Goal: Information Seeking & Learning: Compare options

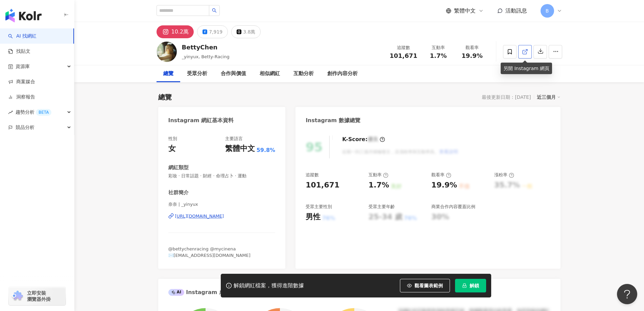
drag, startPoint x: 528, startPoint y: 49, endPoint x: 526, endPoint y: 52, distance: 3.9
click at [528, 49] on icon at bounding box center [525, 52] width 6 height 6
click at [230, 175] on span "彩妝 · 日常話題 · 財經 · 命理占卜 · 運動" at bounding box center [221, 176] width 107 height 6
click at [228, 175] on span "彩妝 · 日常話題 · 財經 · 命理占卜 · 運動" at bounding box center [221, 176] width 107 height 6
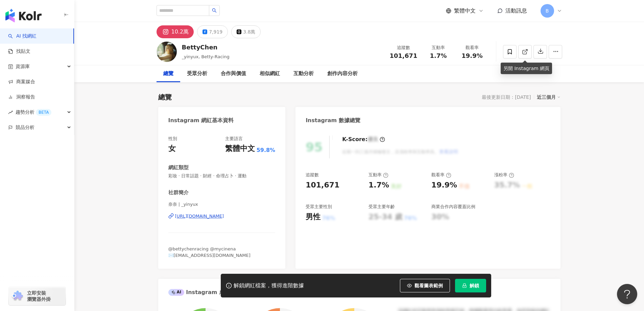
click at [228, 175] on span "彩妝 · 日常話題 · 財經 · 命理占卜 · 運動" at bounding box center [221, 176] width 107 height 6
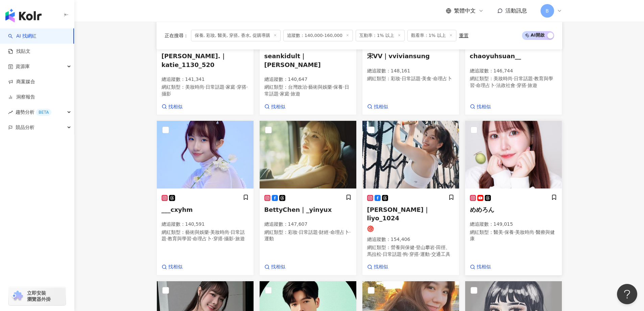
click at [495, 145] on img at bounding box center [513, 155] width 97 height 68
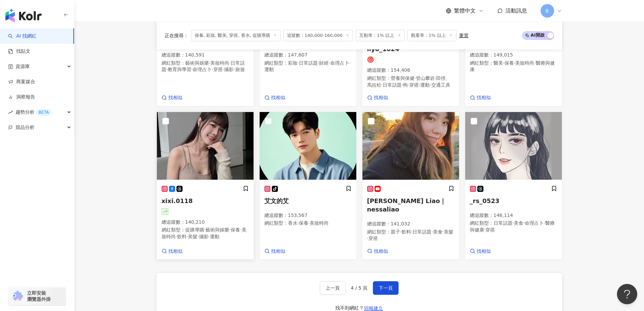
click at [182, 136] on img at bounding box center [205, 146] width 97 height 68
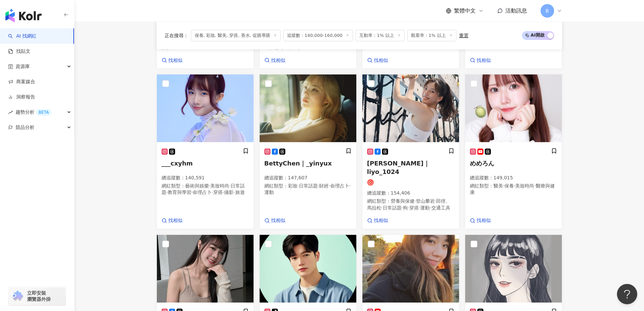
scroll to position [451, 0]
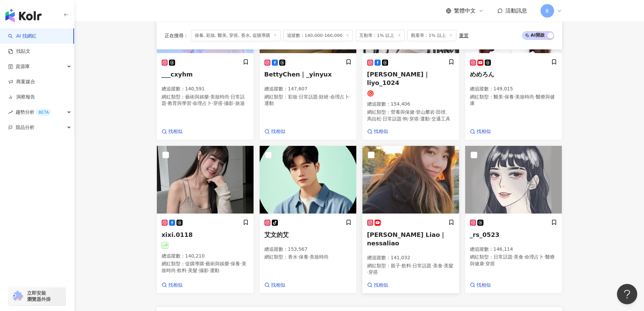
click at [421, 158] on img at bounding box center [411, 180] width 97 height 68
click at [405, 153] on img at bounding box center [411, 180] width 97 height 68
click at [519, 165] on img at bounding box center [513, 180] width 97 height 68
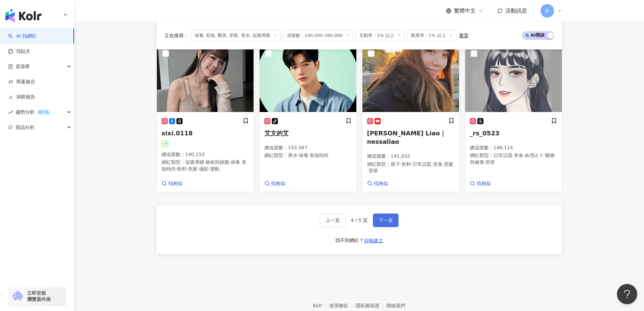
click at [389, 217] on span "下一頁" at bounding box center [386, 219] width 14 height 5
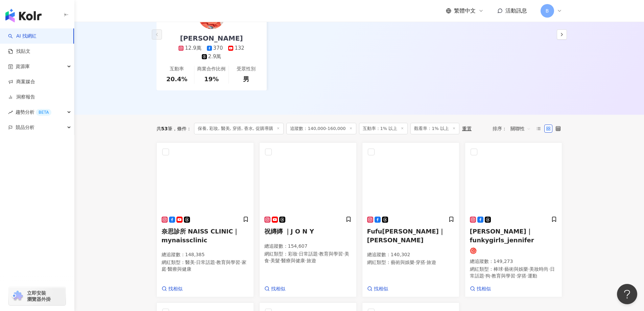
scroll to position [189, 0]
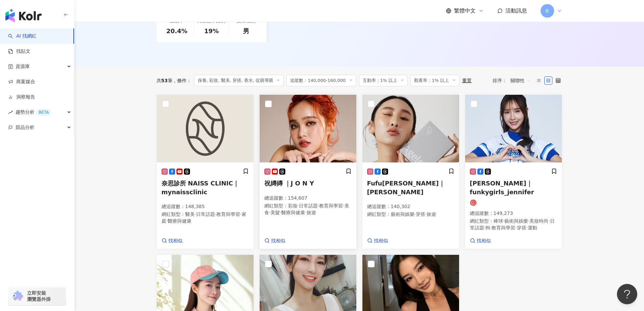
click at [309, 125] on img at bounding box center [308, 129] width 97 height 68
click at [406, 102] on img at bounding box center [411, 129] width 97 height 68
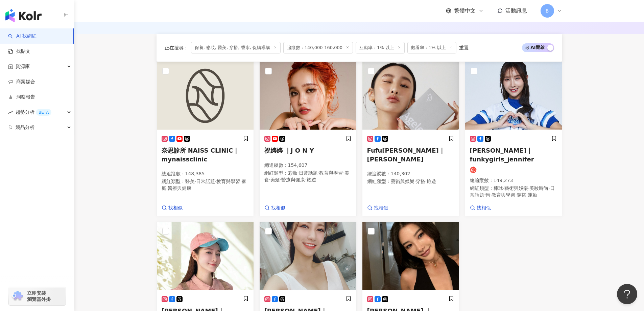
scroll to position [290, 0]
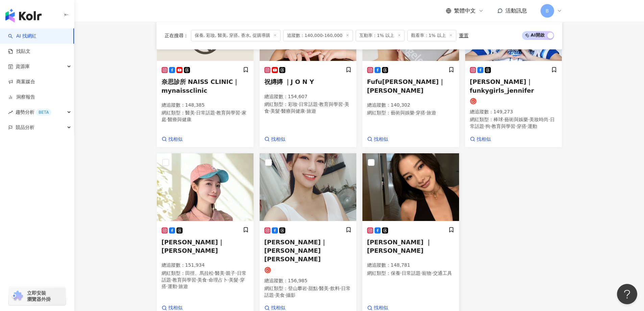
click at [442, 182] on img at bounding box center [411, 187] width 97 height 68
click at [322, 164] on img at bounding box center [308, 187] width 97 height 68
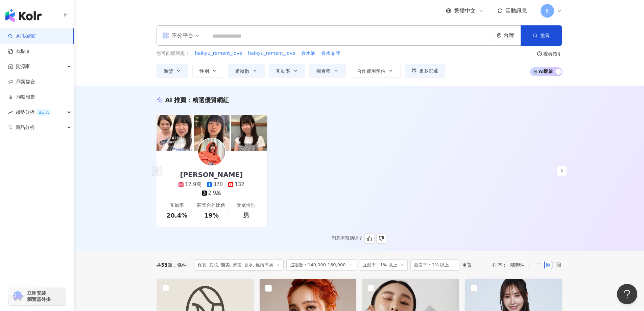
scroll to position [0, 0]
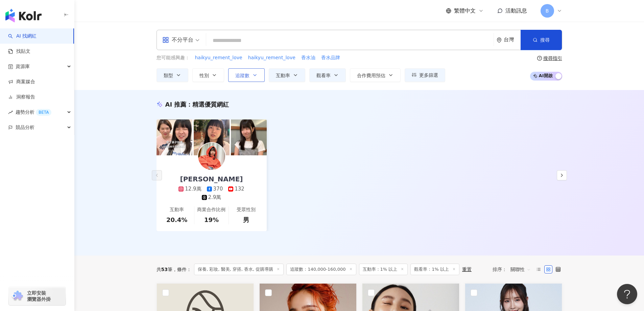
click at [242, 75] on span "追蹤數" at bounding box center [242, 75] width 14 height 5
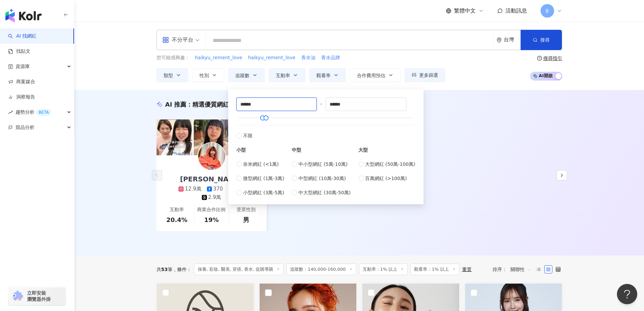
drag, startPoint x: 273, startPoint y: 102, endPoint x: 79, endPoint y: 98, distance: 193.5
type input "******"
drag, startPoint x: 352, startPoint y: 103, endPoint x: 264, endPoint y: 103, distance: 87.9
click at [264, 103] on div "****** - ****** 不限 小型 奈米網紅 (<1萬) 微型網紅 (1萬-3萬) 小型網紅 (3萬-5萬) 中型 中小型網紅 (5萬-10萬) 中型…" at bounding box center [325, 146] width 179 height 99
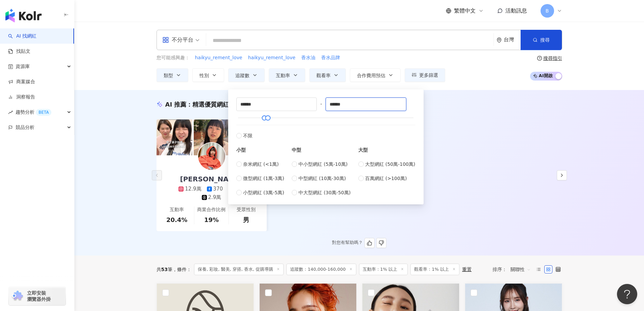
type input "******"
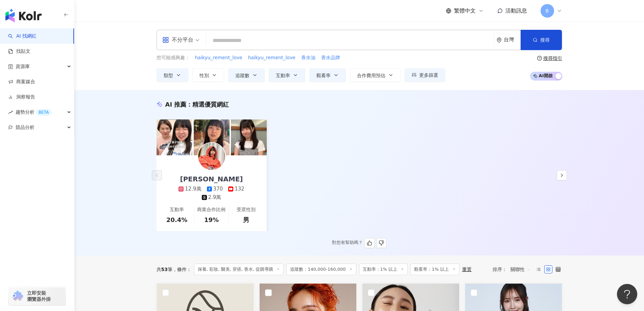
click at [525, 111] on div "AI 推薦 ： 精選優質網紅 U娜 Yoona 12.9萬 370 132 2.9萬 互動率 20.4% 商業合作比例 19% 受眾性別 男 對您有幫助嗎？" at bounding box center [359, 174] width 433 height 148
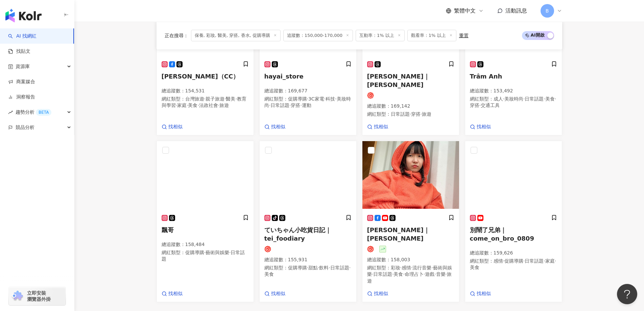
scroll to position [474, 0]
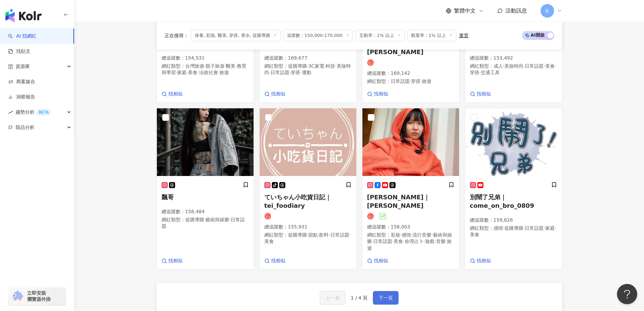
click at [396, 291] on button "下一頁" at bounding box center [386, 298] width 26 height 14
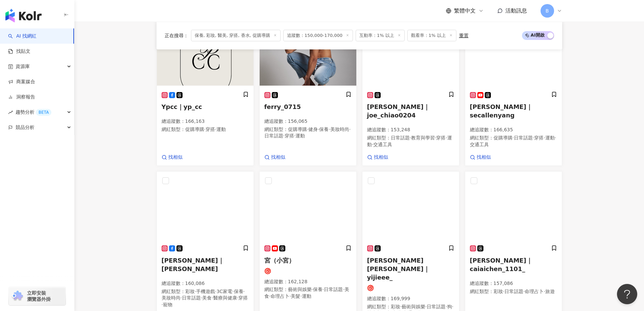
scroll to position [472, 0]
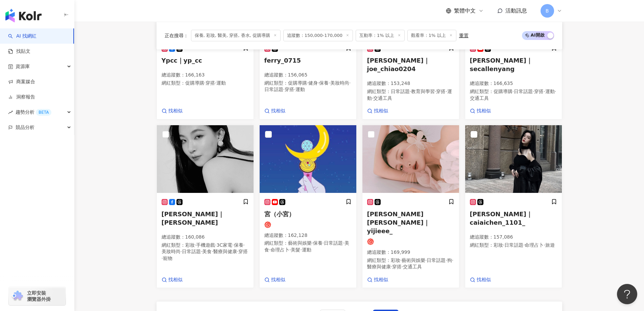
drag, startPoint x: 602, startPoint y: 158, endPoint x: 463, endPoint y: 161, distance: 139.7
click at [181, 129] on img at bounding box center [205, 159] width 97 height 68
click at [411, 134] on img at bounding box center [411, 159] width 97 height 68
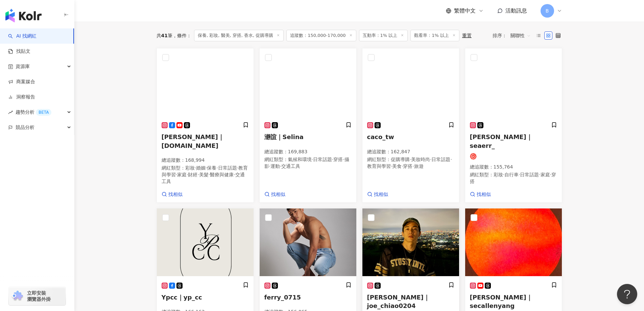
scroll to position [167, 0]
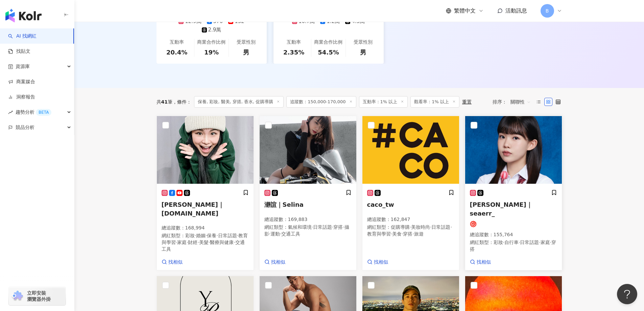
click at [499, 145] on img at bounding box center [513, 150] width 97 height 68
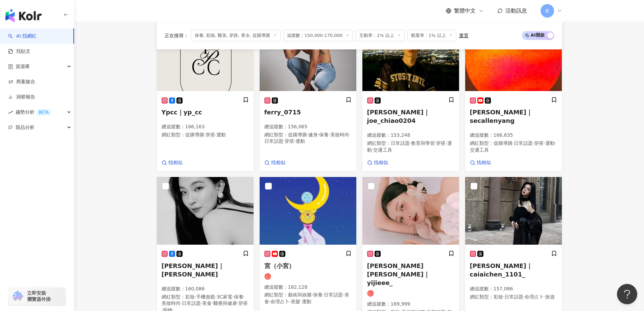
scroll to position [472, 0]
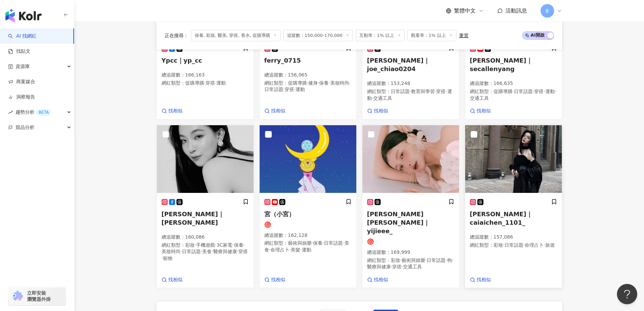
click at [520, 127] on img at bounding box center [513, 159] width 97 height 68
drag, startPoint x: 617, startPoint y: 176, endPoint x: 502, endPoint y: 183, distance: 115.2
click at [381, 309] on button "下一頁" at bounding box center [386, 316] width 26 height 14
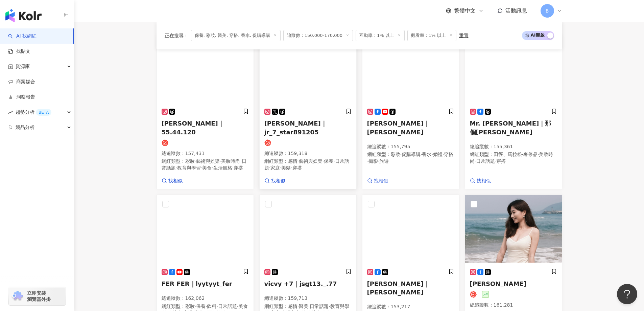
scroll to position [282, 0]
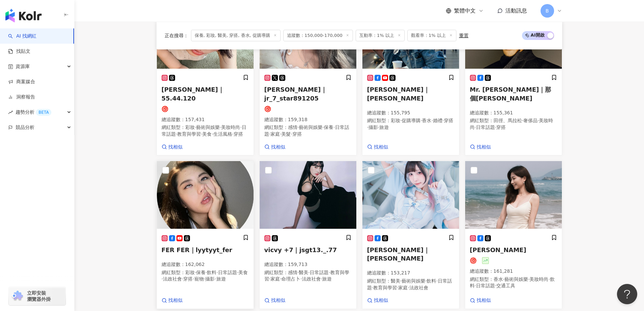
click at [221, 179] on img at bounding box center [205, 195] width 97 height 68
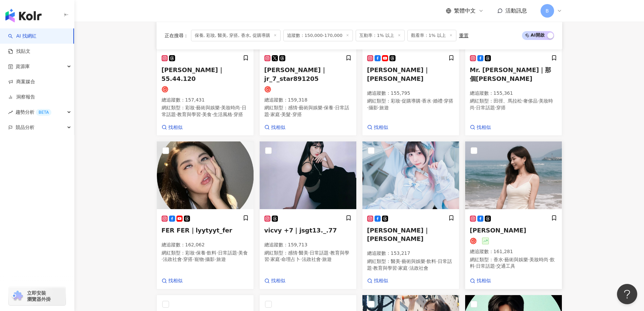
scroll to position [350, 0]
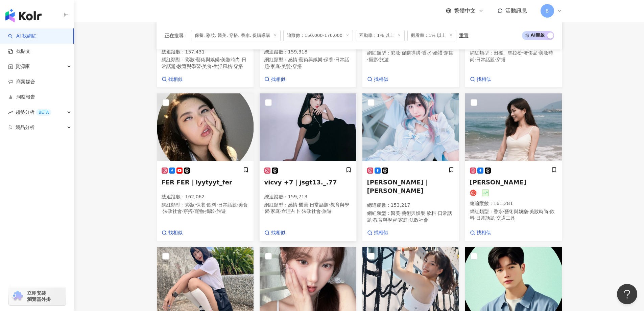
click at [310, 119] on img at bounding box center [308, 127] width 97 height 68
click at [507, 103] on img at bounding box center [513, 127] width 97 height 68
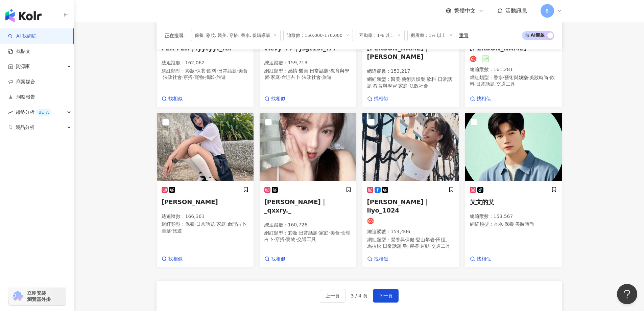
scroll to position [485, 0]
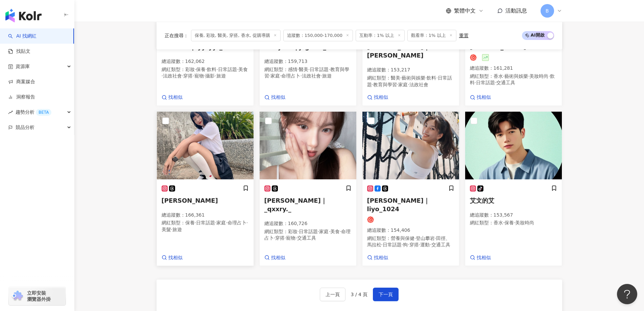
click at [207, 142] on img at bounding box center [205, 146] width 97 height 68
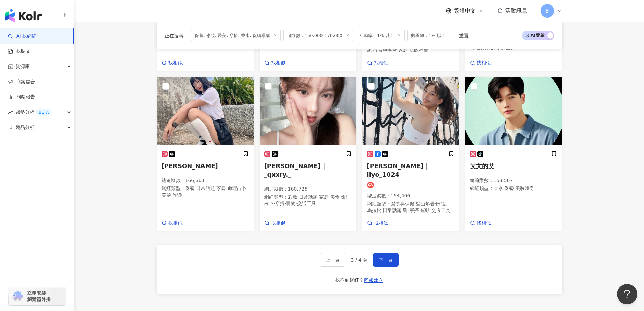
scroll to position [553, 0]
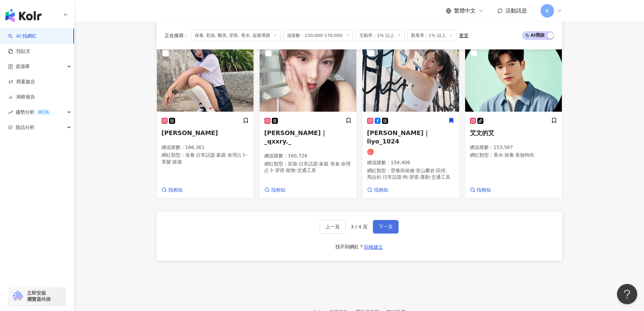
click at [389, 224] on span "下一頁" at bounding box center [386, 226] width 14 height 5
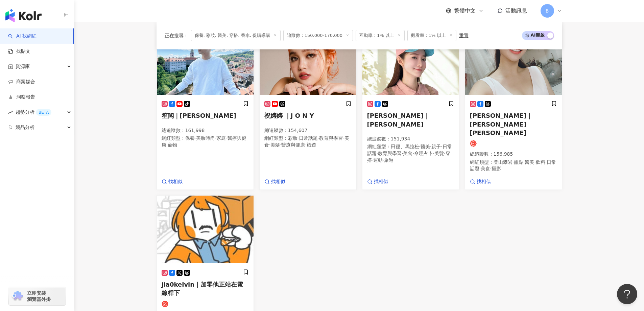
scroll to position [155, 0]
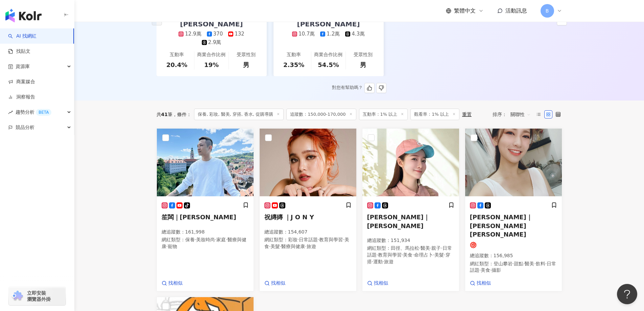
drag, startPoint x: 610, startPoint y: 88, endPoint x: 371, endPoint y: 59, distance: 240.8
click at [611, 88] on div "AI 推薦 ： 精選優質網紅 U娜 Yoona 12.9萬 370 132 2.9萬 互動率 20.4% 商業合作比例 19% 受眾性別 男 宋學然 10.7…" at bounding box center [359, 17] width 570 height 165
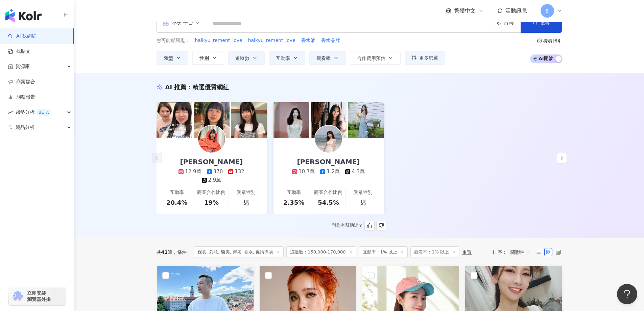
scroll to position [0, 0]
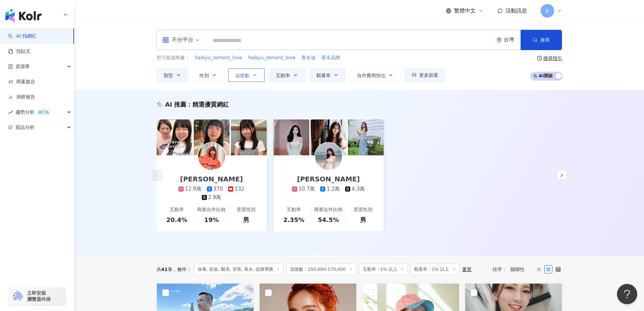
click at [248, 76] on span "追蹤數" at bounding box center [242, 75] width 14 height 5
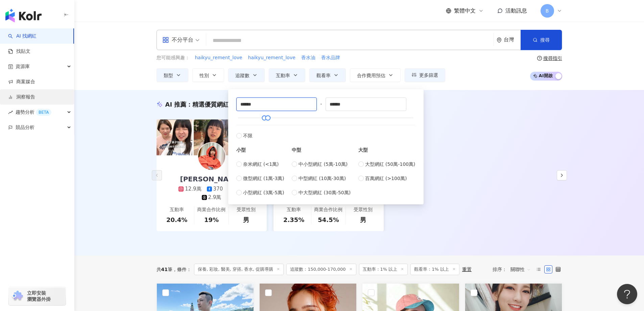
drag, startPoint x: 176, startPoint y: 107, endPoint x: 44, endPoint y: 103, distance: 131.9
click at [500, 115] on div "AI 推薦 ： 精選優質網紅 U娜 Yoona 12.9萬 370 132 2.9萬 互動率 20.4% 商業合作比例 19% 受眾性別 男 宋學然 10.7…" at bounding box center [359, 174] width 433 height 148
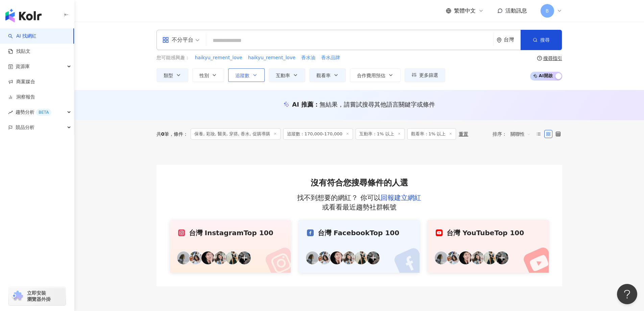
click at [243, 75] on span "追蹤數" at bounding box center [242, 75] width 14 height 5
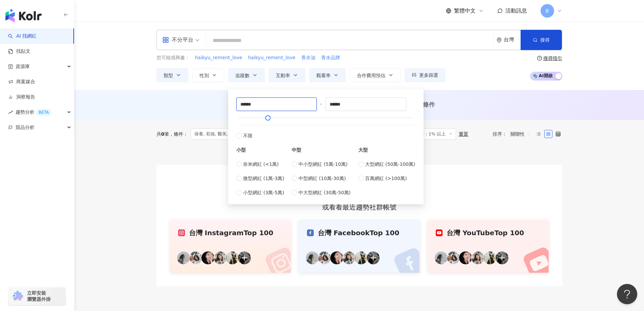
drag, startPoint x: 223, startPoint y: 103, endPoint x: 85, endPoint y: 99, distance: 138.4
click at [85, 99] on main "不分平台 台灣 搜尋 您可能感興趣： haikyu_rement_love haikyu_rement_love 香水油 香水品牌 類型 性別 追蹤數 互動率…" at bounding box center [359, 154] width 570 height 264
click at [616, 223] on main "不分平台 台灣 搜尋 您可能感興趣： haikyu_rement_love haikyu_rement_love 香水油 香水品牌 類型 性別 追蹤數 互動率…" at bounding box center [359, 154] width 570 height 264
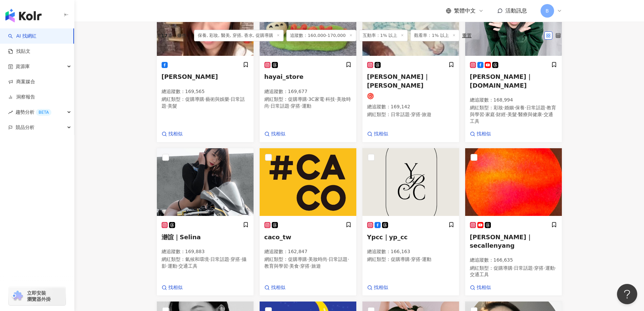
scroll to position [180, 0]
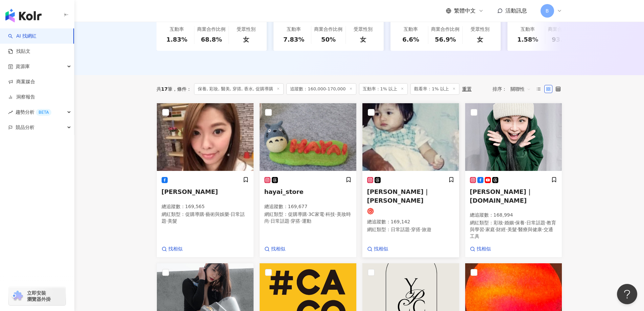
click at [415, 157] on img at bounding box center [411, 137] width 97 height 68
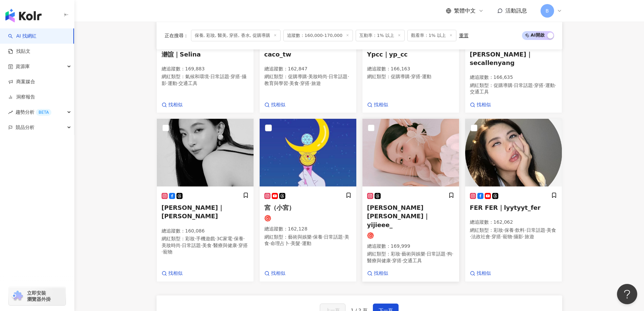
scroll to position [485, 0]
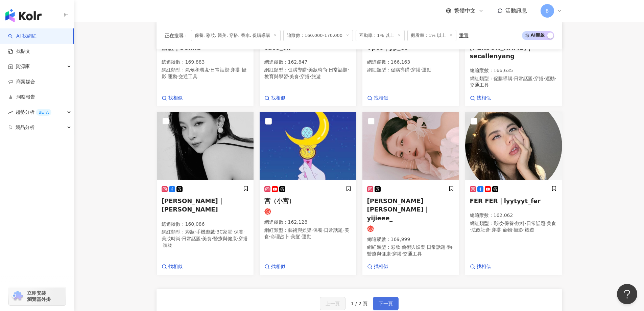
click at [377, 297] on button "下一頁" at bounding box center [386, 304] width 26 height 14
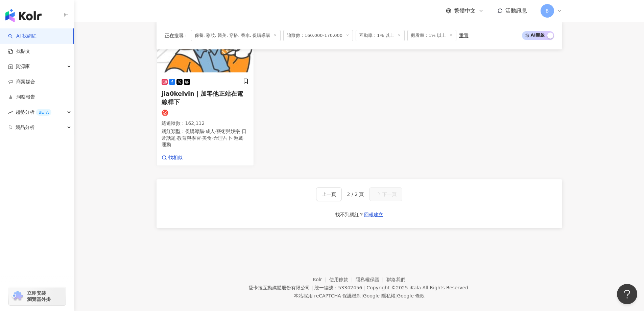
scroll to position [342, 0]
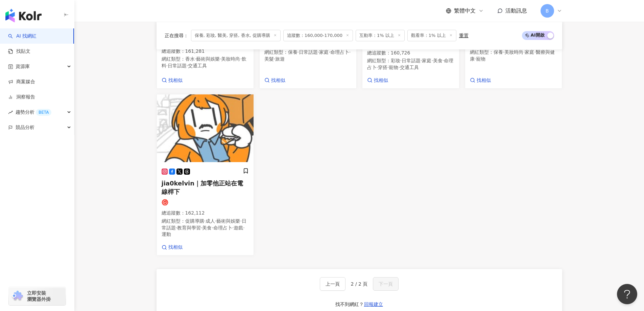
click at [545, 142] on div "宋學然 總追蹤數 ： 161,281 網紅類型 ： 香水 · 藝術與娛樂 · 美妝時尚 · 飲料 · 日常話題 · 交通工具 找相似 芃安 總追蹤數 ： 16…" at bounding box center [359, 98] width 411 height 315
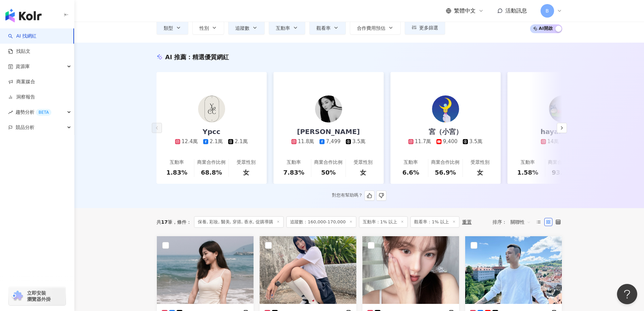
scroll to position [0, 0]
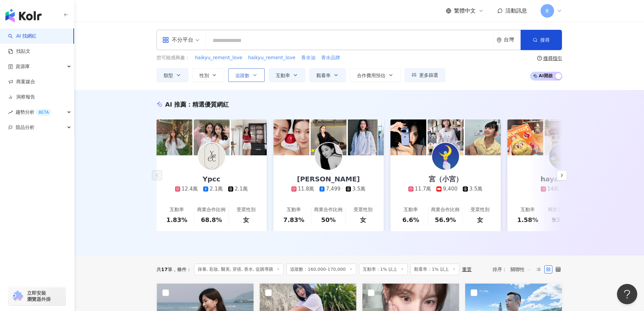
click at [255, 73] on icon "button" at bounding box center [254, 74] width 5 height 5
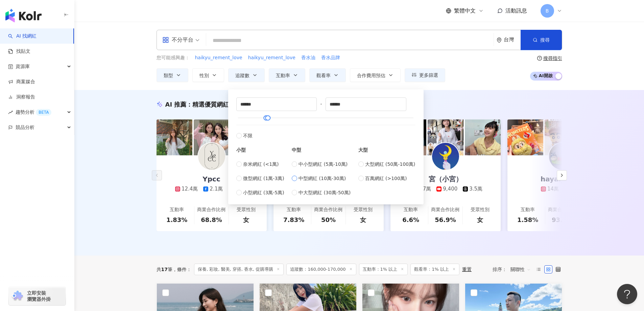
click at [322, 177] on span "中型網紅 (10萬-30萬)" at bounding box center [322, 178] width 47 height 7
type input "******"
click at [115, 168] on div "AI 推薦 ： 精選優質網紅 Ypcc 12.4萬 2.1萬 2.1萬 互動率 1.83% 商業合作比例 68.8% 受眾性別 女 方涵緯 11.8萬 7,4…" at bounding box center [359, 172] width 570 height 165
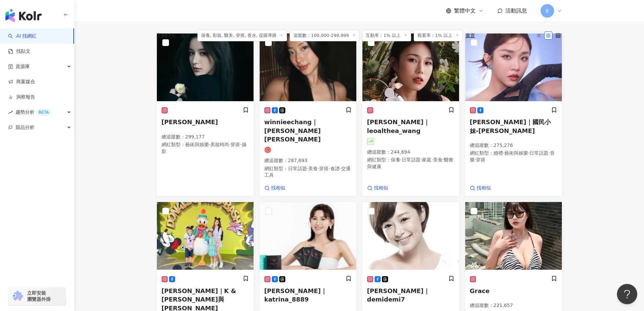
scroll to position [203, 0]
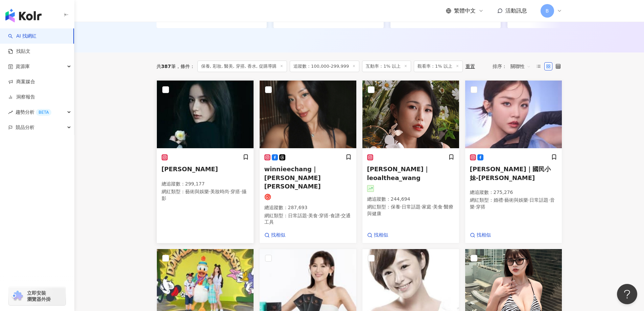
click at [215, 106] on img at bounding box center [205, 114] width 97 height 68
click at [603, 113] on main "不分平台 台灣 搜尋 您可能感興趣： haikyu_rement_love haikyu_rement_love 香水油 香水品牌 類型 性別 追蹤數 互動率…" at bounding box center [359, 224] width 570 height 810
click at [392, 123] on img at bounding box center [411, 114] width 97 height 68
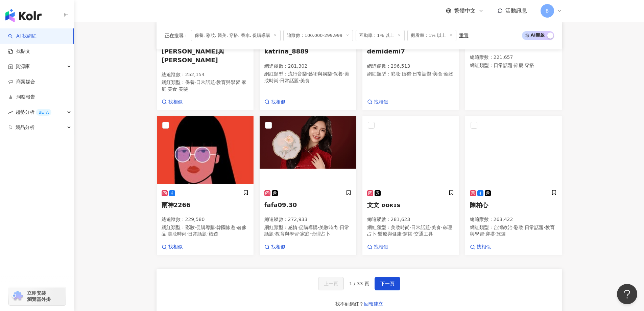
scroll to position [507, 0]
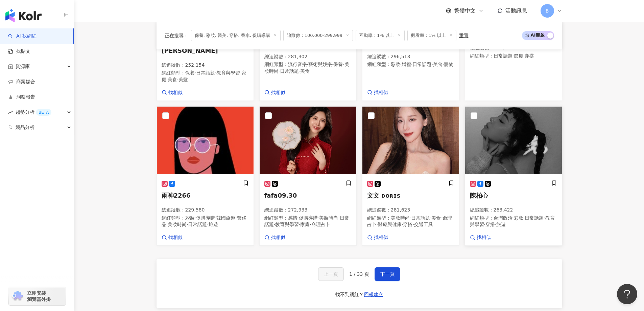
click at [503, 112] on img at bounding box center [513, 141] width 97 height 68
click at [385, 271] on span "下一頁" at bounding box center [388, 273] width 14 height 5
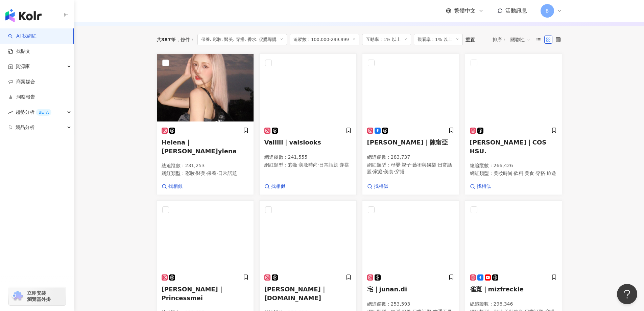
scroll to position [222, 0]
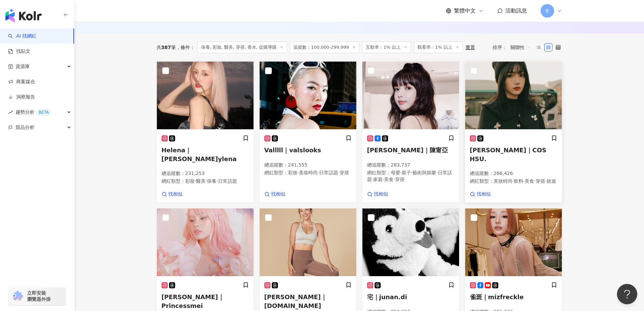
click at [490, 96] on img at bounding box center [513, 96] width 97 height 68
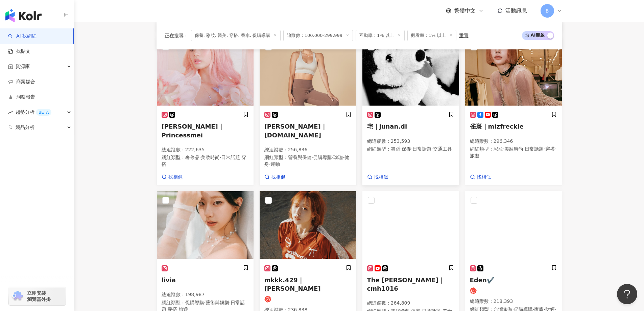
scroll to position [357, 0]
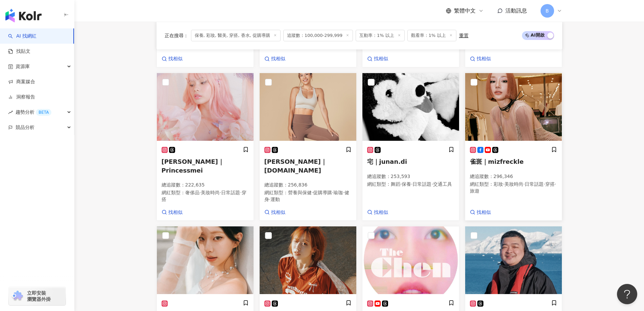
click at [521, 106] on img at bounding box center [513, 107] width 97 height 68
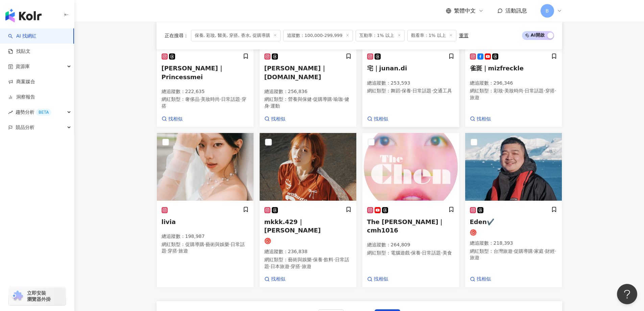
scroll to position [459, 0]
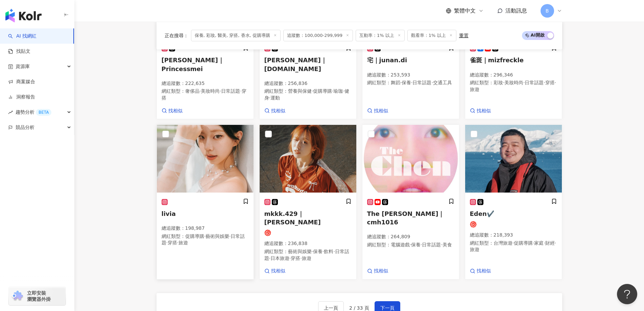
click at [233, 134] on img at bounding box center [205, 159] width 97 height 68
click at [387, 305] on span "下一頁" at bounding box center [388, 307] width 14 height 5
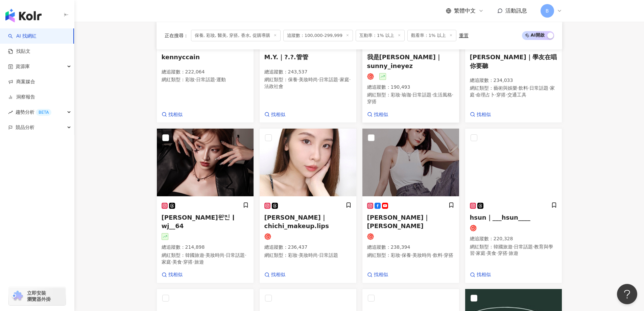
scroll to position [237, 0]
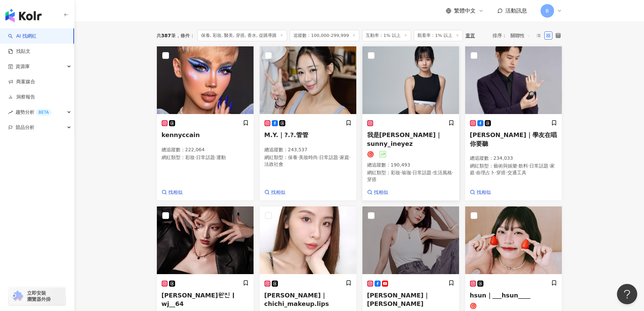
click at [434, 83] on img at bounding box center [411, 80] width 97 height 68
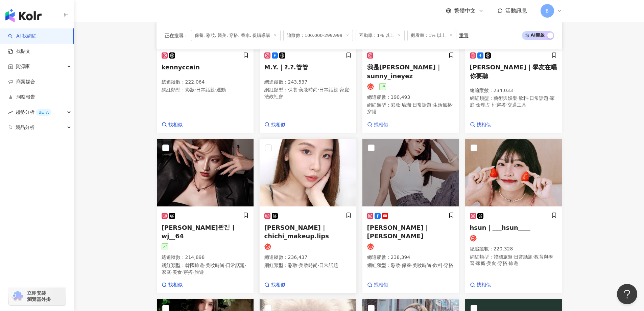
click at [304, 172] on img at bounding box center [308, 173] width 97 height 68
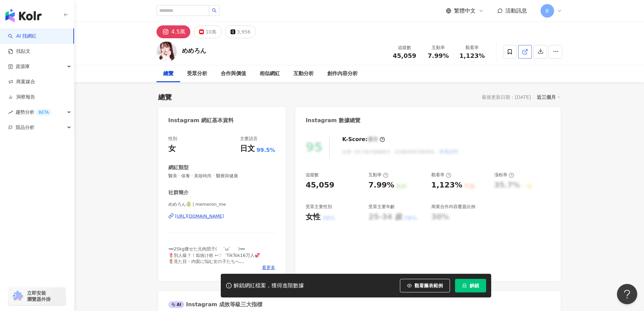
click at [527, 52] on icon at bounding box center [525, 52] width 6 height 6
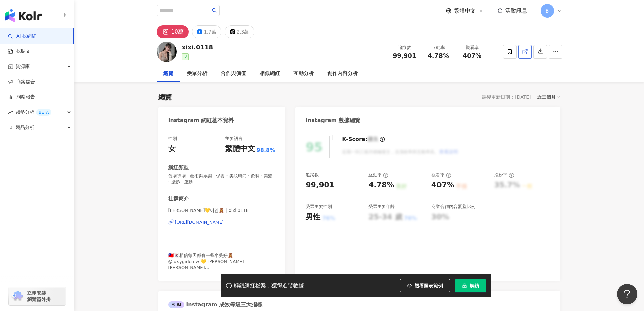
click at [524, 52] on icon at bounding box center [525, 52] width 6 height 6
click at [234, 176] on span "促購導購 · 藝術與娛樂 · 保養 · 美妝時尚 · 飲料 · 美髮 · 攝影 · 運動" at bounding box center [221, 179] width 107 height 12
click at [230, 176] on span "促購導購 · 藝術與娛樂 · 保養 · 美妝時尚 · 飲料 · 美髮 · 攝影 · 運動" at bounding box center [221, 179] width 107 height 12
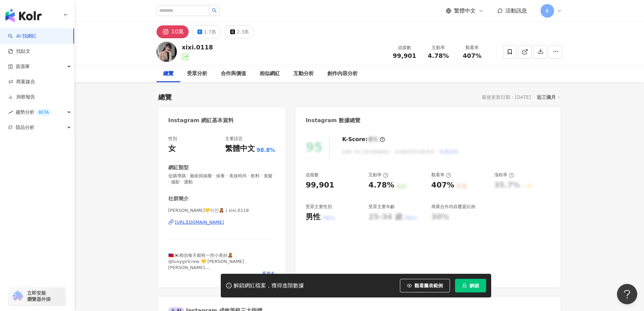
click at [230, 176] on span "促購導購 · 藝術與娛樂 · 保養 · 美妝時尚 · 飲料 · 美髮 · 攝影 · 運動" at bounding box center [221, 179] width 107 height 12
drag, startPoint x: 111, startPoint y: 109, endPoint x: 216, endPoint y: 177, distance: 125.2
click at [216, 176] on span "促購導購 · 藝術與娛樂 · 保養 · 美妝時尚 · 飲料 · 美髮 · 攝影 · 運動" at bounding box center [221, 179] width 107 height 12
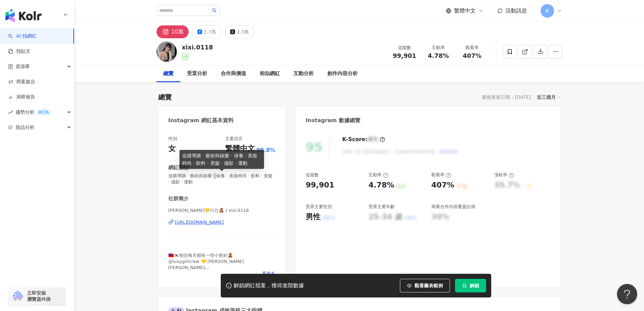
click at [216, 176] on span "促購導購 · 藝術與娛樂 · 保養 · 美妝時尚 · 飲料 · 美髮 · 攝影 · 運動" at bounding box center [221, 179] width 107 height 12
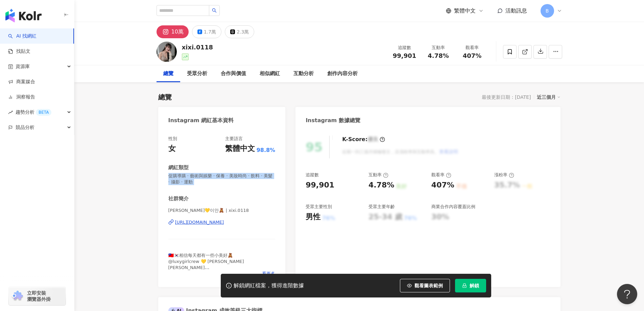
copy span "促購導購 · 藝術與娛樂 · 保養 · 美妝時尚 · 飲料 · 美髮 · 攝影 · 運動"
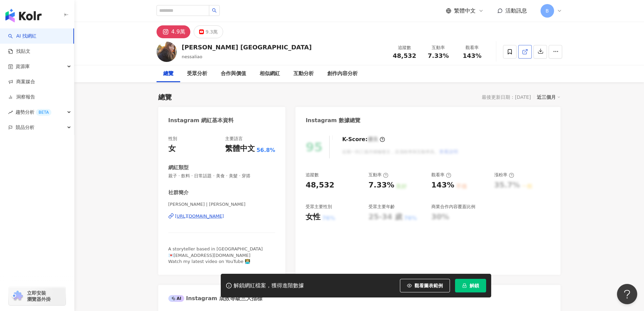
click at [525, 49] on icon at bounding box center [525, 52] width 6 height 6
click at [239, 176] on span "親子 · 飲料 · 日常話題 · 美食 · 美髮 · 穿搭" at bounding box center [221, 176] width 107 height 6
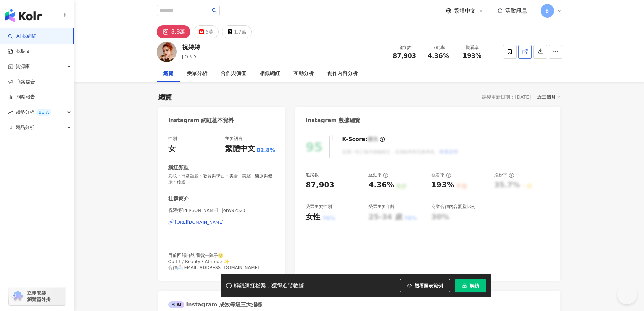
click at [526, 51] on icon at bounding box center [525, 52] width 6 height 6
click at [227, 174] on span "彩妝 · 日常話題 · 教育與學習 · 美食 · 美髮 · 醫療與健康 · 旅遊" at bounding box center [221, 179] width 107 height 12
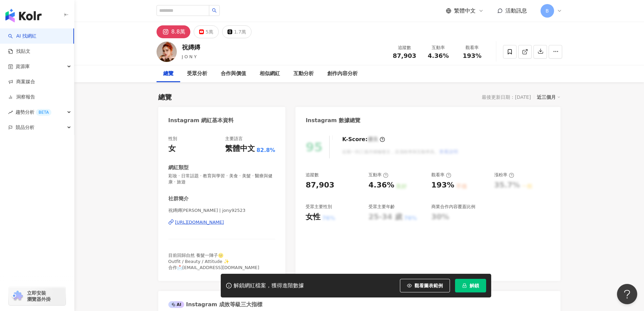
click at [226, 176] on span "彩妝 · 日常話題 · 教育與學習 · 美食 · 美髮 · 醫療與健康 · 旅遊" at bounding box center [221, 179] width 107 height 12
drag, startPoint x: 603, startPoint y: 127, endPoint x: 206, endPoint y: 155, distance: 398.4
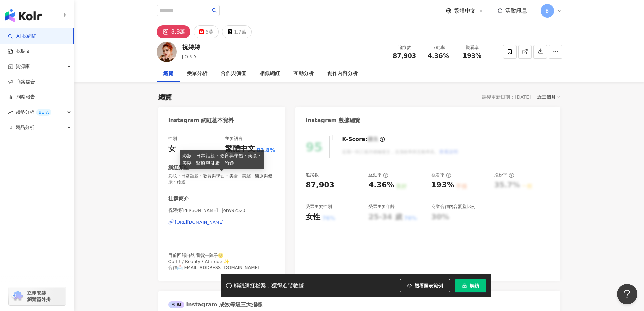
click at [257, 176] on span "彩妝 · 日常話題 · 教育與學習 · 美食 · 美髮 · 醫療與健康 · 旅遊" at bounding box center [221, 179] width 107 height 12
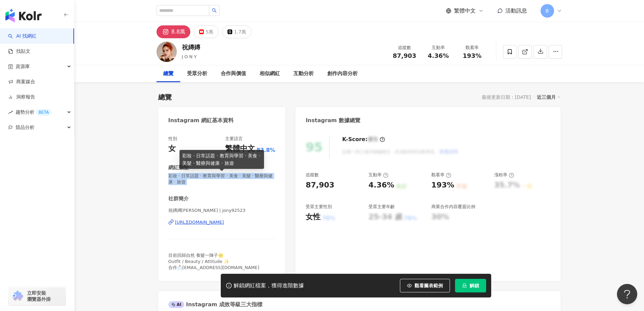
click at [248, 176] on span "彩妝 · 日常話題 · 教育與學習 · 美食 · 美髮 · 醫療與健康 · 旅遊" at bounding box center [221, 179] width 107 height 12
drag, startPoint x: 584, startPoint y: 143, endPoint x: 643, endPoint y: 83, distance: 83.7
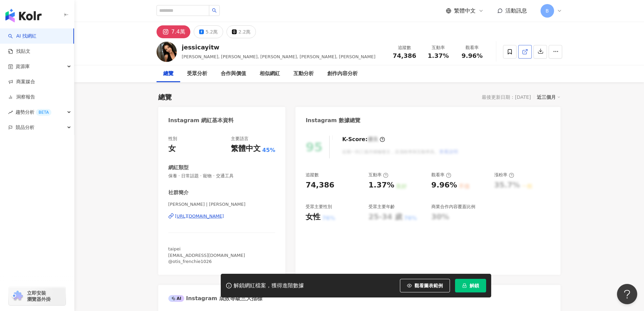
click at [525, 52] on line at bounding box center [526, 50] width 3 height 3
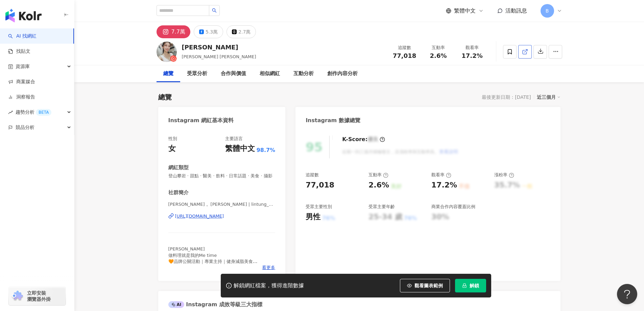
click at [525, 51] on line at bounding box center [526, 50] width 3 height 3
click at [220, 175] on span "登山攀岩 · 甜點 · 醫美 · 飲料 · 日常話題 · 美食 · 攝影" at bounding box center [221, 176] width 107 height 6
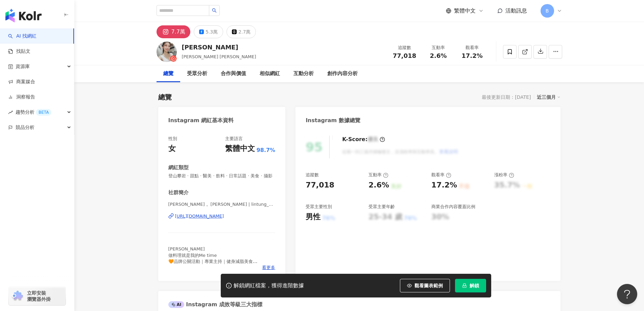
click at [220, 175] on span "登山攀岩 · 甜點 · 醫美 · 飲料 · 日常話題 · 美食 · 攝影" at bounding box center [221, 176] width 107 height 6
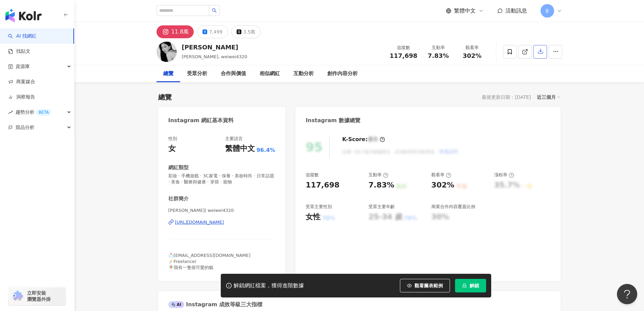
drag, startPoint x: 604, startPoint y: 154, endPoint x: 533, endPoint y: 57, distance: 120.0
click at [528, 54] on icon at bounding box center [525, 52] width 6 height 6
click at [231, 175] on span "彩妝 · 手機遊戲 · 3C家電 · 保養 · 美妝時尚 · 日常話題 · 美食 · 醫療與健康 · 穿搭 · 寵物" at bounding box center [221, 179] width 107 height 12
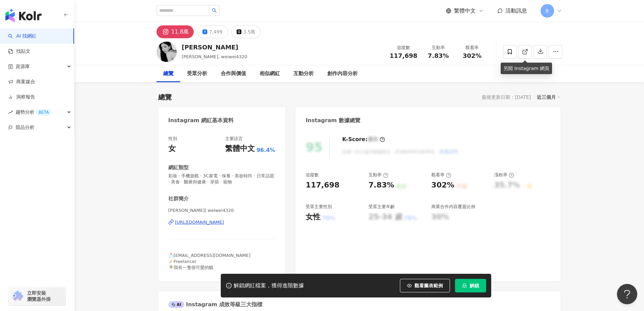
click at [231, 175] on span "彩妝 · 手機遊戲 · 3C家電 · 保養 · 美妝時尚 · 日常話題 · 美食 · 醫療與健康 · 穿搭 · 寵物" at bounding box center [221, 179] width 107 height 12
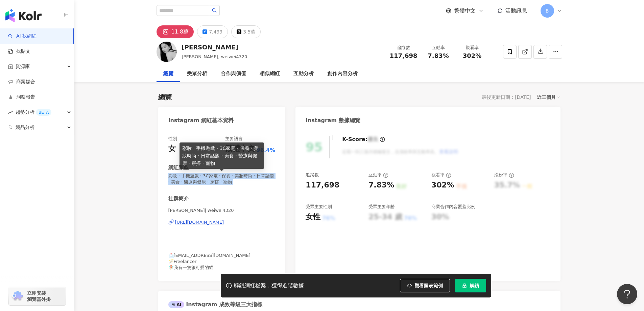
copy span "彩妝 · 手機遊戲 · 3C家電 · 保養 · 美妝時尚 · 日常話題 · 美食 · 醫療與健康 · 穿搭 · 寵物"
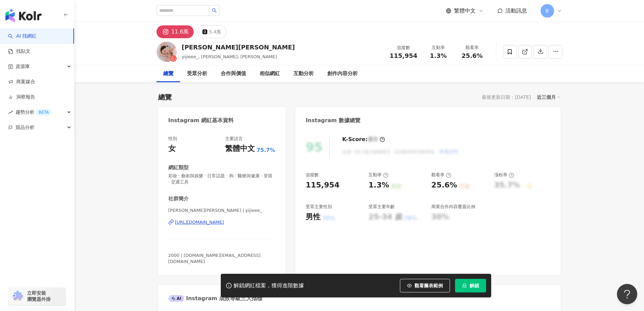
click at [527, 53] on icon at bounding box center [525, 52] width 6 height 6
click at [218, 176] on span "彩妝 · 藝術與娛樂 · 日常話題 · 狗 · 醫療與健康 · 穿搭 · 交通工具" at bounding box center [221, 179] width 107 height 12
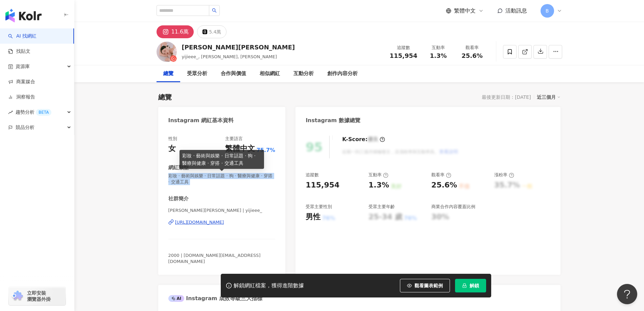
click at [218, 176] on span "彩妝 · 藝術與娛樂 · 日常話題 · 狗 · 醫療與健康 · 穿搭 · 交通工具" at bounding box center [221, 179] width 107 height 12
copy span "彩妝 · 藝術與娛樂 · 日常話題 · 狗 · 醫療與健康 · 穿搭 · 交通工具"
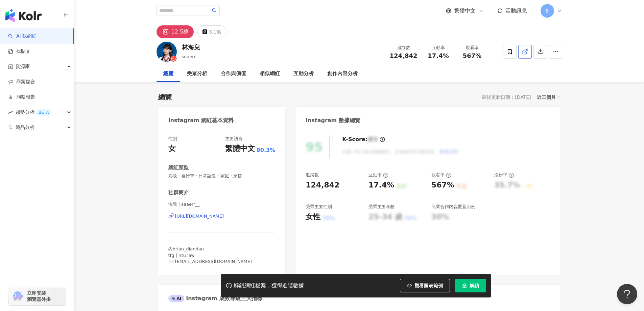
click at [524, 50] on icon at bounding box center [525, 52] width 6 height 6
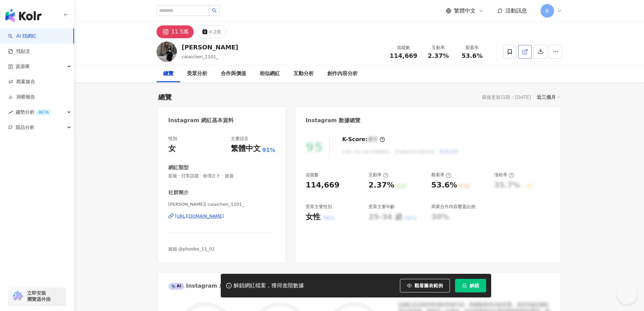
click at [523, 52] on icon at bounding box center [525, 52] width 6 height 6
click at [215, 176] on span "彩妝 · 日常話題 · 命理占卜 · 旅遊" at bounding box center [221, 176] width 107 height 6
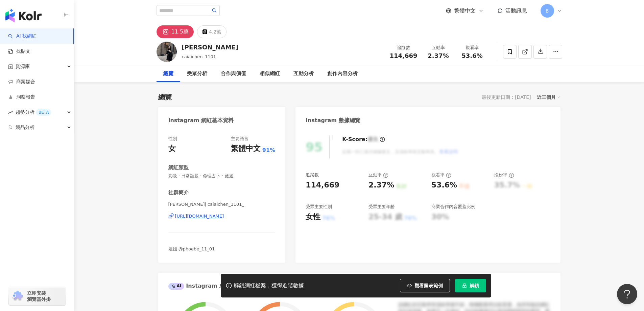
click at [215, 176] on span "彩妝 · 日常話題 · 命理占卜 · 旅遊" at bounding box center [221, 176] width 107 height 6
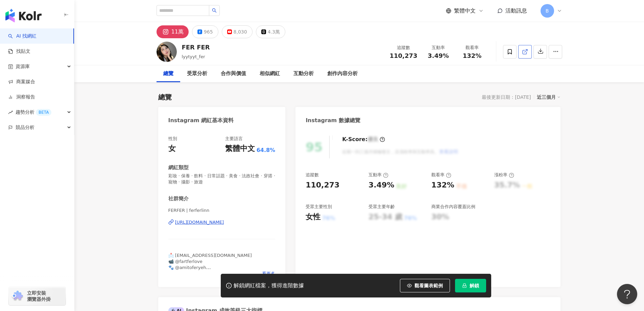
click at [526, 51] on line at bounding box center [526, 50] width 3 height 3
click at [203, 176] on span "彩妝 · 保養 · 飲料 · 日常話題 · 美食 · 法政社會 · 穿搭 · 寵物 · 攝影 · 旅遊" at bounding box center [221, 179] width 107 height 12
click at [523, 53] on icon at bounding box center [525, 52] width 6 height 6
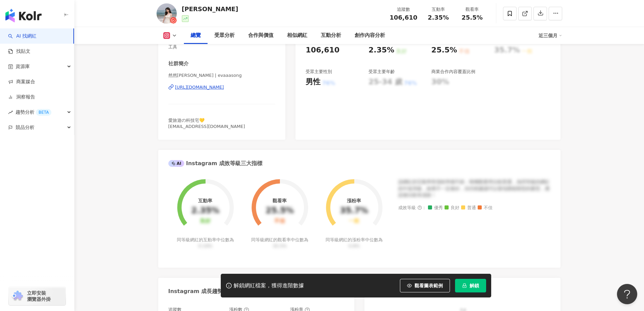
scroll to position [35, 0]
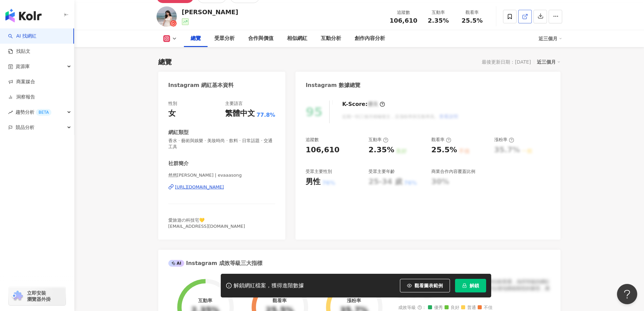
click at [525, 18] on icon at bounding box center [525, 17] width 6 height 6
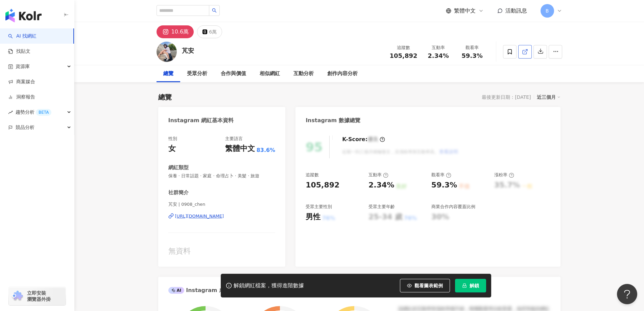
click at [525, 54] on icon at bounding box center [525, 52] width 4 height 4
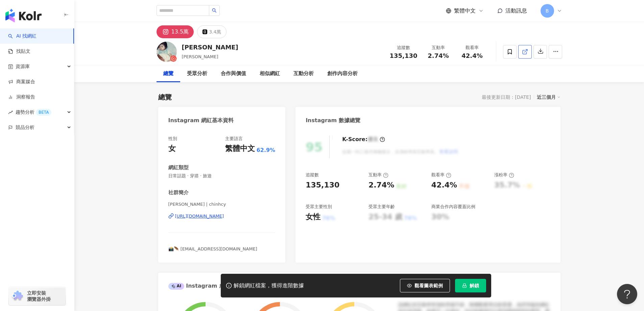
click at [522, 50] on icon at bounding box center [525, 52] width 6 height 6
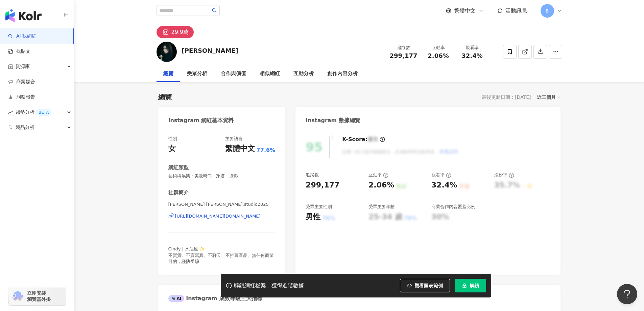
drag, startPoint x: 570, startPoint y: 160, endPoint x: 481, endPoint y: 14, distance: 170.5
click at [526, 52] on icon at bounding box center [525, 52] width 6 height 6
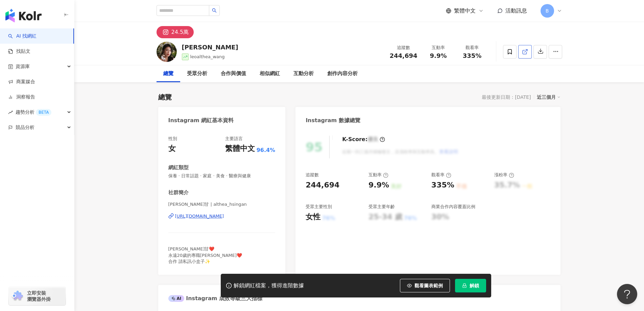
click at [527, 49] on polyline at bounding box center [527, 50] width 2 height 2
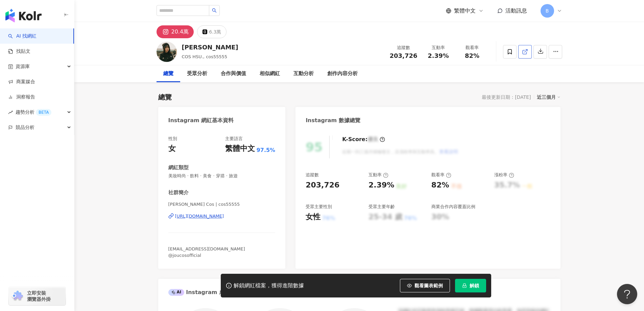
click at [525, 54] on icon at bounding box center [525, 52] width 4 height 4
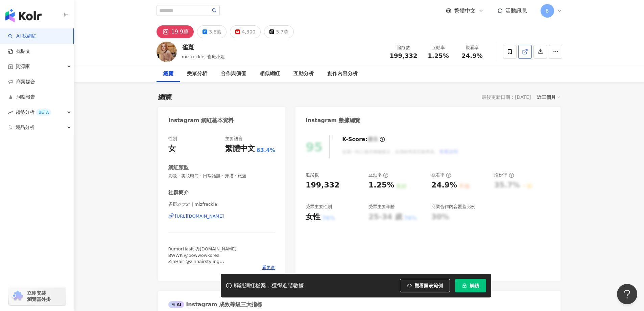
click at [525, 52] on line at bounding box center [526, 50] width 3 height 3
click at [236, 175] on span "彩妝 · 美妝時尚 · 日常話題 · 穿搭 · 旅遊" at bounding box center [221, 176] width 107 height 6
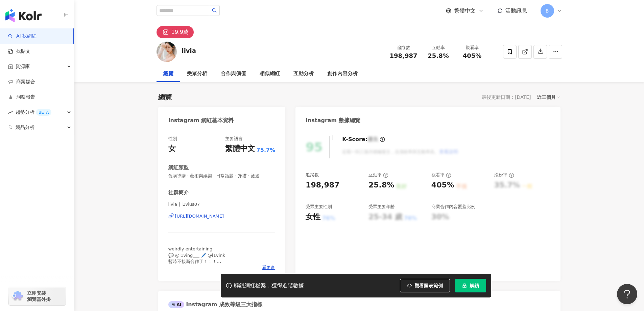
click at [527, 50] on polyline at bounding box center [527, 50] width 2 height 2
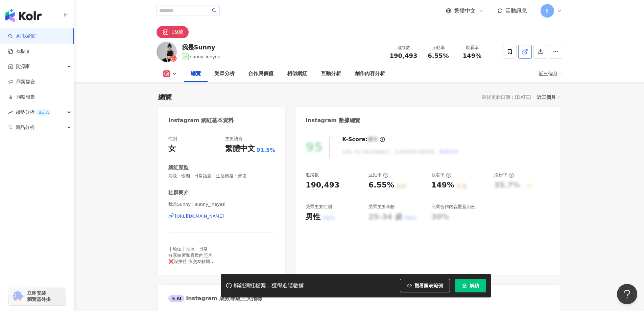
click at [525, 51] on icon at bounding box center [525, 52] width 6 height 6
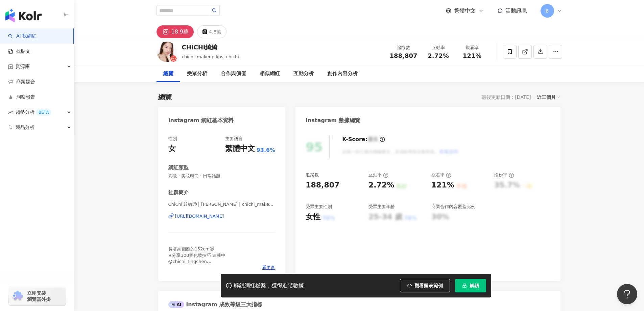
drag, startPoint x: 584, startPoint y: 166, endPoint x: 480, endPoint y: 138, distance: 107.6
click at [526, 53] on icon at bounding box center [525, 52] width 6 height 6
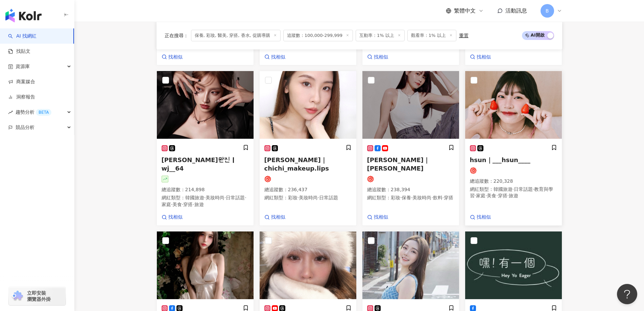
scroll to position [372, 0]
click at [498, 100] on img at bounding box center [513, 105] width 97 height 68
click at [96, 141] on main "不分平台 台灣 搜尋 您可能感興趣： haikyu_rement_love haikyu_rement_love 香水油 香水品牌 類型 性別 追蹤數 互動率…" at bounding box center [359, 53] width 570 height 809
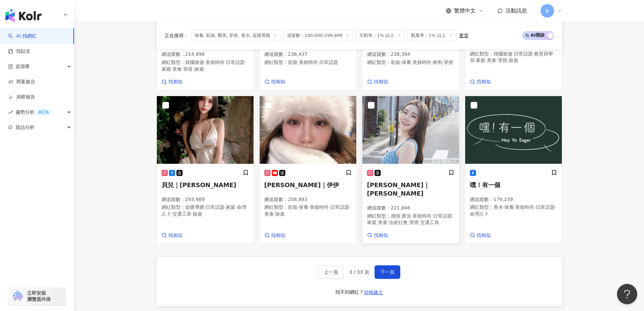
drag, startPoint x: 592, startPoint y: 154, endPoint x: 406, endPoint y: 162, distance: 185.9
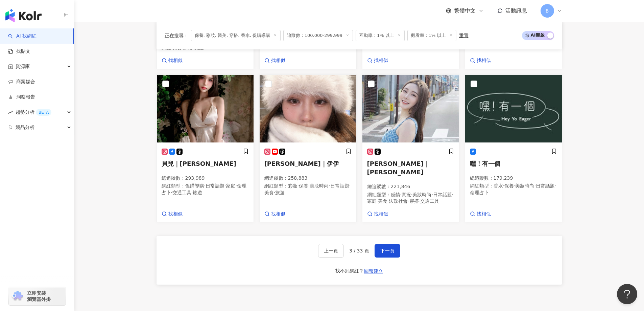
scroll to position [575, 0]
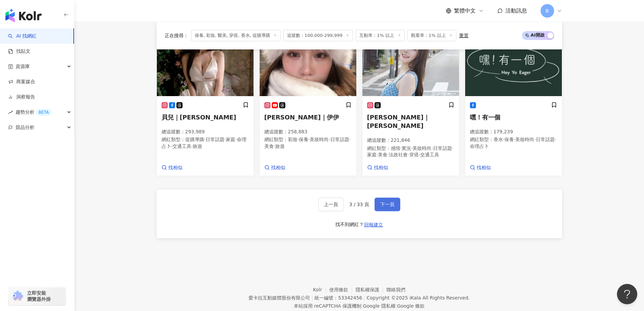
click at [396, 198] on button "下一頁" at bounding box center [388, 205] width 26 height 14
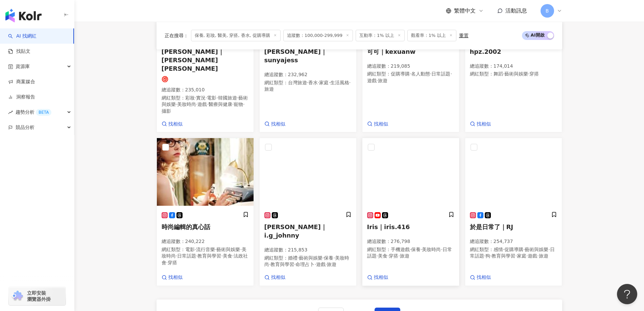
scroll to position [512, 0]
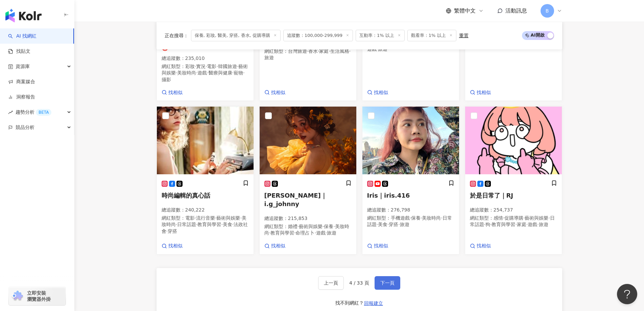
click at [391, 280] on span "下一頁" at bounding box center [388, 282] width 14 height 5
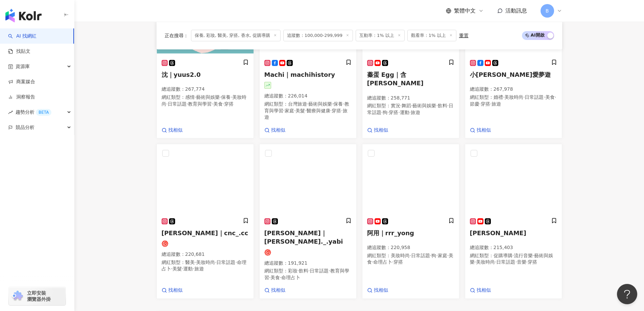
scroll to position [506, 0]
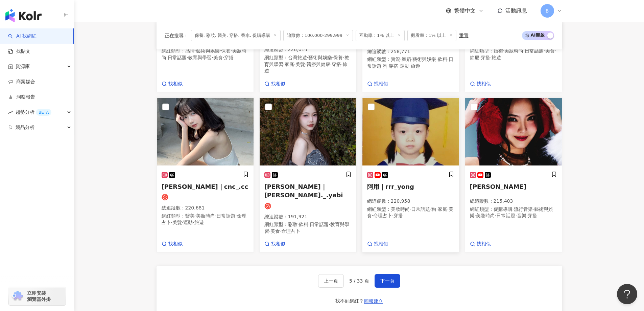
drag, startPoint x: 617, startPoint y: 152, endPoint x: 391, endPoint y: 148, distance: 226.0
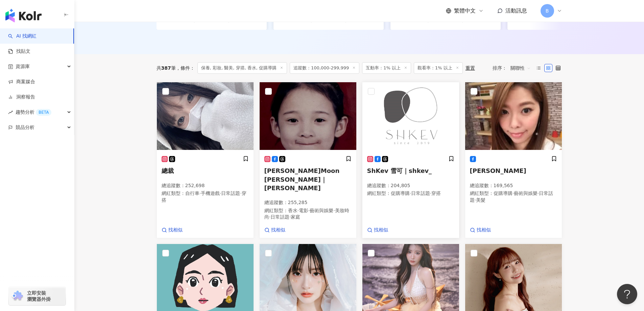
scroll to position [303, 0]
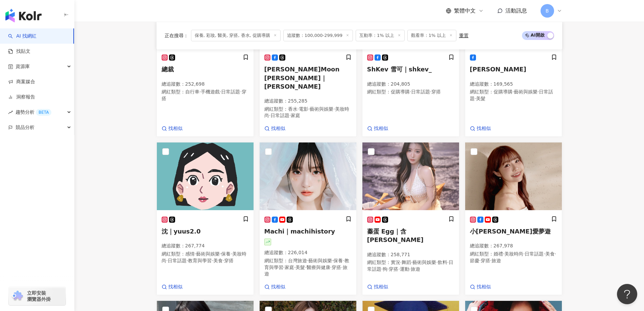
click at [586, 164] on main "不分平台 台灣 搜尋 您可能感興趣： haikyu_rement_love haikyu_rement_love 香水油 香水品牌 類型 性別 追蹤數 互動率…" at bounding box center [359, 126] width 570 height 815
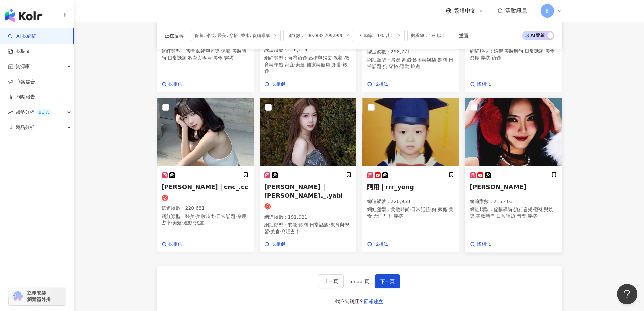
scroll to position [506, 0]
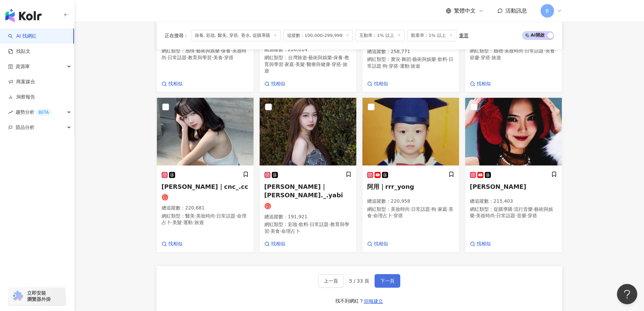
click at [389, 278] on span "下一頁" at bounding box center [388, 280] width 14 height 5
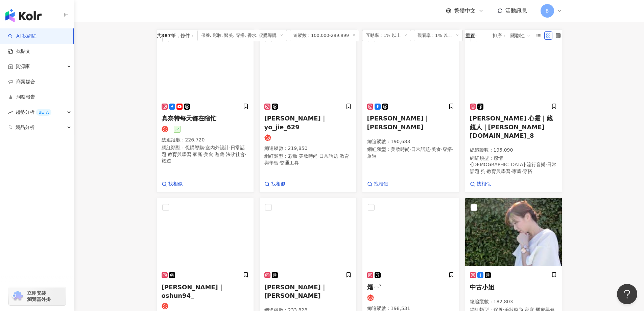
scroll to position [208, 0]
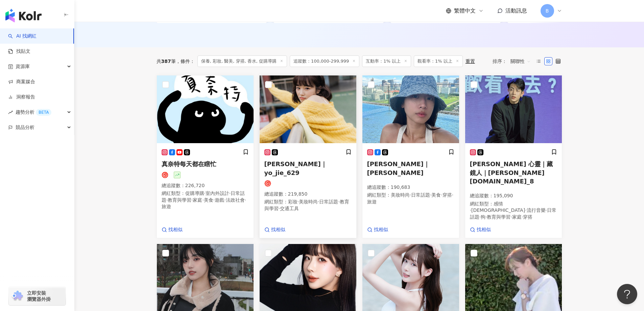
click at [286, 125] on img at bounding box center [308, 109] width 97 height 68
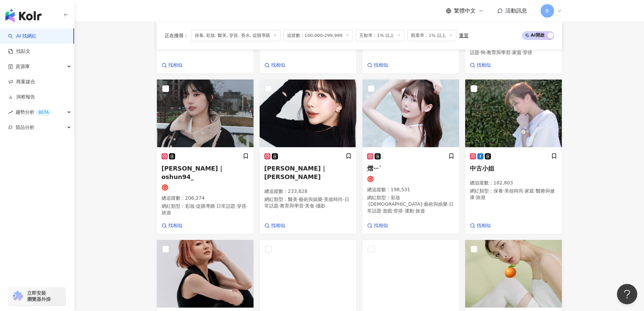
scroll to position [377, 0]
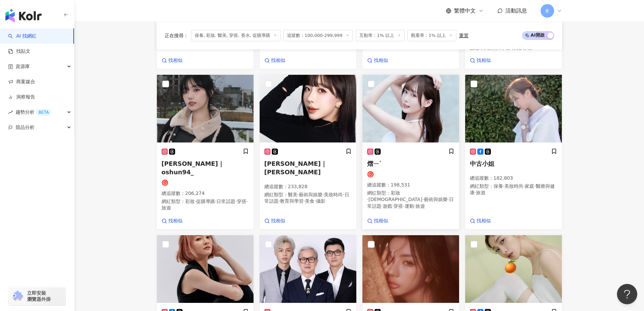
click at [429, 102] on img at bounding box center [411, 109] width 97 height 68
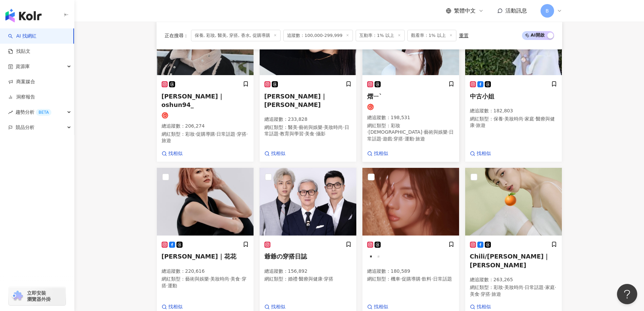
scroll to position [343, 0]
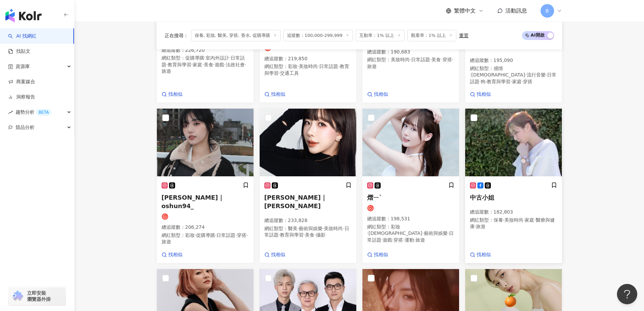
click at [522, 152] on img at bounding box center [513, 143] width 97 height 68
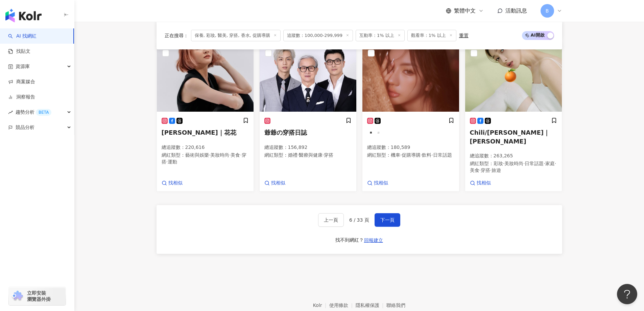
scroll to position [580, 0]
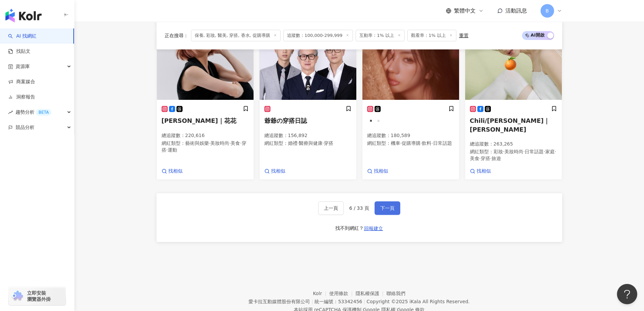
click at [387, 205] on span "下一頁" at bounding box center [388, 207] width 14 height 5
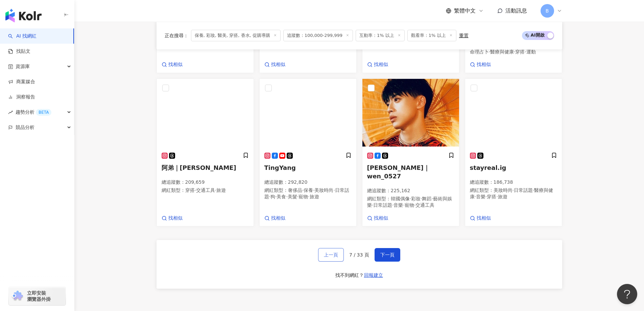
scroll to position [595, 0]
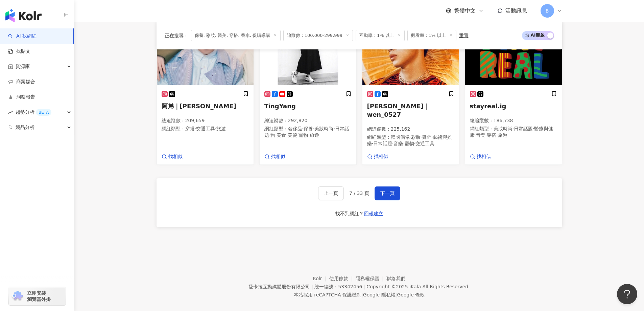
drag, startPoint x: 335, startPoint y: 182, endPoint x: 311, endPoint y: 307, distance: 127.8
click at [335, 190] on span "上一頁" at bounding box center [331, 192] width 14 height 5
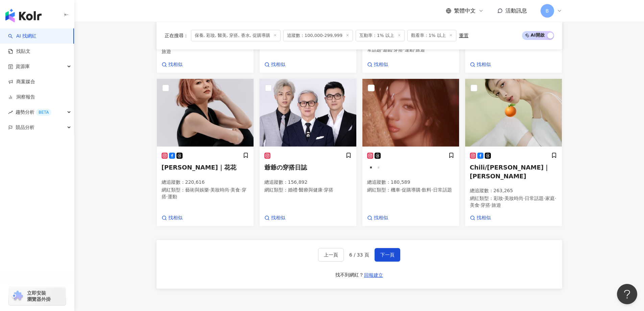
scroll to position [586, 0]
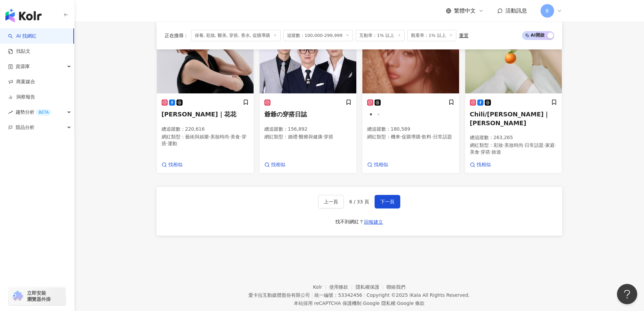
click at [544, 252] on footer "Kolr 使用條款 隱私權保護 聯絡我們 愛卡拉互動媒體股份有限公司 | 統一編號：53342456 | Copyright © 2025 iKala All…" at bounding box center [359, 289] width 570 height 75
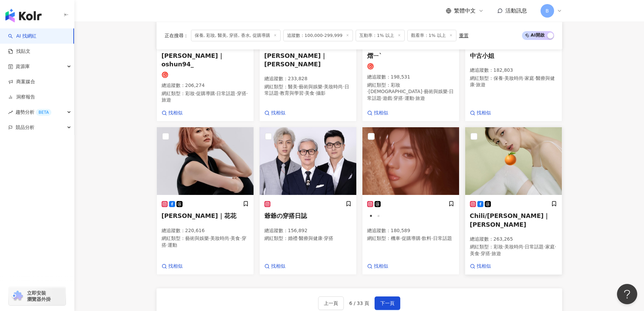
click at [491, 129] on img at bounding box center [513, 161] width 97 height 68
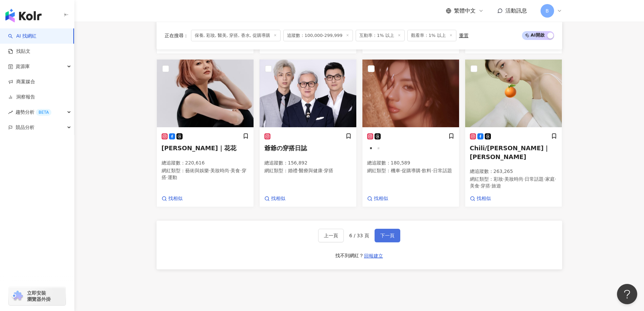
click at [393, 233] on span "下一頁" at bounding box center [388, 235] width 14 height 5
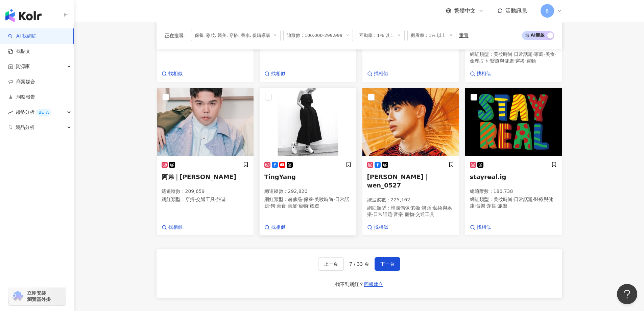
scroll to position [527, 0]
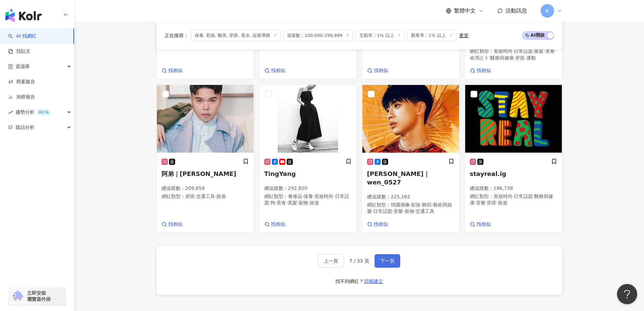
click at [385, 258] on span "下一頁" at bounding box center [388, 260] width 14 height 5
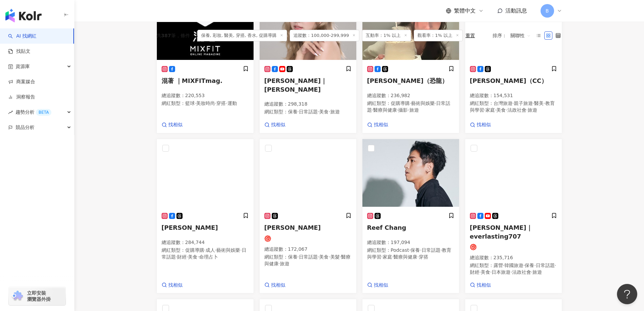
scroll to position [128, 0]
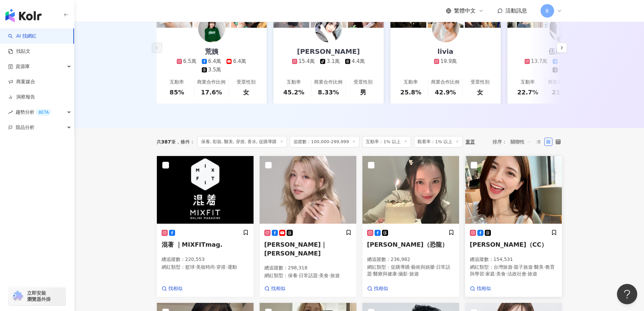
click at [499, 194] on img at bounding box center [513, 190] width 97 height 68
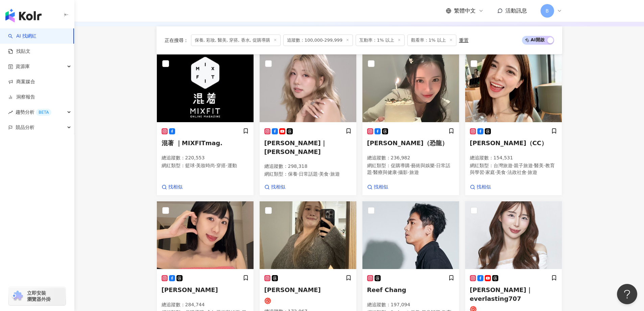
scroll to position [330, 0]
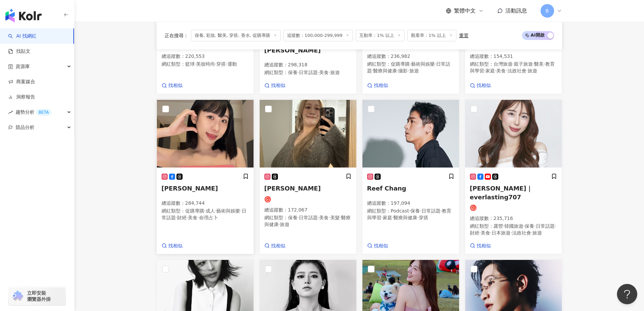
click at [226, 149] on img at bounding box center [205, 134] width 97 height 68
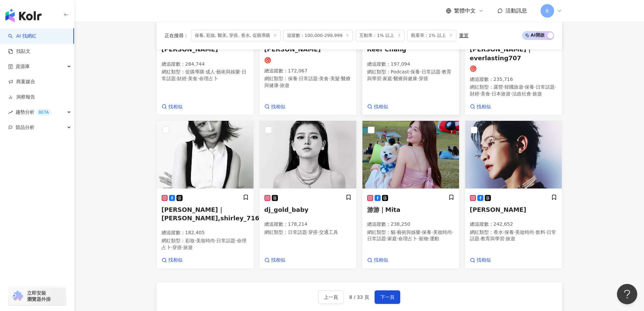
scroll to position [500, 0]
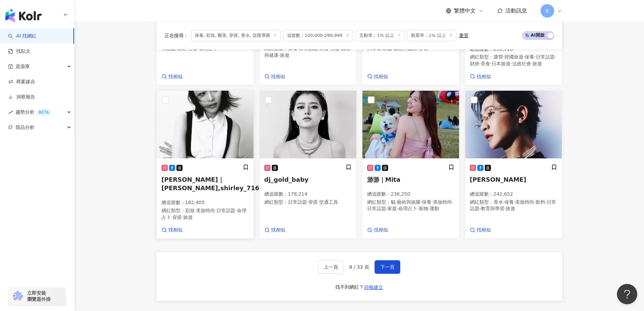
click at [193, 114] on img at bounding box center [205, 125] width 97 height 68
click at [388, 270] on span "下一頁" at bounding box center [388, 266] width 14 height 5
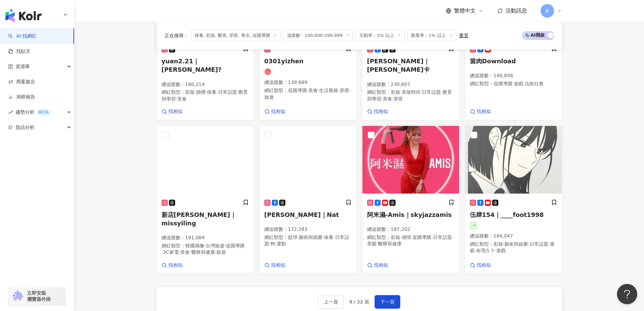
scroll to position [485, 0]
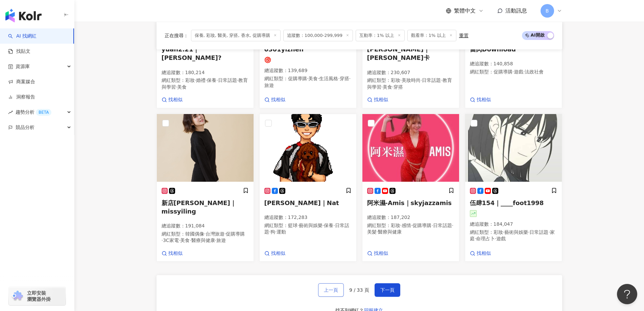
click at [331, 287] on span "上一頁" at bounding box center [331, 289] width 14 height 5
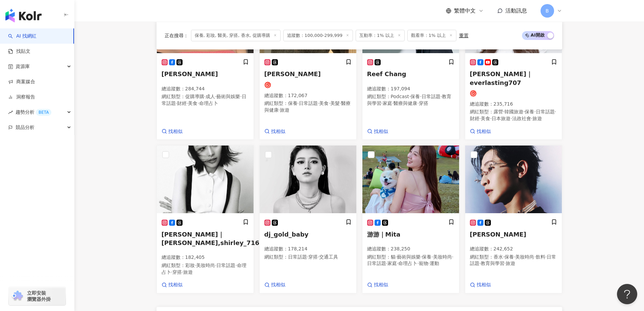
scroll to position [500, 0]
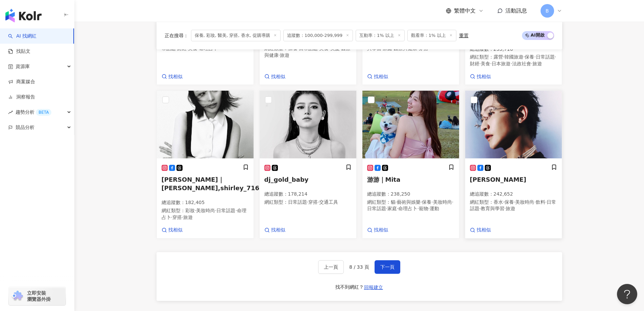
click at [527, 109] on img at bounding box center [513, 125] width 97 height 68
click at [388, 270] on span "下一頁" at bounding box center [388, 266] width 14 height 5
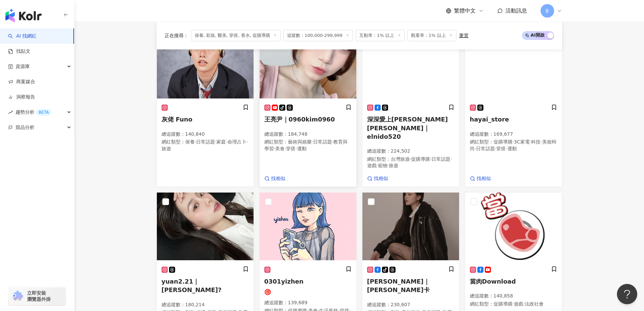
scroll to position [214, 0]
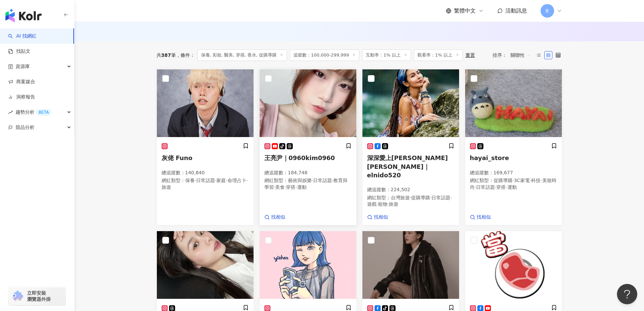
click at [318, 104] on img at bounding box center [308, 103] width 97 height 68
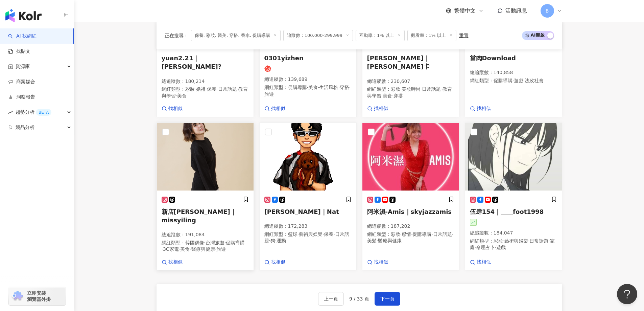
scroll to position [485, 0]
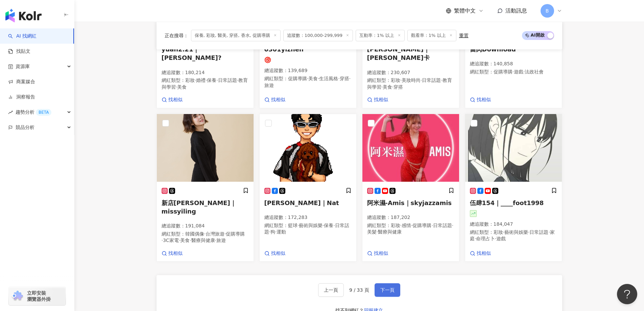
click at [392, 287] on span "下一頁" at bounding box center [388, 289] width 14 height 5
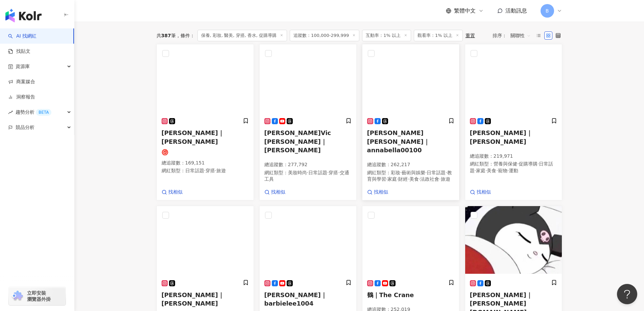
scroll to position [270, 0]
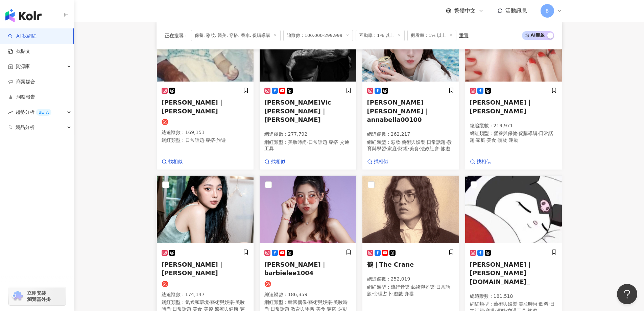
click at [215, 194] on img at bounding box center [205, 210] width 97 height 68
click at [314, 206] on link "Barbie Lee｜barbielee1004 總追蹤數 ： 186,359 網紅類型 ： 韓國偶像 · 藝術與娛樂 · 美妝時尚 · 日常話題 · 教育與…" at bounding box center [307, 255] width 97 height 161
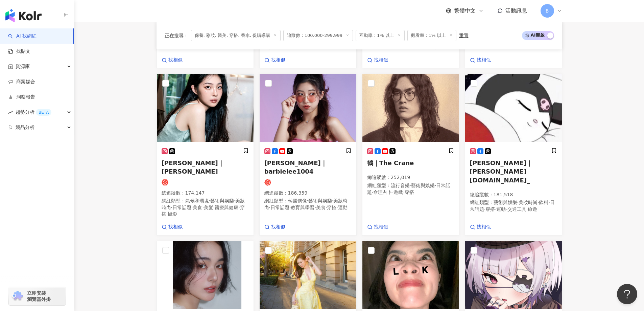
drag, startPoint x: 592, startPoint y: 165, endPoint x: 584, endPoint y: 164, distance: 7.9
click at [592, 165] on main "不分平台 台灣 搜尋 您可能感興趣： haikyu_rement_love haikyu_rement_love 香水油 香水品牌 類型 性別 追蹤數 互動率…" at bounding box center [359, 59] width 570 height 817
click at [526, 120] on img at bounding box center [513, 108] width 97 height 68
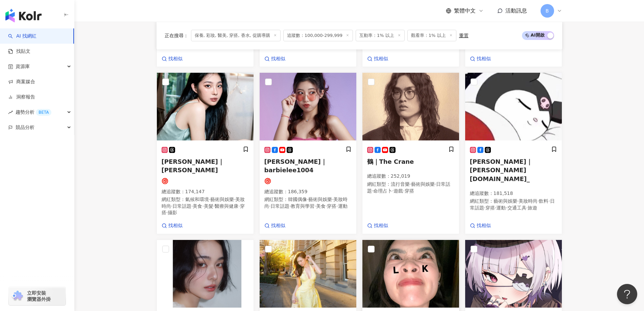
scroll to position [473, 0]
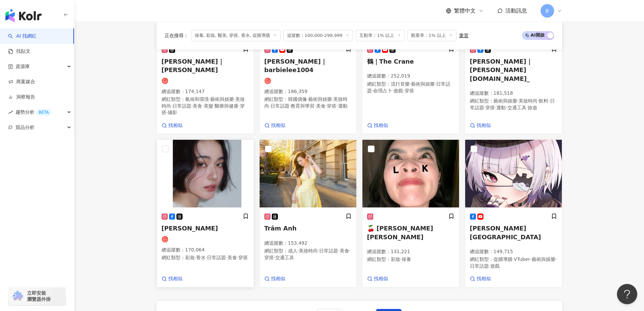
click at [208, 166] on img at bounding box center [205, 174] width 97 height 68
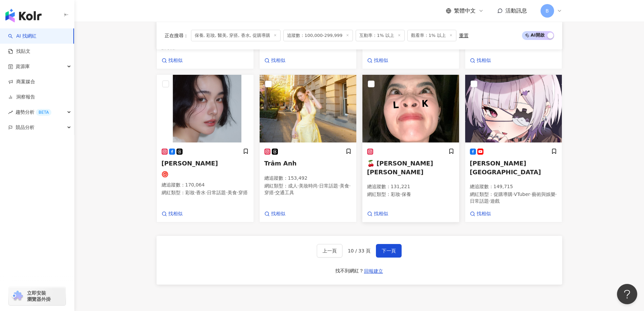
scroll to position [540, 0]
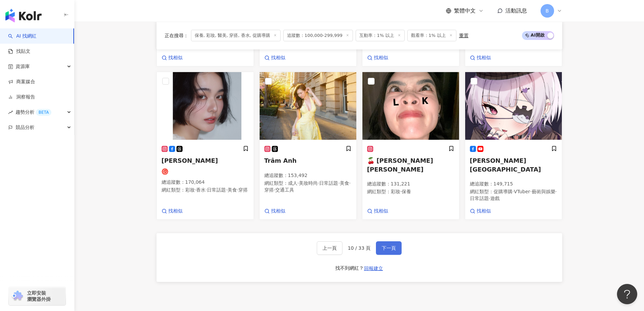
click at [393, 241] on button "下一頁" at bounding box center [389, 248] width 26 height 14
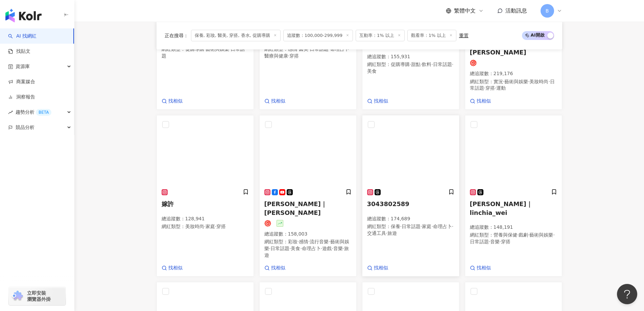
scroll to position [346, 0]
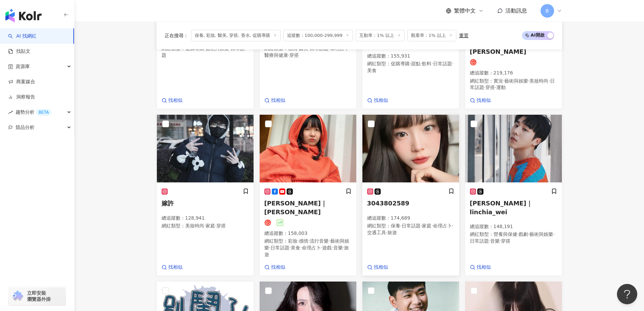
click at [422, 118] on img at bounding box center [411, 149] width 97 height 68
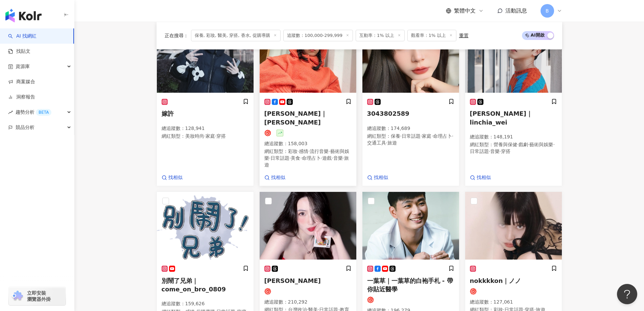
scroll to position [447, 0]
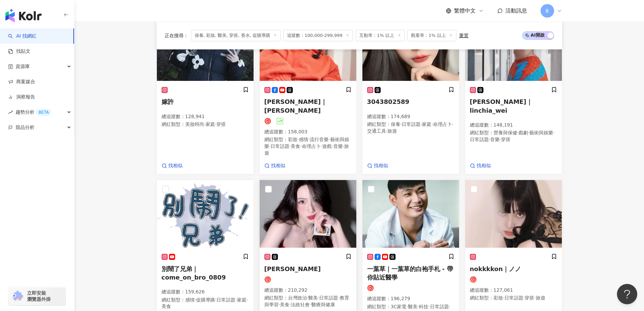
click at [327, 191] on img at bounding box center [308, 214] width 97 height 68
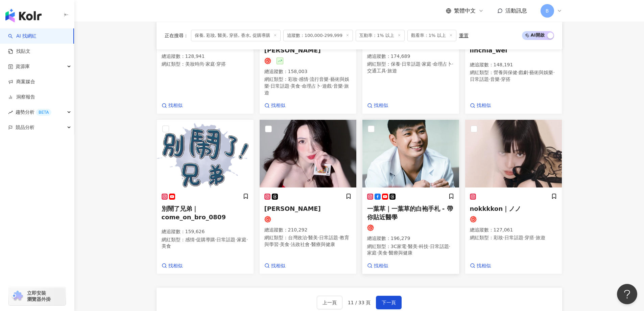
scroll to position [515, 0]
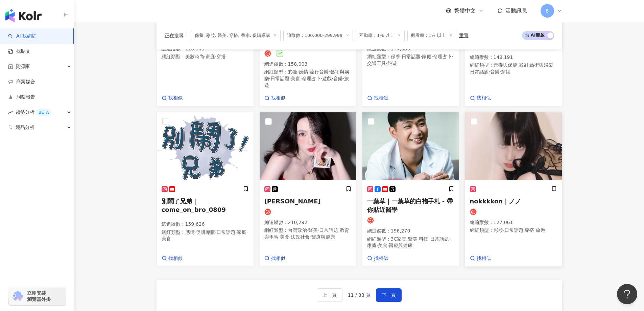
click at [501, 131] on img at bounding box center [513, 146] width 97 height 68
click at [388, 292] on span "下一頁" at bounding box center [389, 294] width 14 height 5
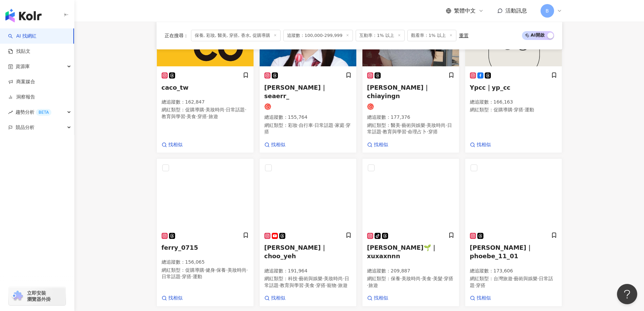
scroll to position [498, 0]
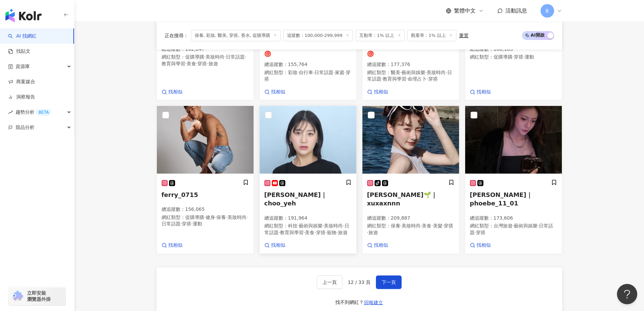
drag, startPoint x: 128, startPoint y: 147, endPoint x: 293, endPoint y: 113, distance: 168.6
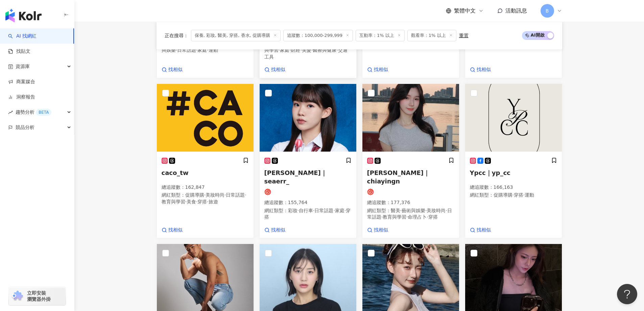
scroll to position [362, 0]
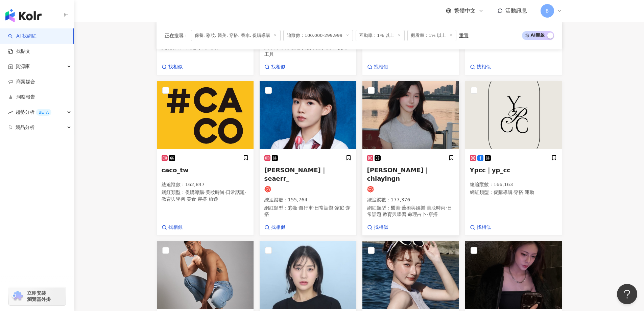
click at [406, 104] on img at bounding box center [411, 115] width 97 height 68
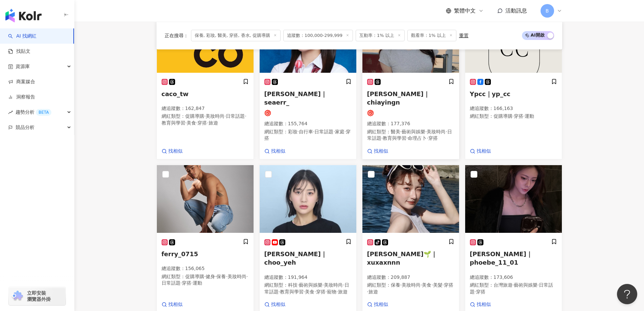
scroll to position [464, 0]
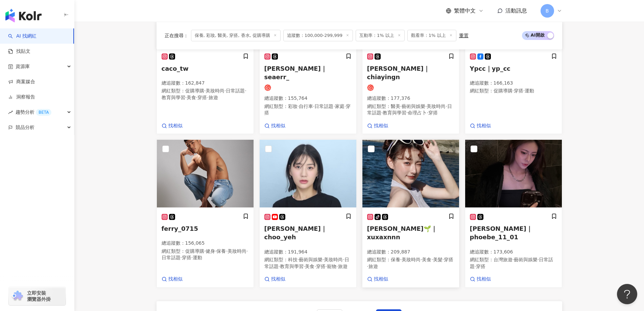
click at [399, 160] on img at bounding box center [411, 174] width 97 height 68
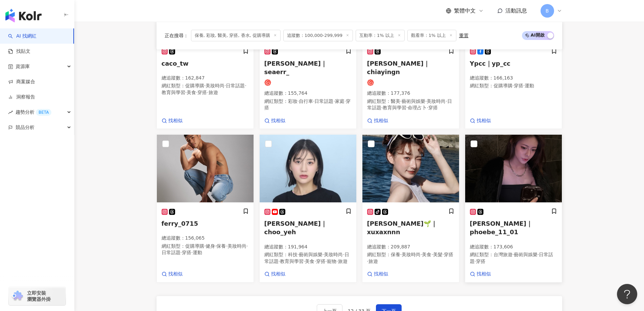
scroll to position [531, 0]
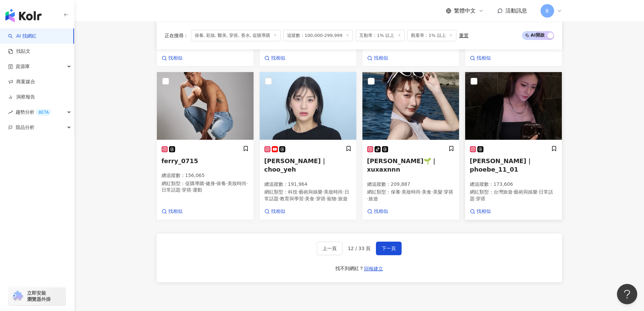
click at [504, 101] on img at bounding box center [513, 106] width 97 height 68
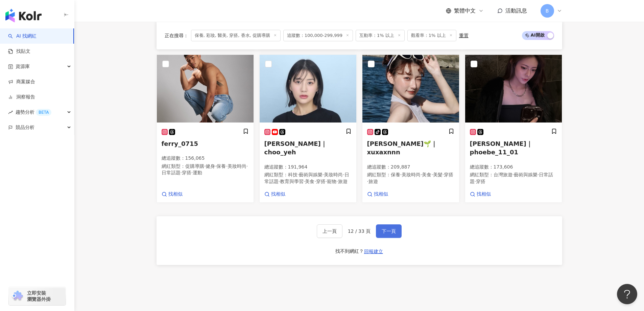
scroll to position [565, 0]
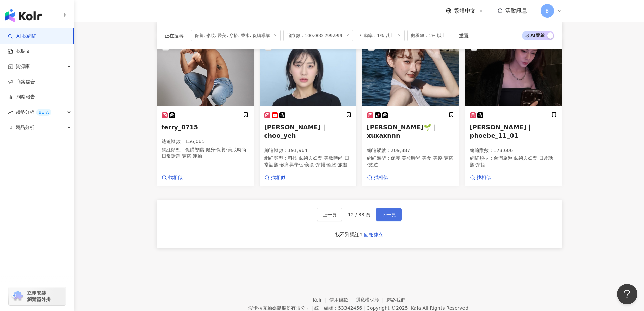
click at [390, 208] on button "下一頁" at bounding box center [389, 215] width 26 height 14
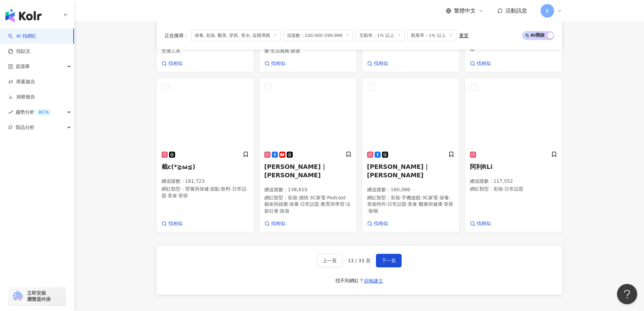
scroll to position [566, 0]
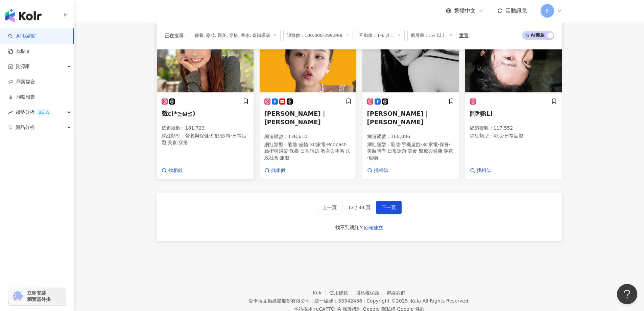
drag, startPoint x: 141, startPoint y: 142, endPoint x: 159, endPoint y: 140, distance: 17.4
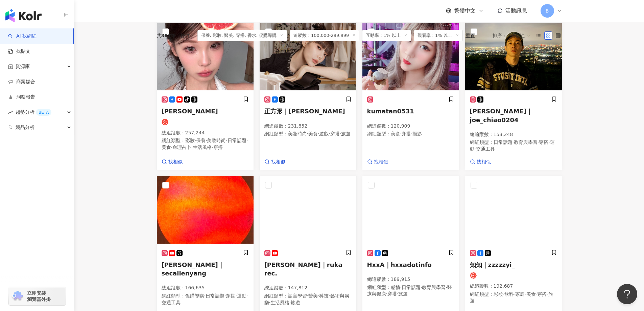
scroll to position [160, 0]
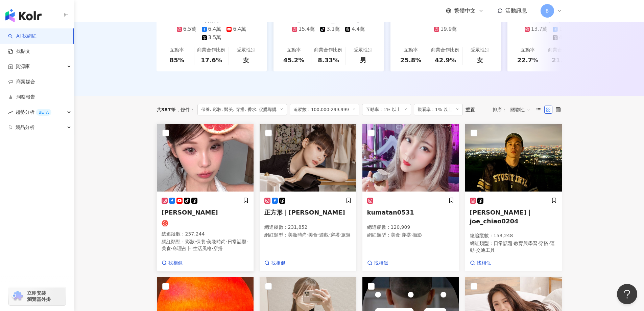
click at [227, 147] on img at bounding box center [205, 158] width 97 height 68
click at [303, 174] on img at bounding box center [308, 158] width 97 height 68
click at [126, 141] on main "不分平台 台灣 搜尋 您可能感興趣： haikyu_rement_love haikyu_rement_love 香水油 香水品牌 類型 性別 追蹤數 互動率…" at bounding box center [359, 263] width 570 height 802
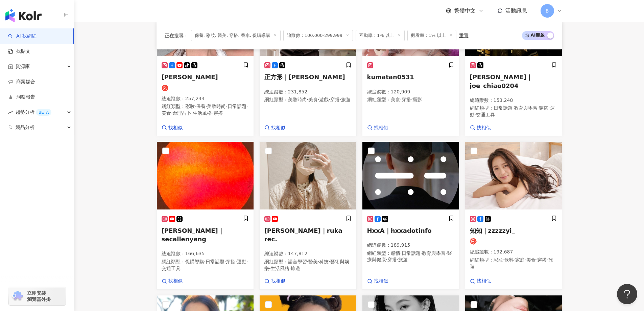
scroll to position [363, 0]
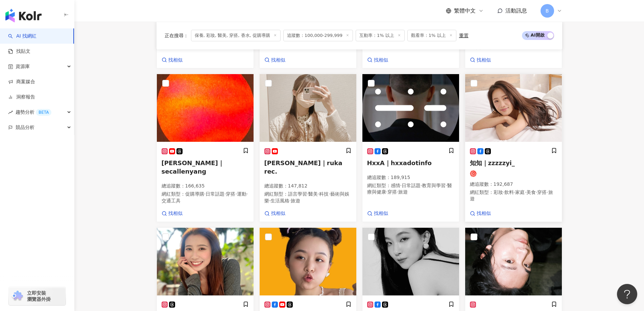
click at [506, 125] on img at bounding box center [513, 108] width 97 height 68
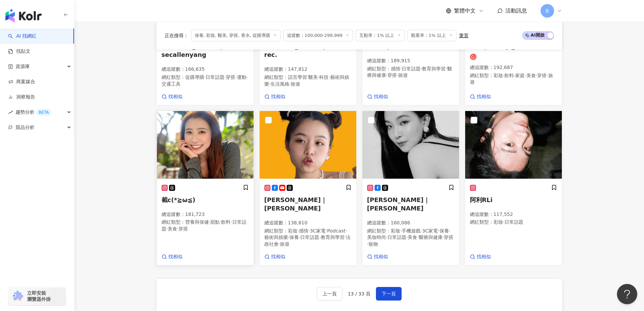
scroll to position [498, 0]
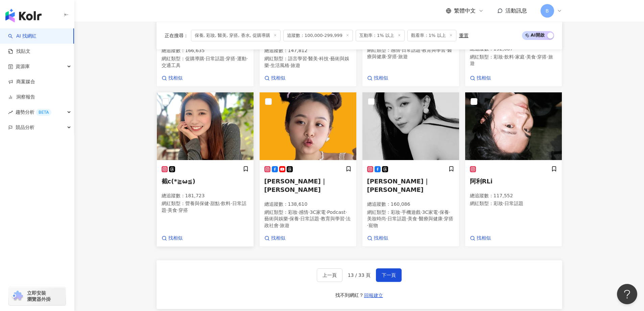
click at [183, 136] on img at bounding box center [205, 126] width 97 height 68
click at [391, 144] on img at bounding box center [411, 126] width 97 height 68
click at [523, 177] on h5 "阿利RLi" at bounding box center [513, 181] width 87 height 8
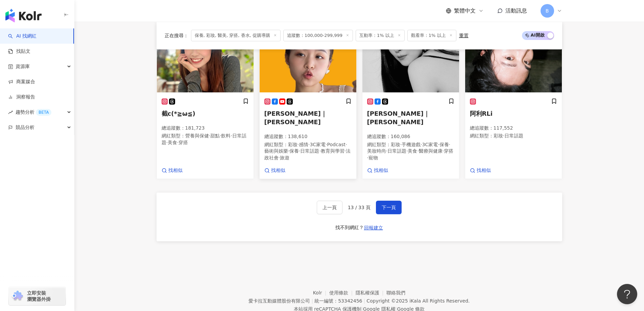
click at [324, 79] on img at bounding box center [308, 59] width 97 height 68
click at [389, 202] on button "下一頁" at bounding box center [389, 208] width 26 height 14
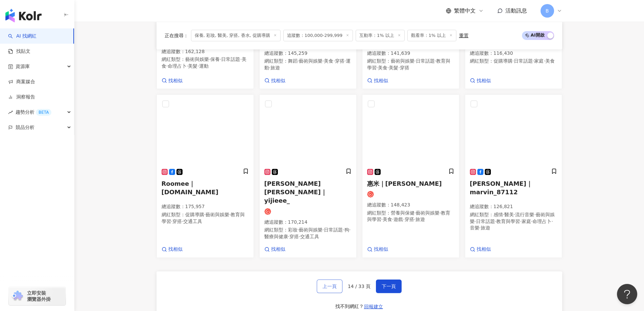
scroll to position [572, 0]
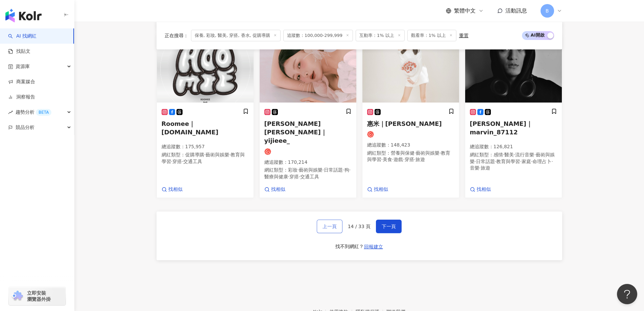
click at [334, 224] on span "上一頁" at bounding box center [330, 226] width 14 height 5
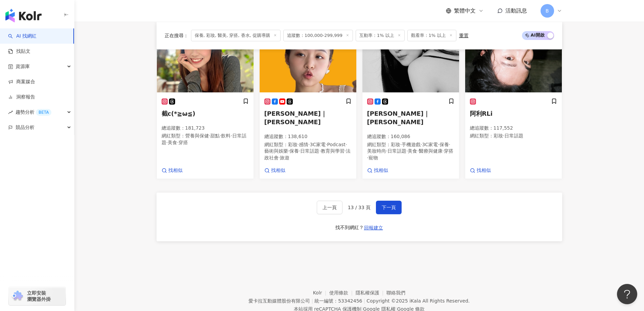
scroll to position [532, 0]
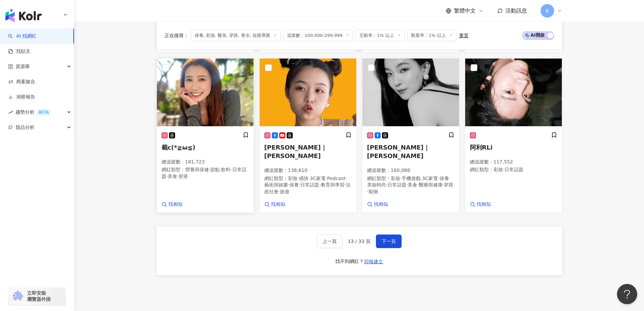
click at [225, 106] on img at bounding box center [205, 93] width 97 height 68
click at [382, 243] on button "下一頁" at bounding box center [389, 241] width 26 height 14
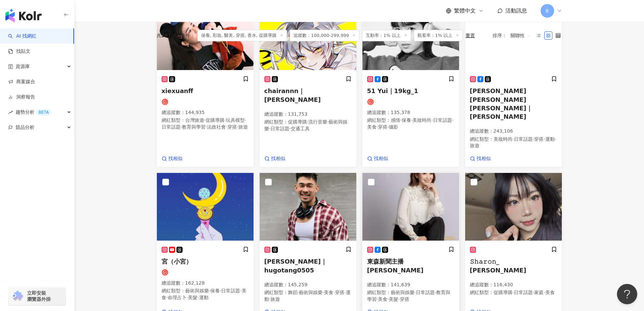
scroll to position [126, 0]
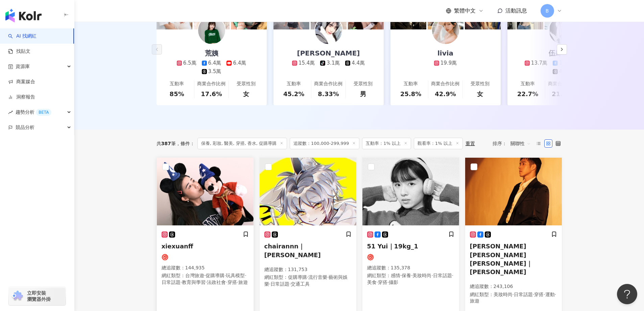
click at [202, 211] on img at bounding box center [205, 192] width 97 height 68
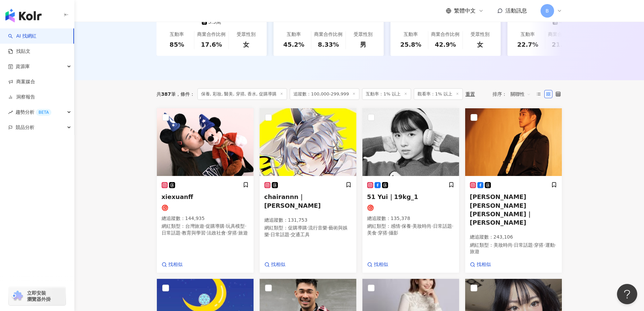
scroll to position [193, 0]
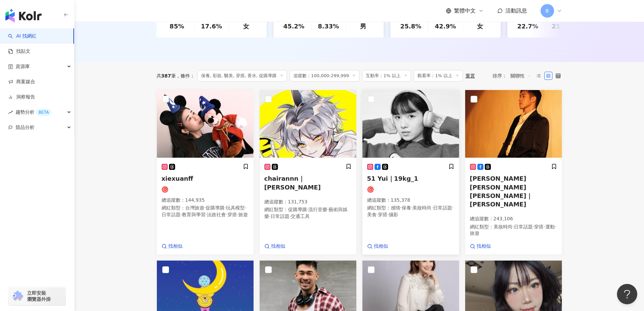
click at [414, 142] on img at bounding box center [411, 124] width 97 height 68
click at [593, 116] on main "不分平台 台灣 搜尋 您可能感興趣： haikyu_rement_love haikyu_rement_love 香水油 香水品牌 類型 性別 追蹤數 互動率…" at bounding box center [359, 242] width 570 height 828
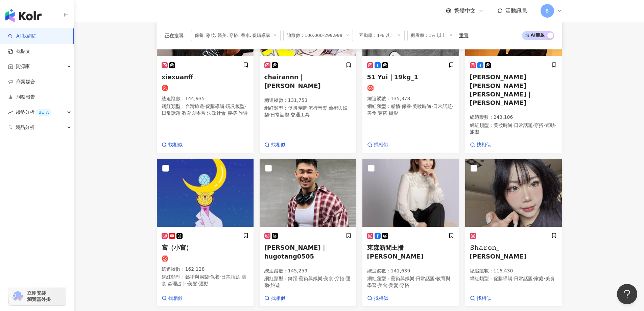
scroll to position [464, 0]
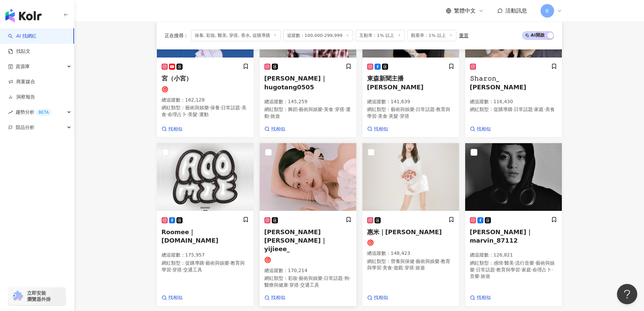
click at [349, 148] on img at bounding box center [308, 177] width 97 height 68
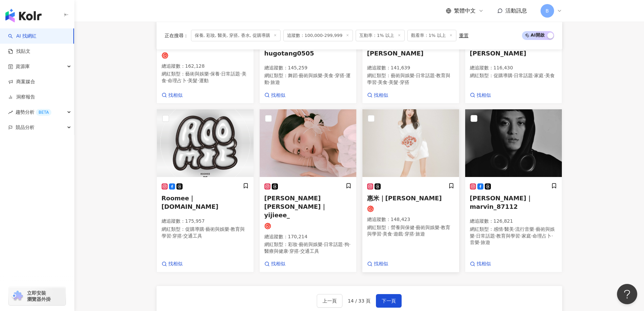
click at [421, 144] on img at bounding box center [411, 143] width 97 height 68
click at [387, 298] on span "下一頁" at bounding box center [389, 300] width 14 height 5
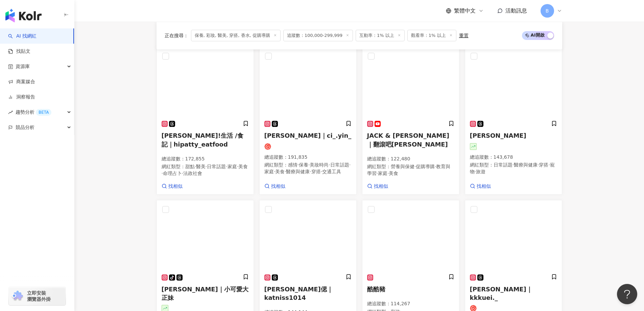
scroll to position [227, 0]
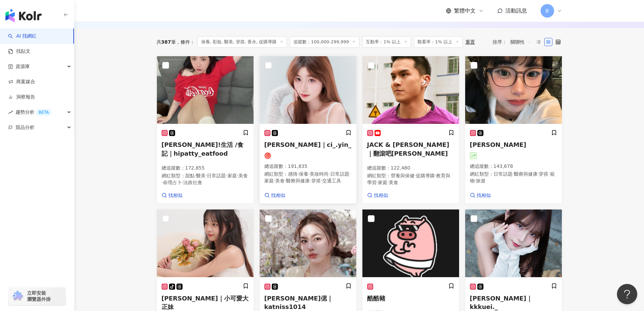
click at [325, 89] on img at bounding box center [308, 90] width 97 height 68
click at [509, 97] on img at bounding box center [513, 90] width 97 height 68
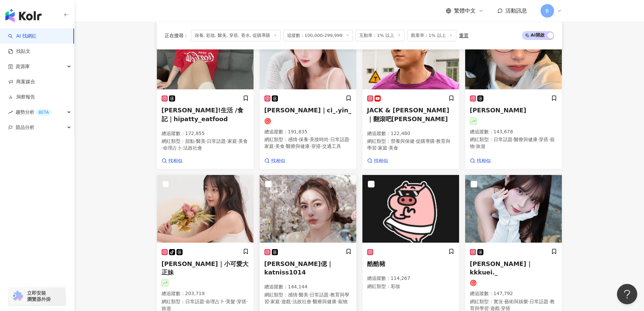
scroll to position [329, 0]
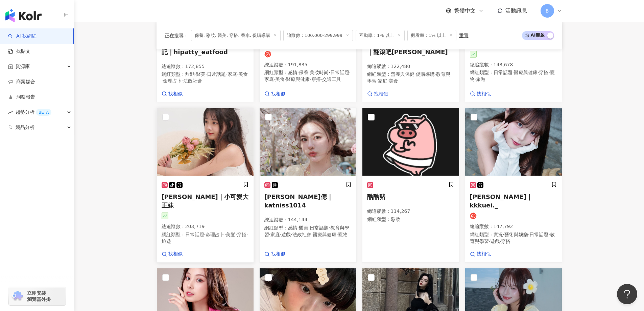
click at [205, 166] on img at bounding box center [205, 142] width 97 height 68
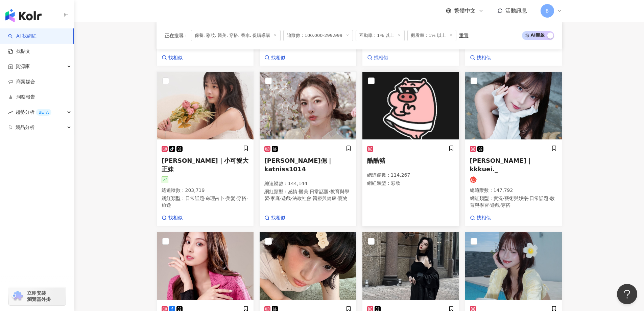
scroll to position [396, 0]
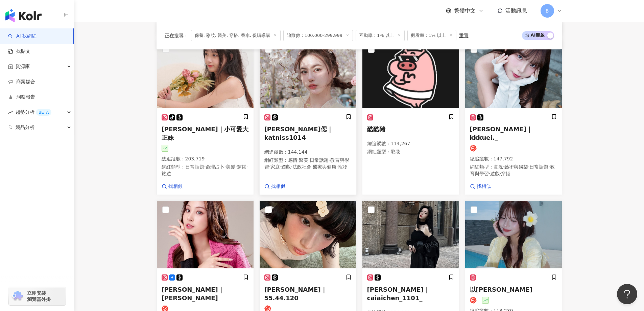
click at [310, 88] on img at bounding box center [308, 74] width 97 height 68
click at [392, 105] on img at bounding box center [411, 74] width 97 height 68
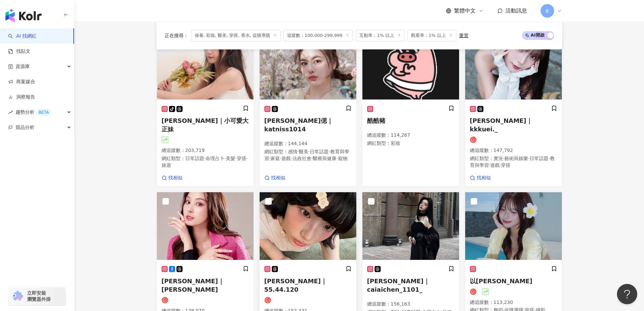
scroll to position [464, 0]
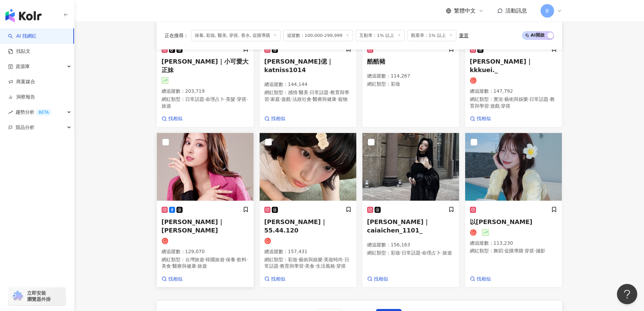
click at [222, 158] on img at bounding box center [205, 167] width 97 height 68
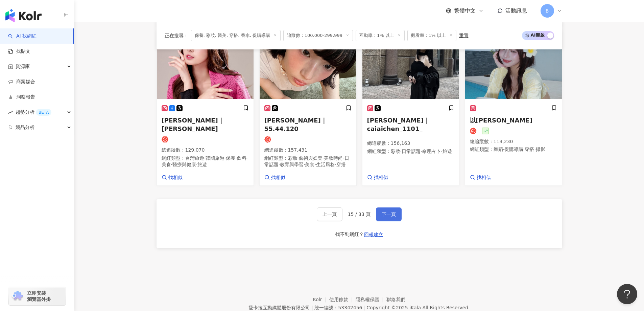
click at [385, 211] on span "下一頁" at bounding box center [389, 213] width 14 height 5
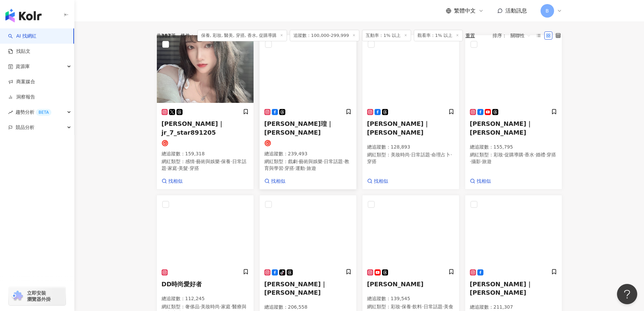
scroll to position [209, 0]
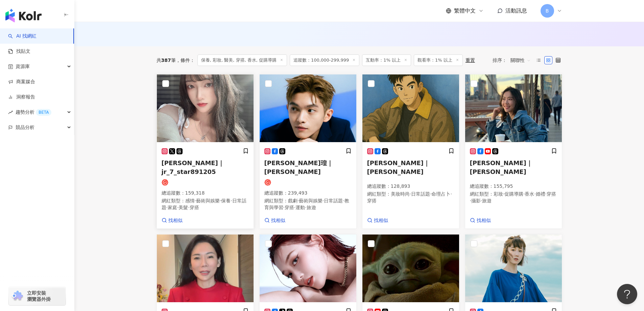
click at [215, 122] on img at bounding box center [205, 108] width 97 height 68
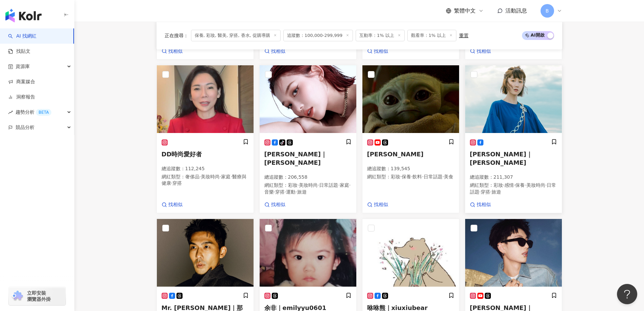
click at [519, 102] on img at bounding box center [513, 99] width 97 height 68
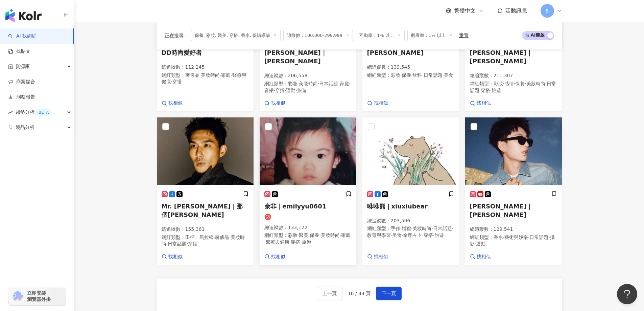
click at [309, 151] on img at bounding box center [308, 151] width 97 height 68
click at [383, 291] on span "下一頁" at bounding box center [389, 293] width 14 height 5
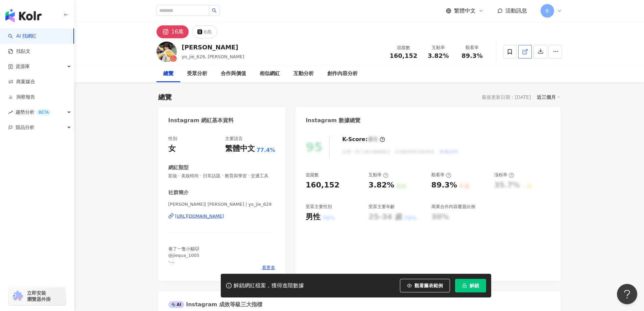
click at [520, 52] on link at bounding box center [526, 52] width 14 height 14
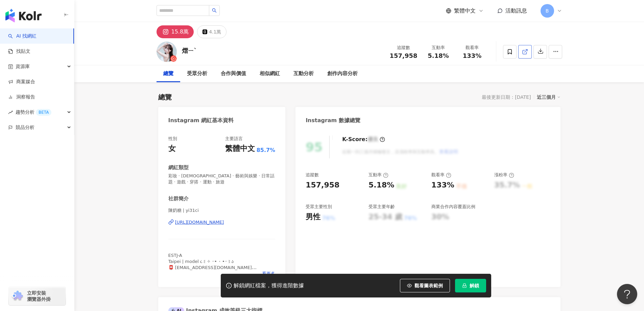
drag, startPoint x: 633, startPoint y: 101, endPoint x: 525, endPoint y: 52, distance: 118.5
click at [525, 52] on line at bounding box center [526, 50] width 3 height 3
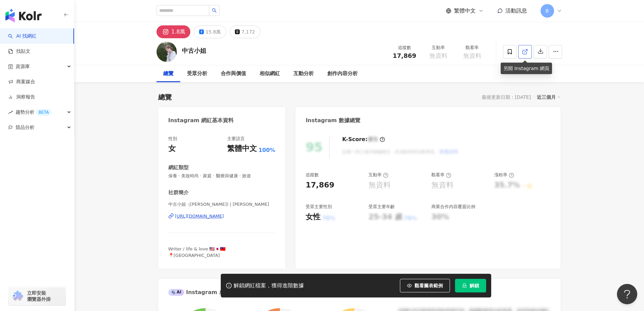
click at [525, 56] on link at bounding box center [526, 52] width 14 height 14
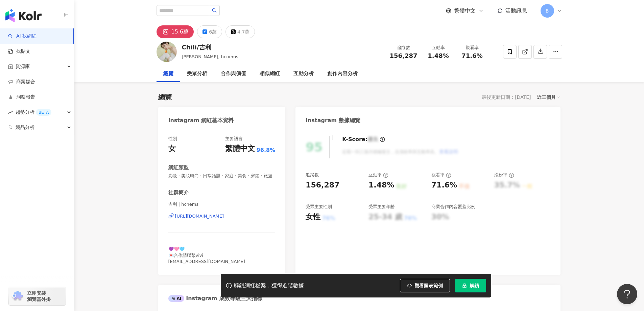
drag, startPoint x: 583, startPoint y: 188, endPoint x: 496, endPoint y: 73, distance: 144.2
click at [523, 53] on icon at bounding box center [525, 52] width 4 height 4
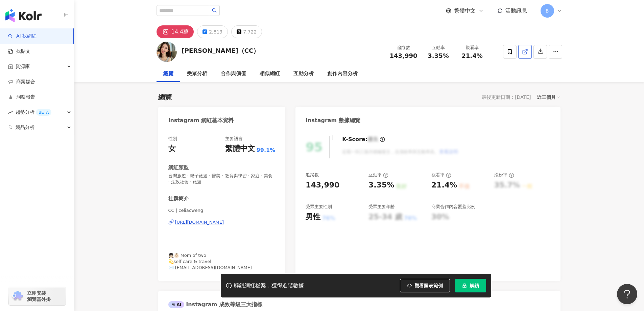
click at [526, 49] on polyline at bounding box center [527, 50] width 2 height 2
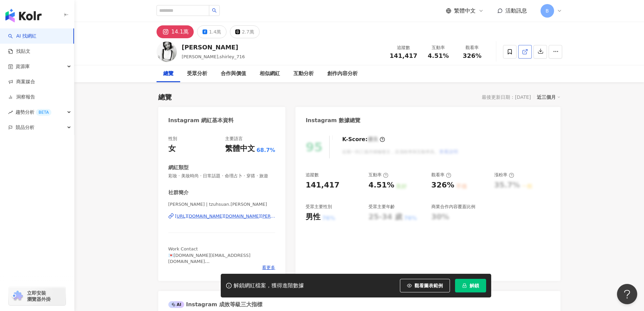
drag, startPoint x: 593, startPoint y: 162, endPoint x: 529, endPoint y: 57, distance: 122.7
drag, startPoint x: 527, startPoint y: 54, endPoint x: 526, endPoint y: 60, distance: 5.1
click at [527, 54] on icon at bounding box center [525, 52] width 6 height 6
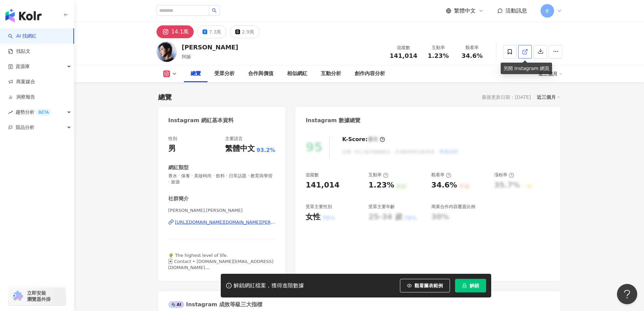
click at [525, 53] on icon at bounding box center [525, 52] width 6 height 6
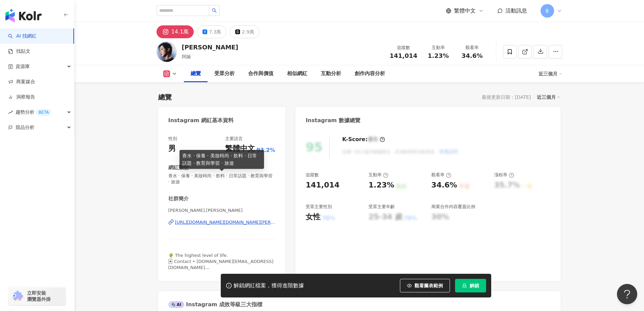
click at [257, 177] on span "香水 · 保養 · 美妝時尚 · 飲料 · 日常話題 · 教育與學習 · 旅遊" at bounding box center [221, 179] width 107 height 12
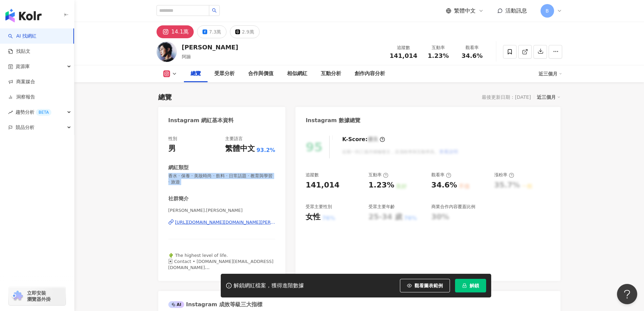
copy span "香水 · 保養 · 美妝時尚 · 飲料 · 日常話題 · 教育與學習 · 旅遊"
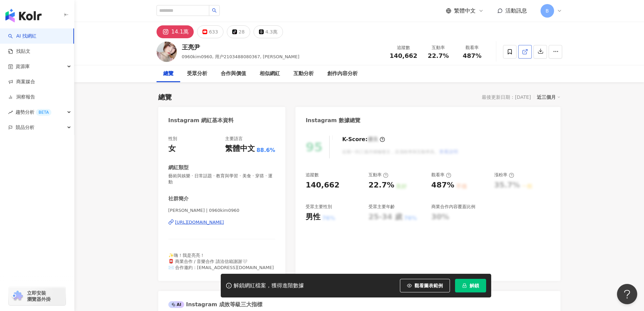
click at [523, 50] on icon at bounding box center [525, 52] width 6 height 6
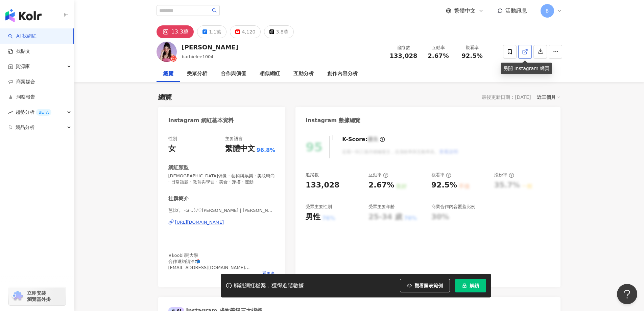
click at [526, 51] on line at bounding box center [526, 50] width 3 height 3
click at [204, 175] on span "韓國偶像 · 藝術與娛樂 · 美妝時尚 · 日常話題 · 教育與學習 · 美食 · 穿搭 · 運動" at bounding box center [221, 179] width 107 height 12
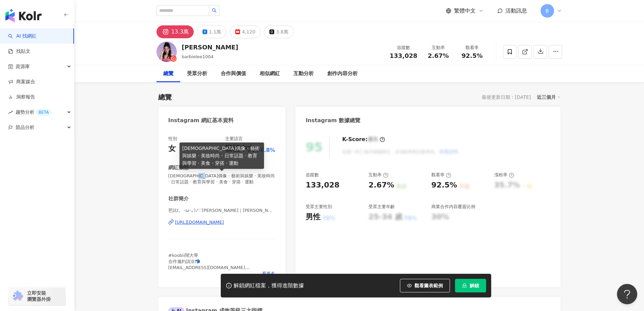
click at [204, 175] on span "韓國偶像 · 藝術與娛樂 · 美妝時尚 · 日常話題 · 教育與學習 · 美食 · 穿搭 · 運動" at bounding box center [221, 179] width 107 height 12
copy span "韓國偶像 · 藝術與娛樂 · 美妝時尚 · 日常話題 · 教育與學習 · 美食 · 穿搭 · 運動"
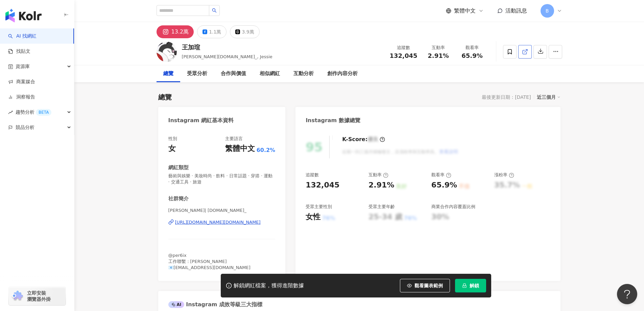
click at [527, 49] on icon at bounding box center [525, 52] width 6 height 6
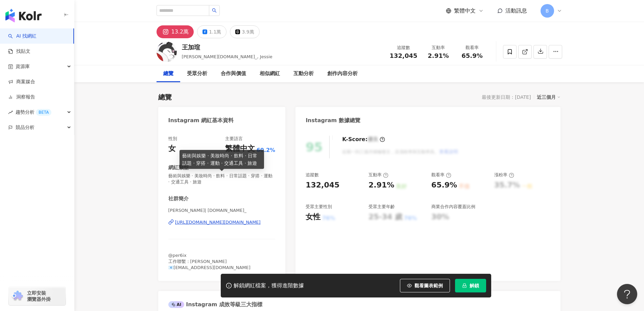
click at [211, 176] on span "藝術與娛樂 · 美妝時尚 · 飲料 · 日常話題 · 穿搭 · 運動 · 交通工具 · 旅遊" at bounding box center [221, 179] width 107 height 12
copy span "藝術與娛樂 · 美妝時尚 · 飲料 · 日常話題 · 穿搭 · 運動 · 交通工具 · 旅遊"
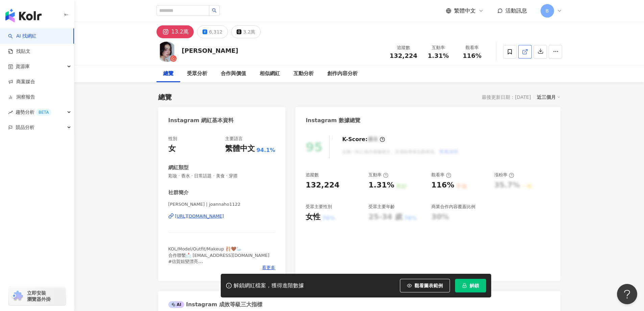
drag, startPoint x: 591, startPoint y: 166, endPoint x: 528, endPoint y: 49, distance: 133.2
click at [527, 49] on line at bounding box center [526, 50] width 3 height 3
click at [210, 177] on span "彩妝 · 香水 · 日常話題 · 美食 · 穿搭" at bounding box center [221, 176] width 107 height 6
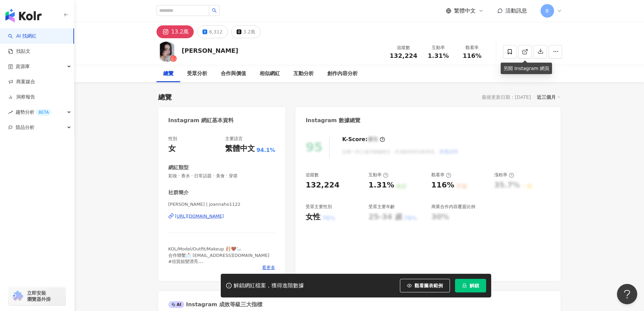
click at [210, 177] on span "彩妝 · 香水 · 日常話題 · 美食 · 穿搭" at bounding box center [221, 176] width 107 height 6
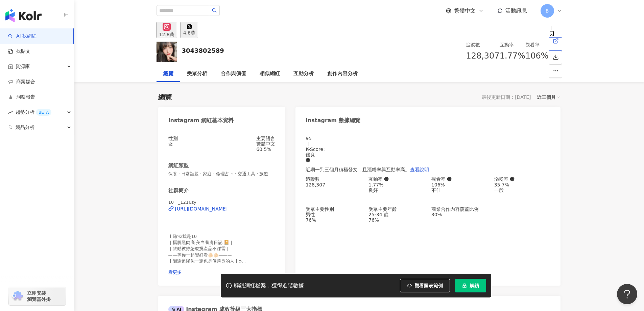
click at [553, 44] on icon at bounding box center [556, 41] width 6 height 6
click at [232, 175] on span "保養 · 日常話題 · 家庭 · 命理占卜 · 交通工具 · 旅遊" at bounding box center [221, 174] width 107 height 6
click at [231, 177] on span "保養 · 日常話題 · 家庭 · 命理占卜 · 交通工具 · 旅遊" at bounding box center [221, 174] width 107 height 6
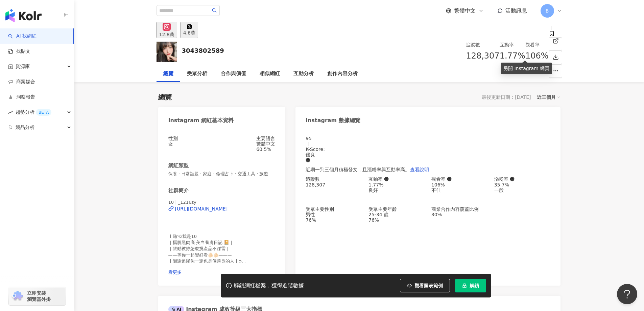
click at [231, 177] on span "保養 · 日常話題 · 家庭 · 命理占卜 · 交通工具 · 旅遊" at bounding box center [221, 174] width 107 height 6
click at [199, 174] on span "保養 · 日常話題 · 家庭 · 命理占卜 · 交通工具 · 旅遊" at bounding box center [221, 174] width 107 height 6
click at [203, 175] on span "保養 · 日常話題 · 家庭 · 命理占卜 · 交通工具 · 旅遊" at bounding box center [221, 174] width 107 height 6
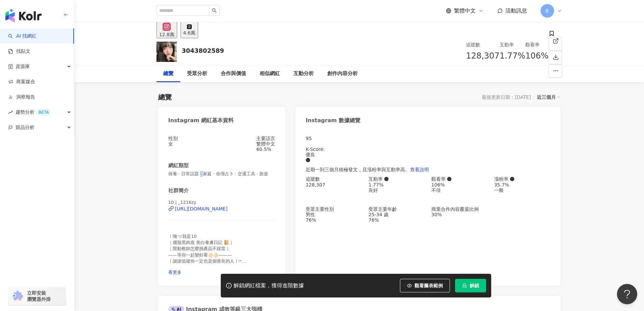
click at [203, 175] on span "保養 · 日常話題 · 家庭 · 命理占卜 · 交通工具 · 旅遊" at bounding box center [221, 174] width 107 height 6
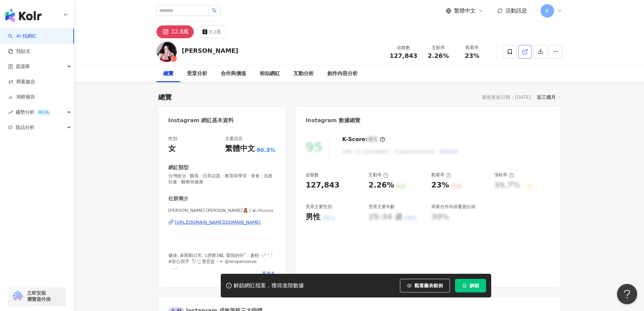
click at [526, 53] on icon at bounding box center [525, 52] width 6 height 6
click at [242, 175] on span "台灣政治 · 醫美 · 日常話題 · 教育與學習 · 美食 · 法政社會 · 醫療與健康" at bounding box center [221, 179] width 107 height 12
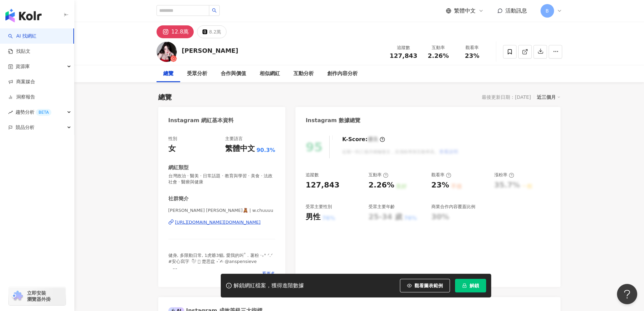
click at [242, 175] on span "台灣政治 · 醫美 · 日常話題 · 教育與學習 · 美食 · 法政社會 · 醫療與健康" at bounding box center [221, 179] width 107 height 12
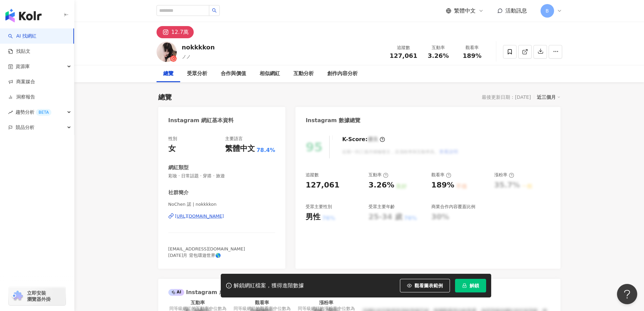
click at [524, 52] on icon at bounding box center [525, 52] width 6 height 6
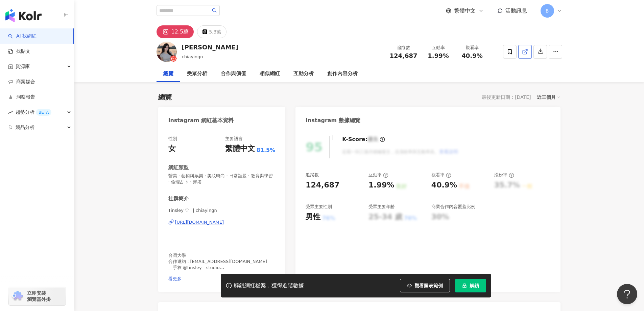
click at [527, 53] on icon at bounding box center [525, 52] width 4 height 4
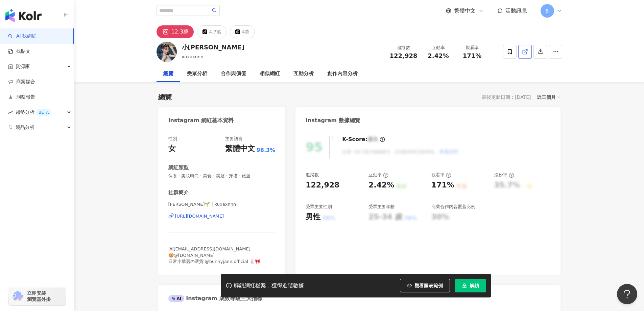
click at [526, 48] on span at bounding box center [525, 51] width 6 height 7
click at [212, 176] on span "保養 · 美妝時尚 · 美食 · 美髮 · 穿搭 · 旅遊" at bounding box center [221, 176] width 107 height 6
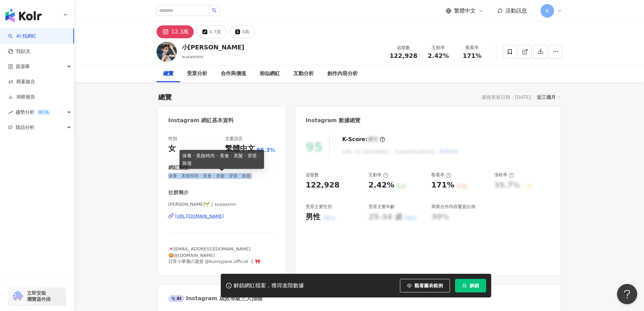
copy span "保養 · 美妝時尚 · 美食 · 美髮 · 穿搭 · 旅遊"
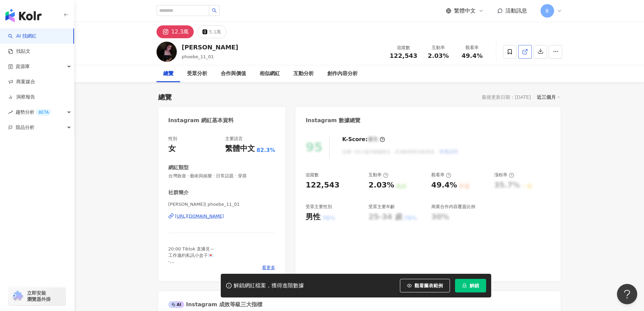
click at [525, 55] on span at bounding box center [525, 51] width 6 height 7
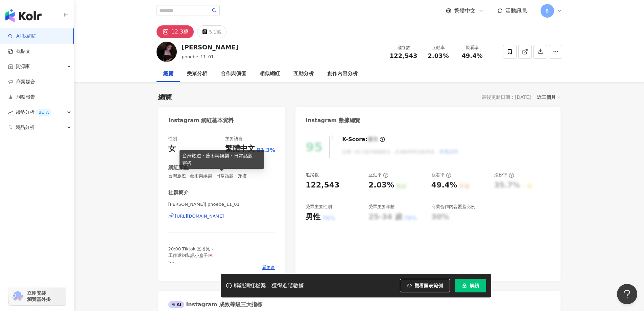
click at [229, 175] on span "台灣旅遊 · 藝術與娛樂 · 日常話題 · 穿搭" at bounding box center [221, 176] width 107 height 6
copy span "台灣旅遊 · 藝術與娛樂 · 日常話題 · 穿搭"
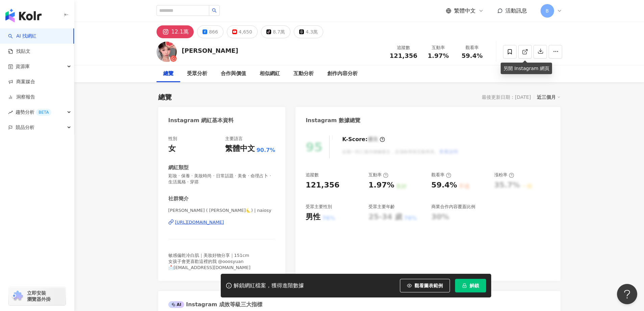
drag, startPoint x: 524, startPoint y: 51, endPoint x: 291, endPoint y: 153, distance: 254.0
click at [524, 51] on icon at bounding box center [525, 52] width 6 height 6
click at [244, 174] on span "彩妝 · 保養 · 美妝時尚 · 日常話題 · 美食 · 命理占卜 · 生活風格 · 穿搭" at bounding box center [221, 179] width 107 height 12
click at [244, 175] on span "彩妝 · 保養 · 美妝時尚 · 日常話題 · 美食 · 命理占卜 · 生活風格 · 穿搭" at bounding box center [221, 179] width 107 height 12
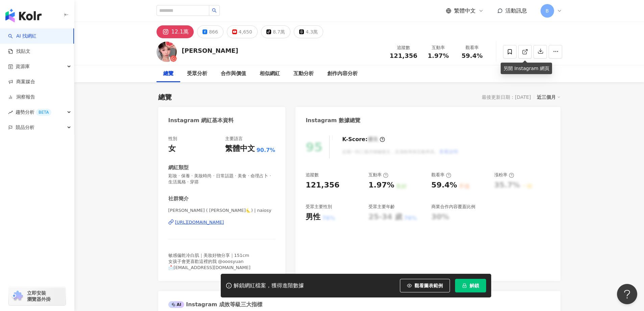
click at [244, 175] on span "彩妝 · 保養 · 美妝時尚 · 日常話題 · 美食 · 命理占卜 · 生活風格 · 穿搭" at bounding box center [221, 179] width 107 height 12
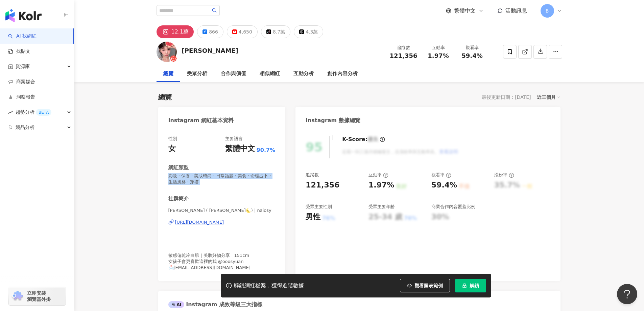
click at [233, 177] on span "彩妝 · 保養 · 美妝時尚 · 日常話題 · 美食 · 命理占卜 · 生活風格 · 穿搭" at bounding box center [221, 179] width 107 height 12
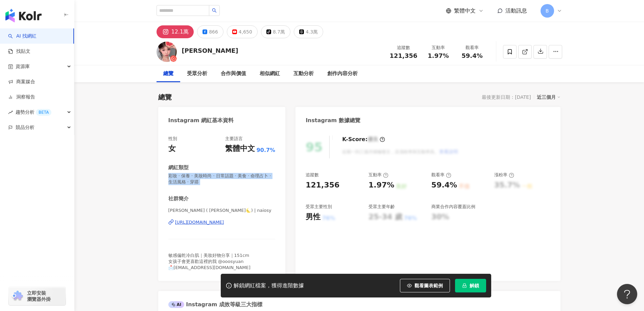
click at [233, 177] on span "彩妝 · 保養 · 美妝時尚 · 日常話題 · 美食 · 命理占卜 · 生活風格 · 穿搭" at bounding box center [221, 179] width 107 height 12
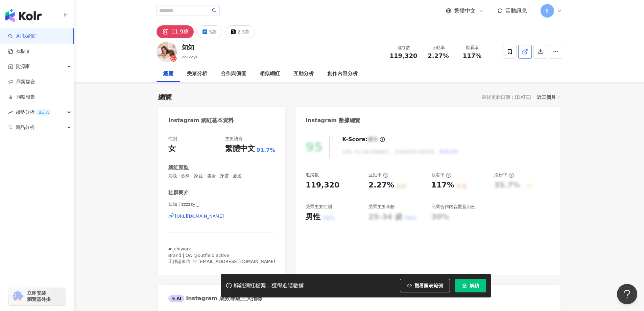
click at [524, 52] on icon at bounding box center [525, 52] width 6 height 6
click at [229, 175] on span "彩妝 · 飲料 · 家庭 · 美食 · 穿搭 · 旅遊" at bounding box center [221, 176] width 107 height 6
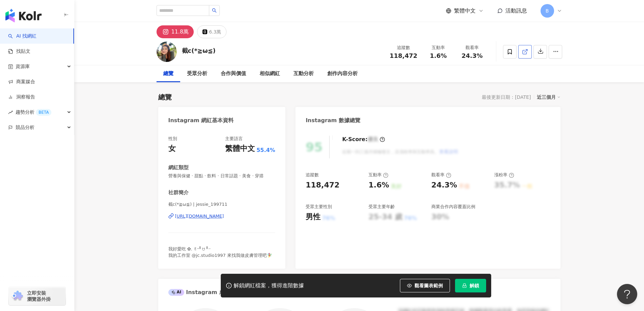
click at [529, 51] on link at bounding box center [526, 52] width 14 height 14
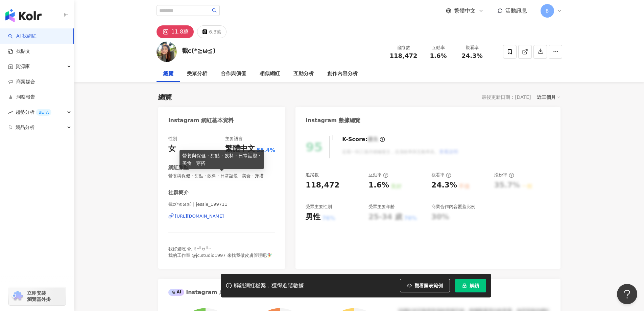
click at [215, 178] on span "營養與保健 · 甜點 · 飲料 · 日常話題 · 美食 · 穿搭" at bounding box center [221, 176] width 107 height 6
copy span "營養與保健 · 甜點 · 飲料 · 日常話題 · 美食 · 穿搭"
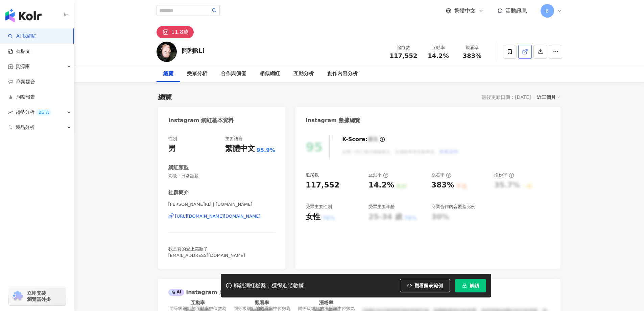
click at [526, 50] on icon at bounding box center [525, 52] width 6 height 6
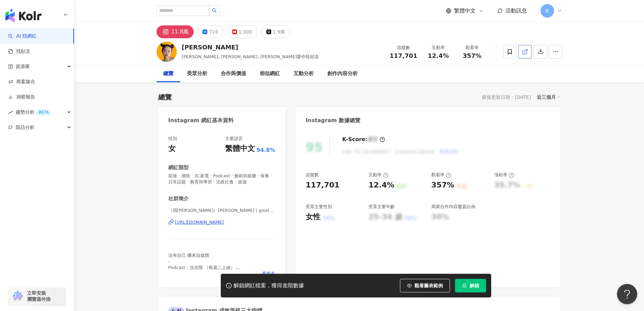
click at [527, 51] on icon at bounding box center [525, 52] width 6 height 6
click at [238, 175] on span "彩妝 · 感情 · 3C家電 · Podcast · 藝術與娛樂 · 保養 · 日常話題 · 教育與學習 · 法政社會 · 旅遊" at bounding box center [221, 179] width 107 height 12
click at [249, 176] on span "彩妝 · 感情 · 3C家電 · Podcast · 藝術與娛樂 · 保養 · 日常話題 · 教育與學習 · 法政社會 · 旅遊" at bounding box center [221, 179] width 107 height 12
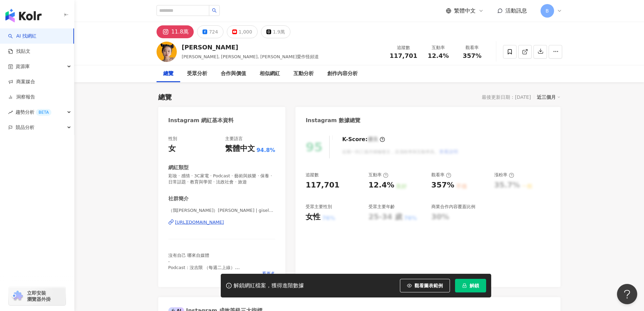
click at [249, 176] on span "彩妝 · 感情 · 3C家電 · Podcast · 藝術與娛樂 · 保養 · 日常話題 · 教育與學習 · 法政社會 · 旅遊" at bounding box center [221, 179] width 107 height 12
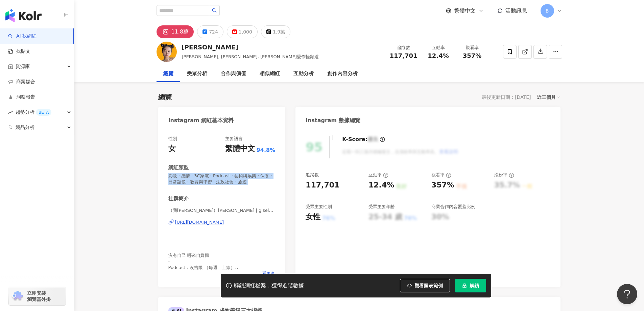
click at [249, 176] on span "彩妝 · 感情 · 3C家電 · Podcast · 藝術與娛樂 · 保養 · 日常話題 · 教育與學習 · 法政社會 · 旅遊" at bounding box center [221, 179] width 107 height 12
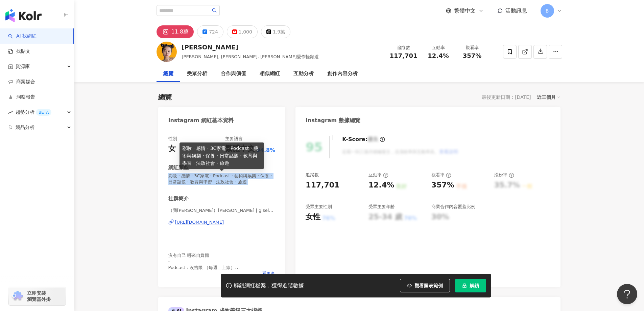
click at [249, 176] on span "彩妝 · 感情 · 3C家電 · Podcast · 藝術與娛樂 · 保養 · 日常話題 · 教育與學習 · 法政社會 · 旅遊" at bounding box center [221, 179] width 107 height 12
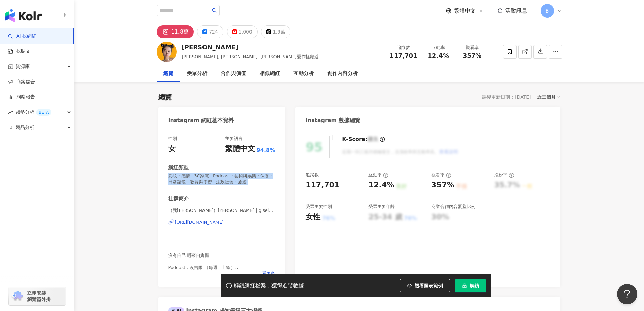
drag, startPoint x: 610, startPoint y: 147, endPoint x: 501, endPoint y: 3, distance: 180.8
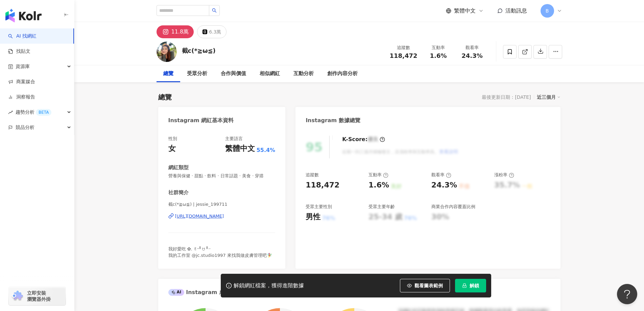
click at [528, 51] on icon at bounding box center [525, 52] width 6 height 6
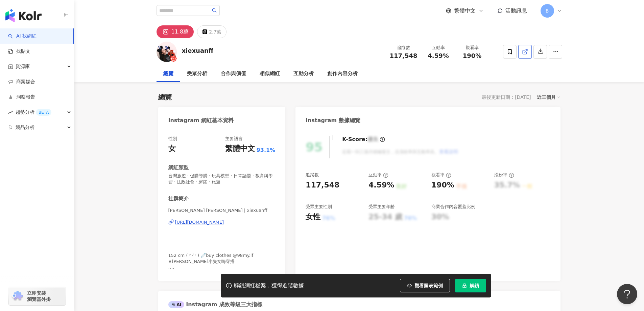
click at [526, 53] on icon at bounding box center [525, 52] width 6 height 6
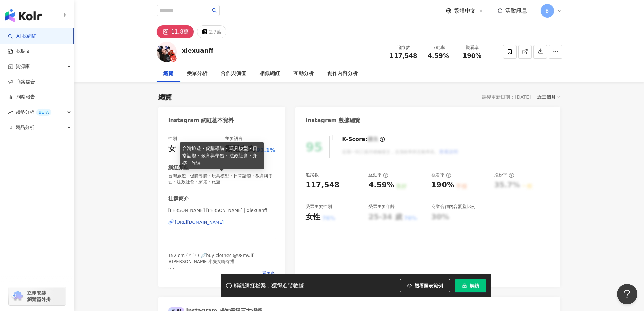
click at [218, 176] on span "台灣旅遊 · 促購導購 · 玩具模型 · 日常話題 · 教育與學習 · 法政社會 · 穿搭 · 旅遊" at bounding box center [221, 179] width 107 height 12
copy span "台灣旅遊 · 促購導購 · 玩具模型 · 日常話題 · 教育與學習 · 法政社會 · 穿搭 · 旅遊"
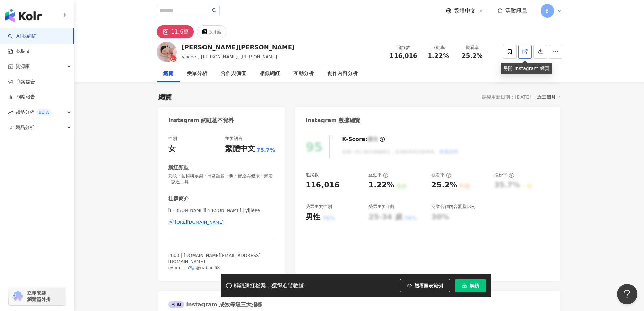
click at [528, 52] on icon at bounding box center [525, 52] width 6 height 6
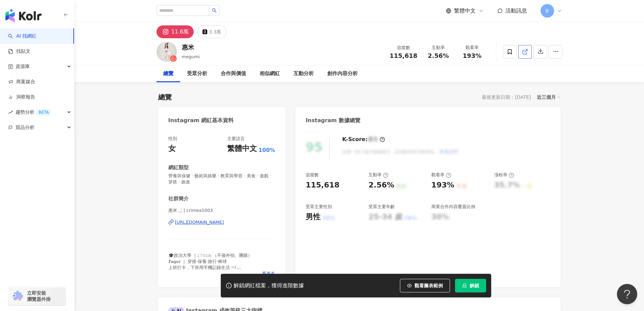
click at [526, 51] on line at bounding box center [526, 50] width 3 height 3
click at [526, 50] on icon at bounding box center [525, 52] width 6 height 6
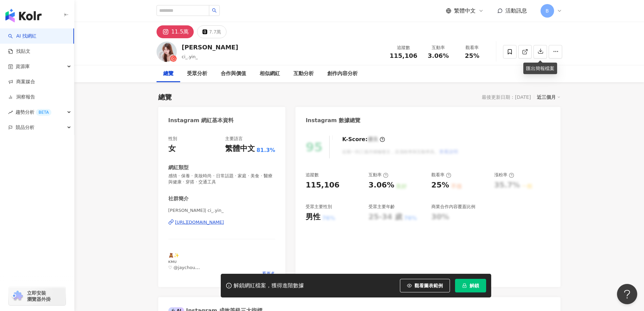
click at [232, 174] on span "感情 · 保養 · 美妝時尚 · 日常話題 · 家庭 · 美食 · 醫療與健康 · 穿搭 · 交通工具" at bounding box center [221, 179] width 107 height 12
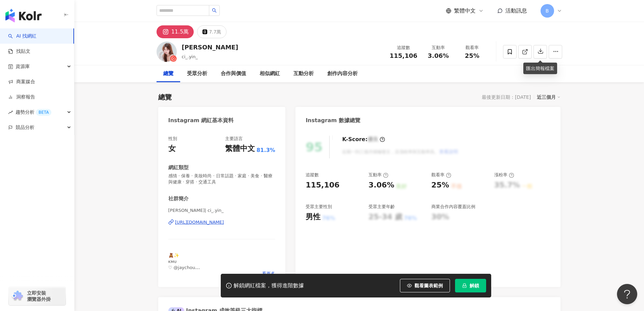
click at [232, 174] on span "感情 · 保養 · 美妝時尚 · 日常話題 · 家庭 · 美食 · 醫療與健康 · 穿搭 · 交通工具" at bounding box center [221, 179] width 107 height 12
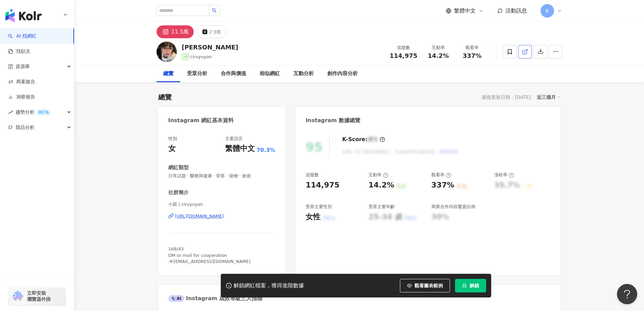
click at [523, 53] on icon at bounding box center [525, 52] width 6 height 6
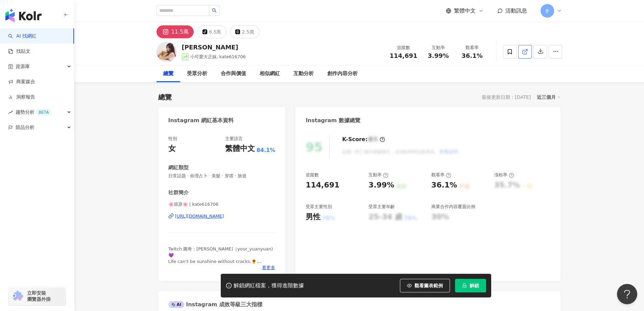
click at [526, 53] on icon at bounding box center [525, 52] width 6 height 6
click at [221, 175] on span "日常話題 · 命理占卜 · 美髮 · 穿搭 · 旅遊" at bounding box center [221, 176] width 107 height 6
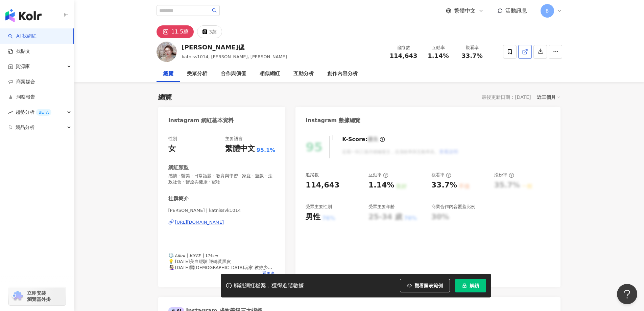
drag, startPoint x: 597, startPoint y: 139, endPoint x: 526, endPoint y: 50, distance: 113.8
click at [526, 50] on line at bounding box center [526, 50] width 3 height 3
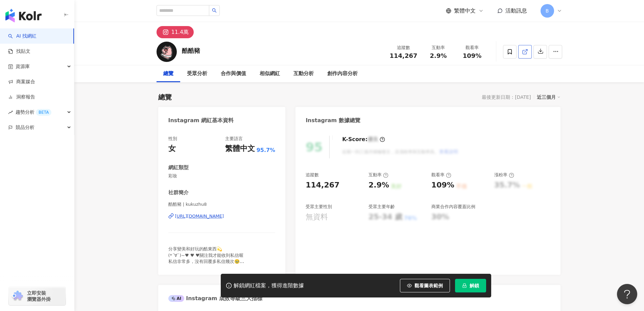
click at [526, 53] on icon at bounding box center [525, 52] width 6 height 6
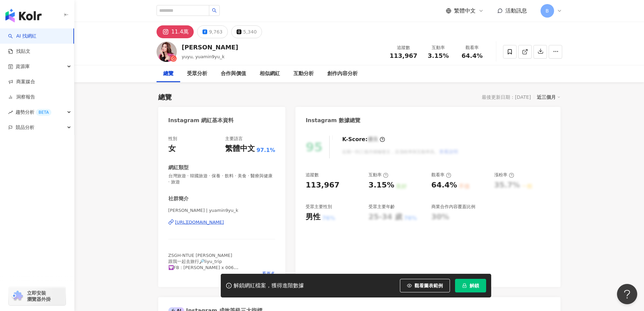
click at [526, 52] on icon at bounding box center [525, 52] width 6 height 6
drag, startPoint x: 620, startPoint y: 154, endPoint x: 522, endPoint y: 49, distance: 143.6
click at [527, 50] on line at bounding box center [526, 50] width 3 height 3
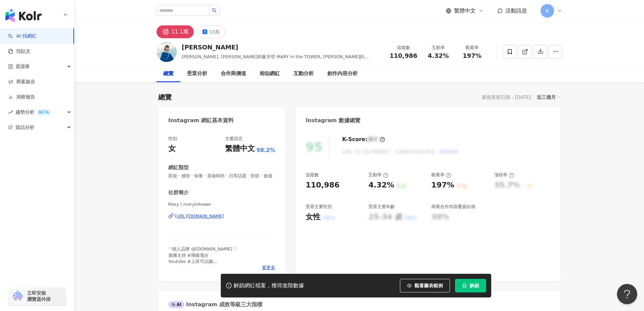
click at [525, 54] on icon at bounding box center [525, 52] width 4 height 4
click at [244, 175] on span "彩妝 · 感情 · 保養 · 美妝時尚 · 日常話題 · 穿搭 · 旅遊" at bounding box center [221, 176] width 107 height 6
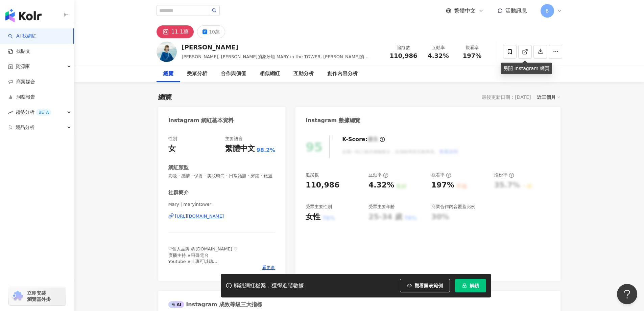
click at [244, 175] on span "彩妝 · 感情 · 保養 · 美妝時尚 · 日常話題 · 穿搭 · 旅遊" at bounding box center [221, 176] width 107 height 6
click at [244, 174] on span "彩妝 · 感情 · 保養 · 美妝時尚 · 日常話題 · 穿搭 · 旅遊" at bounding box center [221, 176] width 107 height 6
click at [244, 176] on span "彩妝 · 感情 · 保養 · 美妝時尚 · 日常話題 · 穿搭 · 旅遊" at bounding box center [221, 176] width 107 height 6
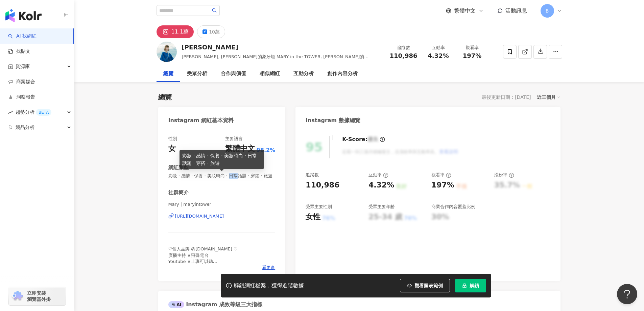
click at [244, 176] on span "彩妝 · 感情 · 保養 · 美妝時尚 · 日常話題 · 穿搭 · 旅遊" at bounding box center [221, 176] width 107 height 6
copy span "彩妝 · 感情 · 保養 · 美妝時尚 · 日常話題 · 穿搭 · 旅遊"
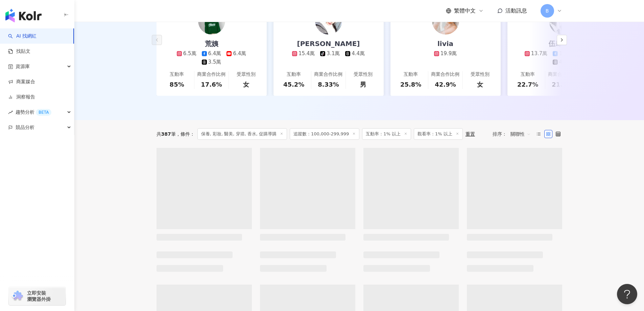
scroll to position [135, 0]
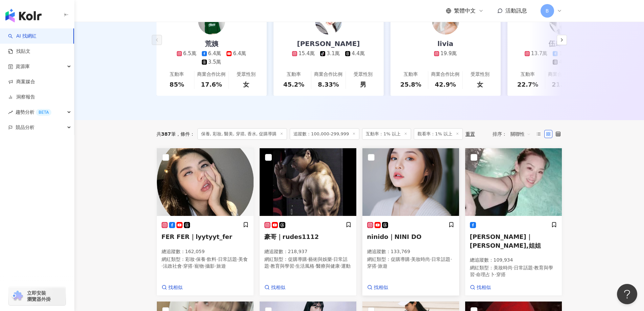
click at [430, 185] on img at bounding box center [411, 182] width 97 height 68
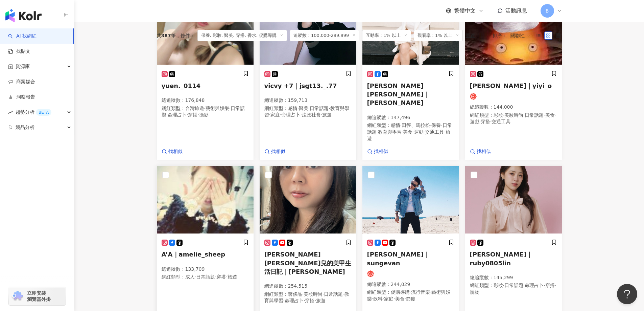
click at [226, 195] on img at bounding box center [205, 200] width 97 height 68
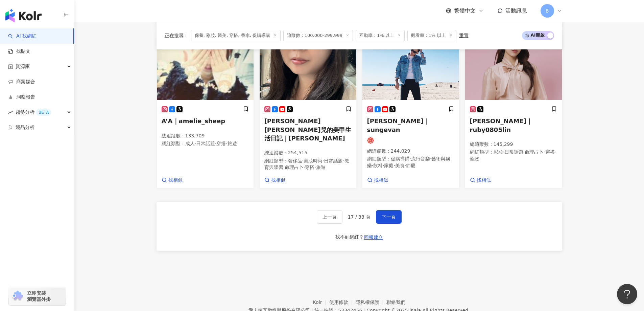
scroll to position [575, 0]
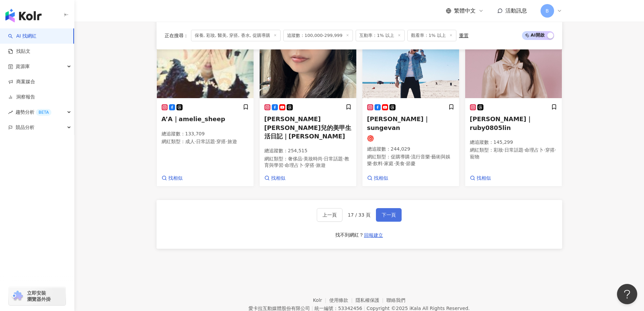
click at [388, 208] on button "下一頁" at bounding box center [389, 215] width 26 height 14
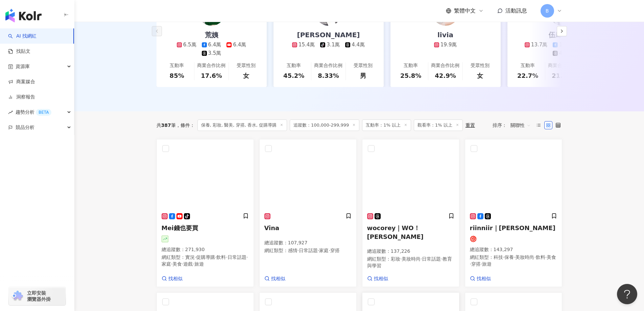
scroll to position [161, 0]
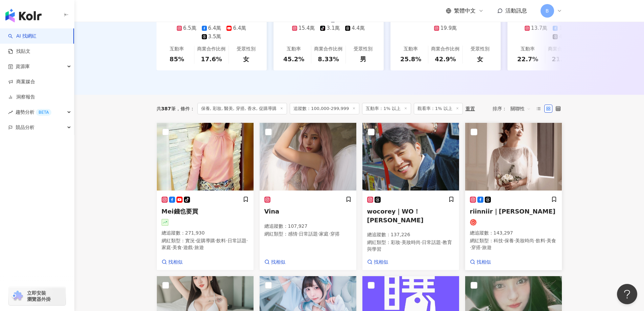
click at [490, 156] on img at bounding box center [513, 157] width 97 height 68
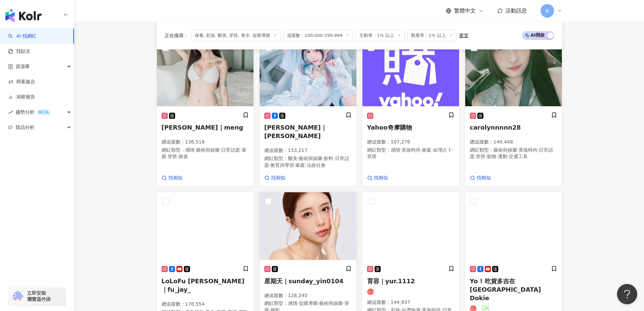
scroll to position [465, 0]
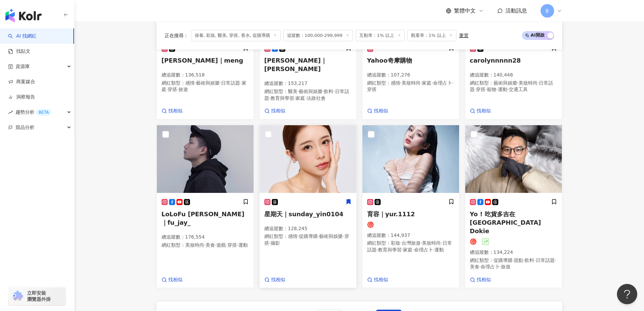
click at [312, 154] on img at bounding box center [308, 159] width 97 height 68
click at [404, 158] on img at bounding box center [411, 159] width 97 height 68
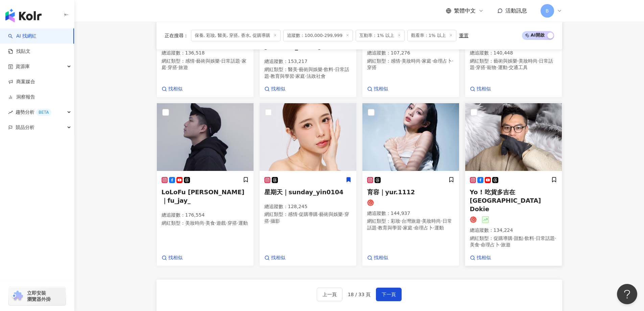
scroll to position [499, 0]
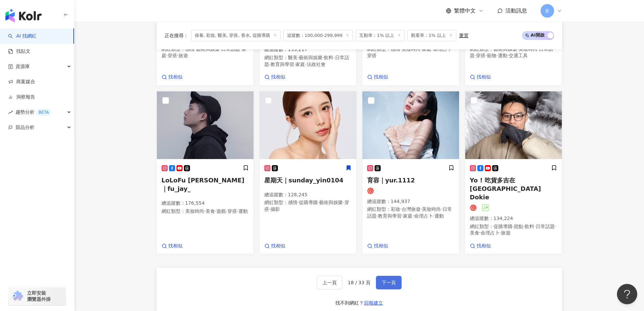
click at [383, 280] on span "下一頁" at bounding box center [389, 282] width 14 height 5
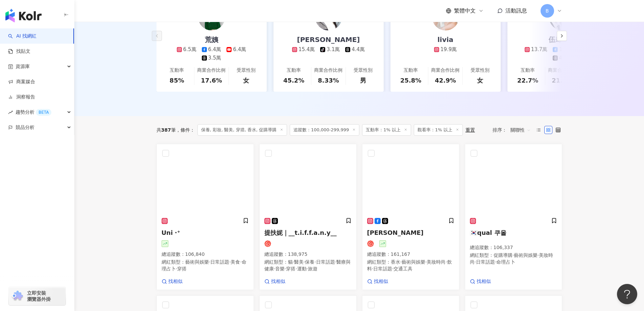
scroll to position [182, 0]
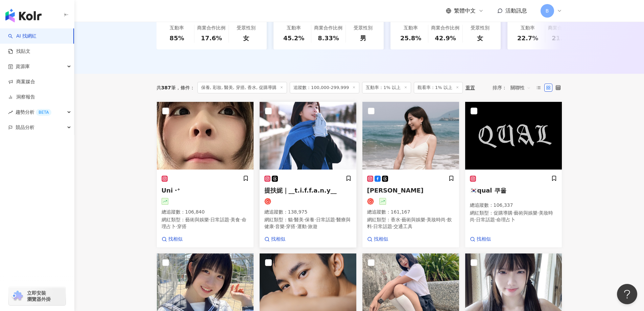
click at [314, 147] on img at bounding box center [308, 136] width 97 height 68
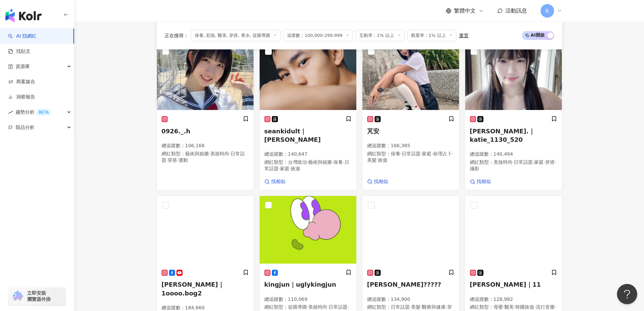
scroll to position [452, 0]
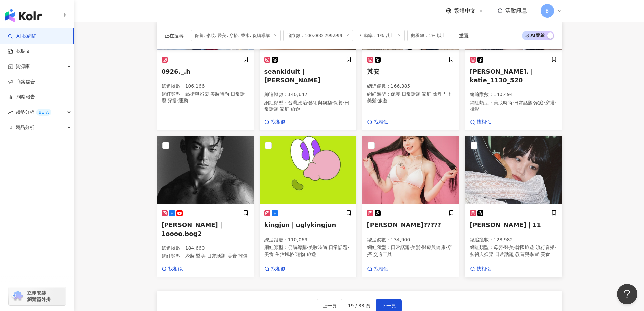
click at [517, 185] on img at bounding box center [513, 170] width 97 height 68
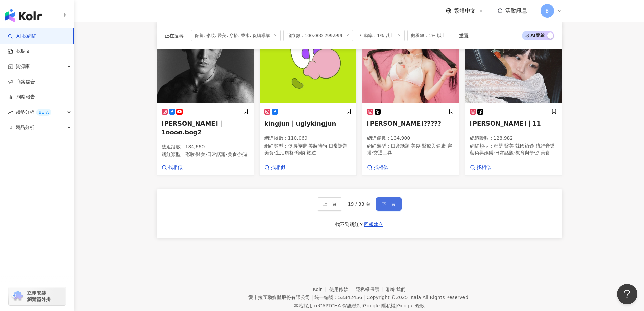
click at [389, 207] on span "下一頁" at bounding box center [389, 203] width 14 height 5
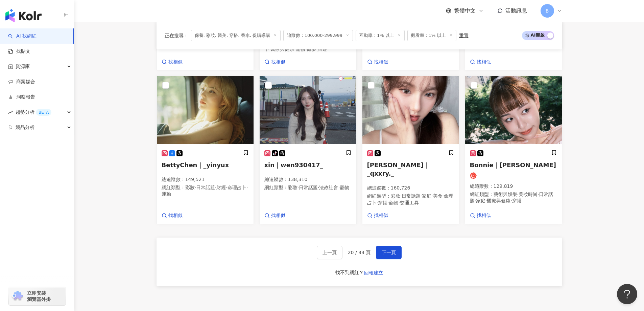
scroll to position [547, 0]
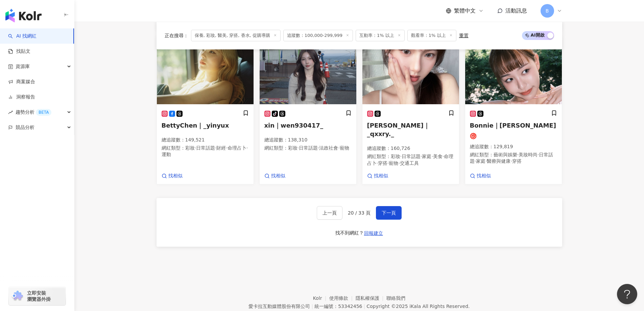
drag, startPoint x: 614, startPoint y: 59, endPoint x: 501, endPoint y: 229, distance: 203.8
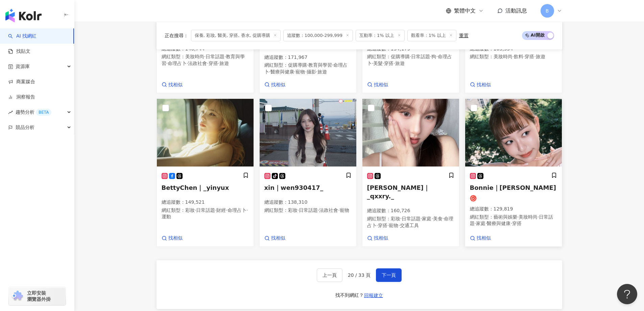
scroll to position [479, 0]
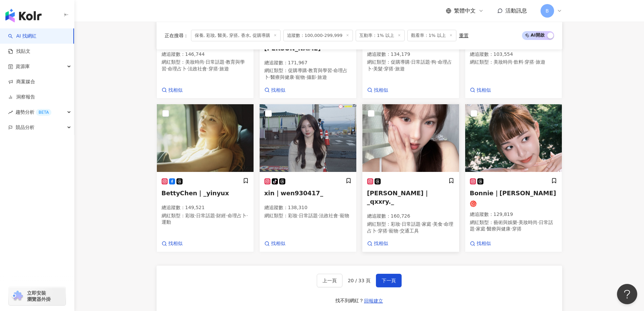
click at [436, 137] on img at bounding box center [411, 138] width 97 height 68
click at [499, 151] on img at bounding box center [513, 138] width 97 height 68
click at [485, 240] on span "找相似" at bounding box center [484, 243] width 14 height 7
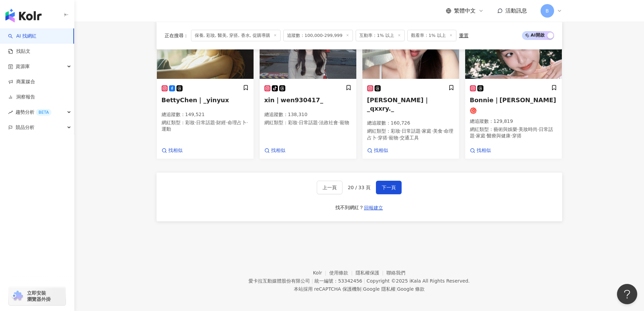
scroll to position [573, 0]
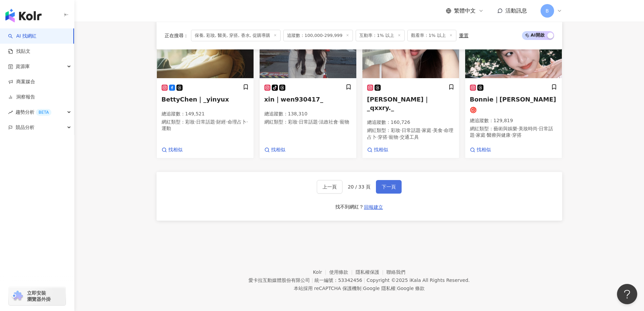
click at [383, 184] on span "下一頁" at bounding box center [389, 186] width 14 height 5
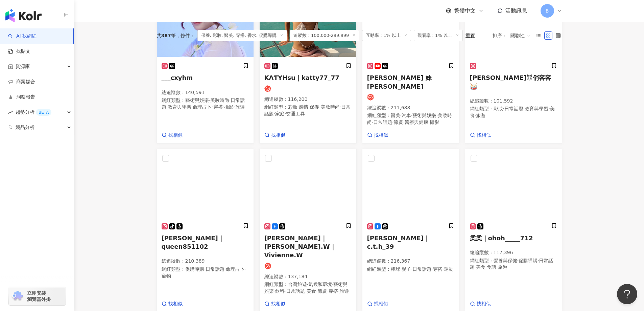
scroll to position [204, 0]
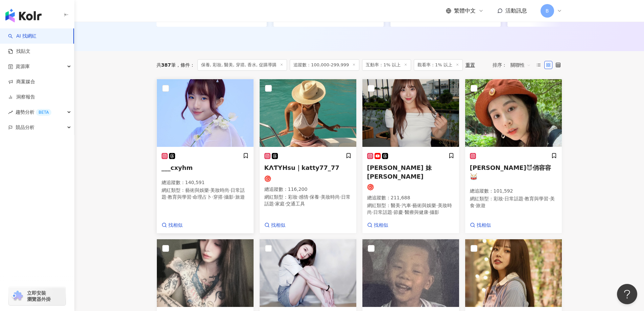
click at [184, 113] on img at bounding box center [205, 113] width 97 height 68
click at [505, 131] on img at bounding box center [513, 113] width 97 height 68
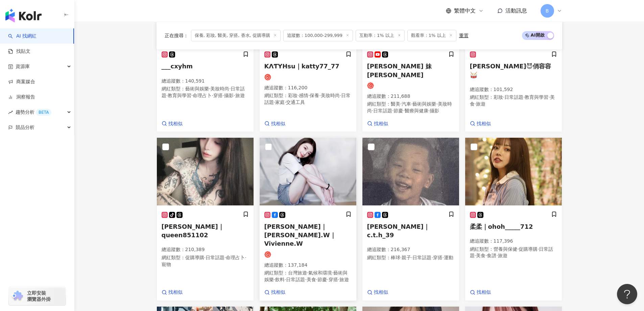
click at [314, 170] on img at bounding box center [308, 172] width 97 height 68
click at [526, 156] on img at bounding box center [513, 172] width 97 height 68
click at [143, 144] on div "正在搜尋 ： 保養, 彩妝, 醫美, 穿搭, 香水, 促購導購 追蹤數：100,000-299,999 互動率：1% 以上 觀看率：1% 以上 重置 AI 開…" at bounding box center [359, 245] width 433 height 591
click at [530, 180] on img at bounding box center [513, 172] width 97 height 68
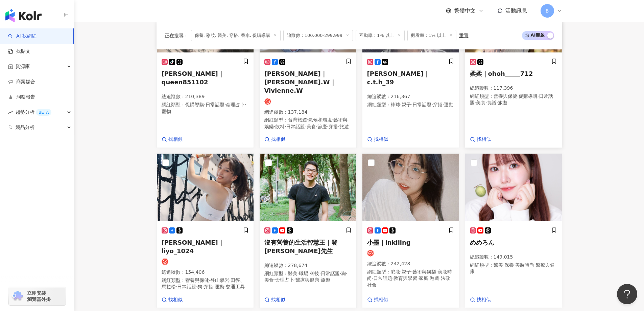
scroll to position [475, 0]
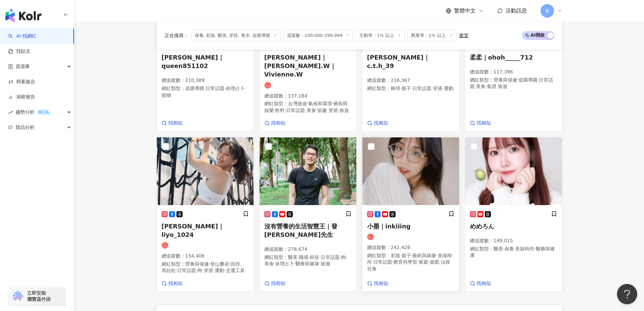
click at [388, 159] on img at bounding box center [411, 171] width 97 height 68
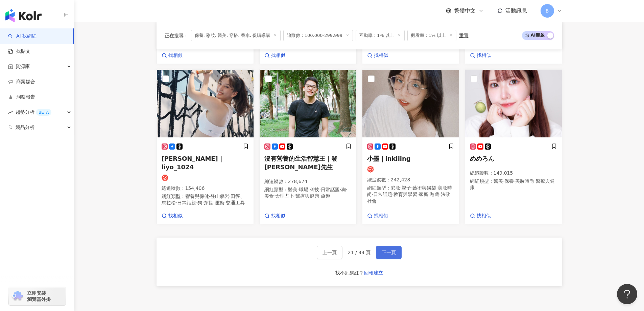
click at [395, 251] on button "下一頁" at bounding box center [389, 253] width 26 height 14
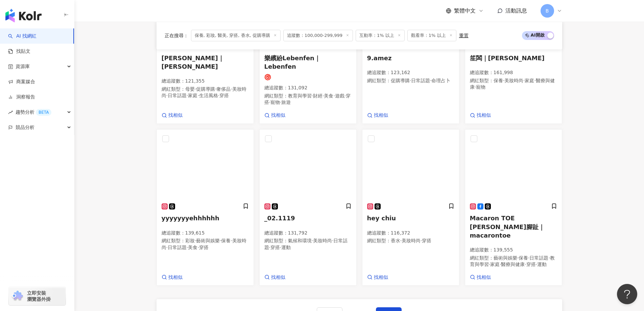
scroll to position [527, 0]
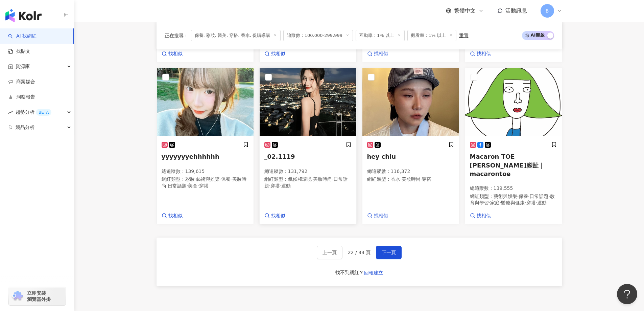
drag, startPoint x: 104, startPoint y: 153, endPoint x: 353, endPoint y: 136, distance: 249.8
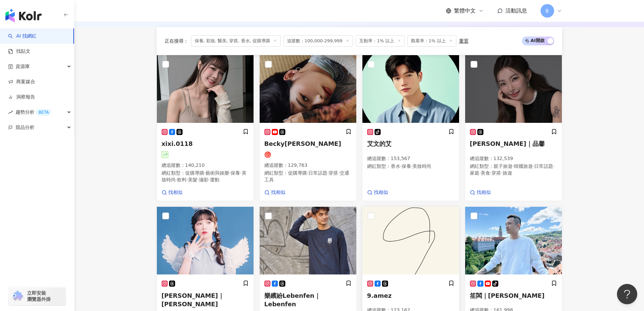
scroll to position [223, 0]
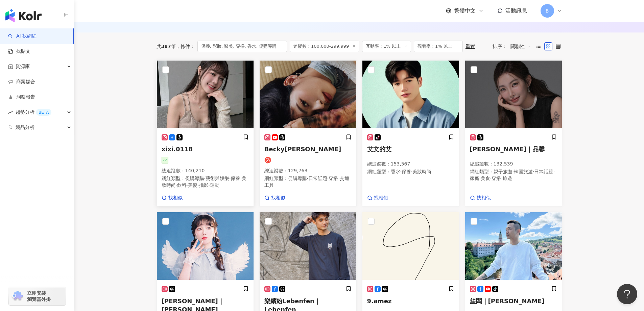
click at [214, 96] on img at bounding box center [205, 95] width 97 height 68
click at [519, 89] on img at bounding box center [513, 95] width 97 height 68
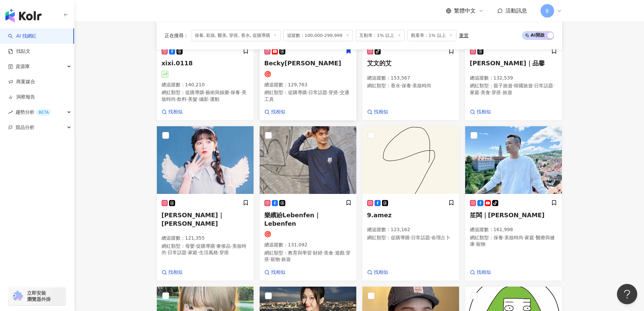
scroll to position [324, 0]
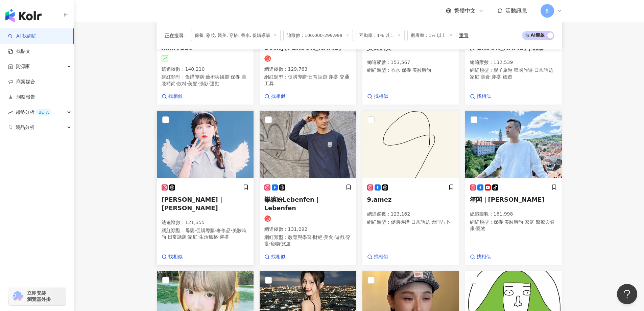
click at [227, 134] on img at bounding box center [205, 145] width 97 height 68
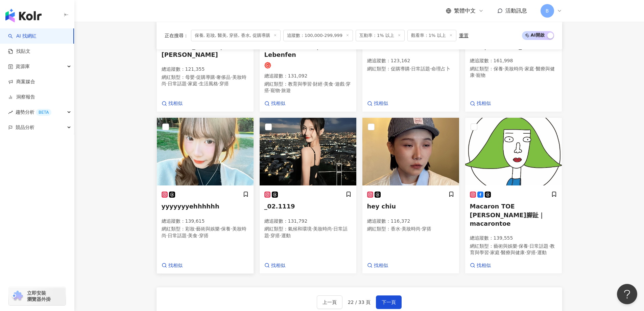
scroll to position [493, 0]
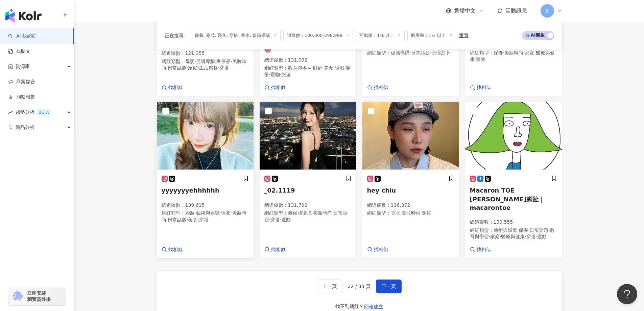
click at [209, 148] on img at bounding box center [205, 136] width 97 height 68
click at [385, 287] on span "下一頁" at bounding box center [389, 285] width 14 height 5
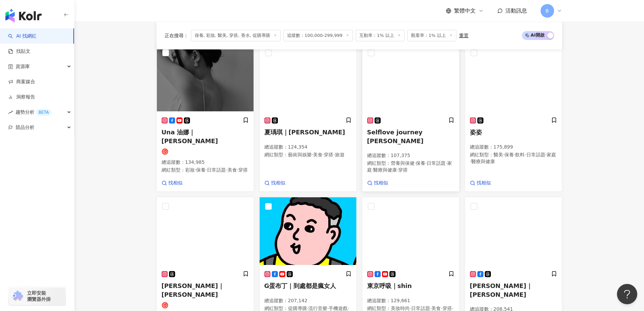
scroll to position [210, 0]
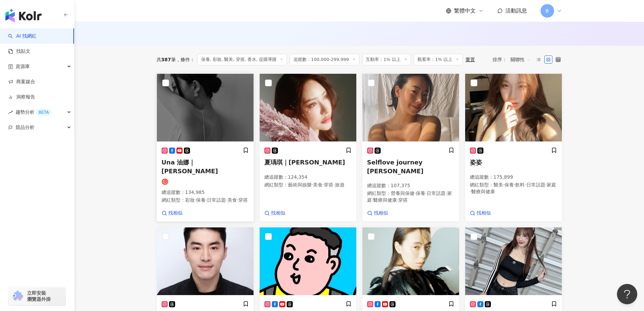
click at [181, 110] on img at bounding box center [205, 108] width 97 height 68
click at [409, 118] on img at bounding box center [411, 108] width 97 height 68
click at [502, 125] on img at bounding box center [513, 108] width 97 height 68
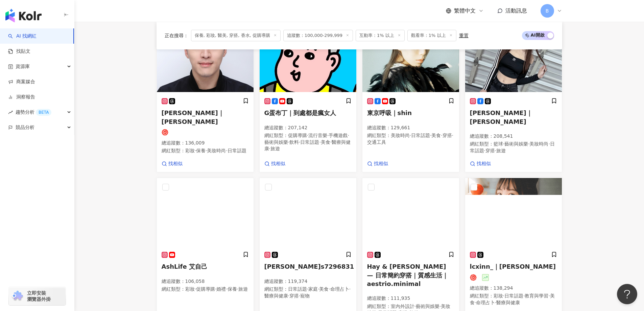
scroll to position [446, 0]
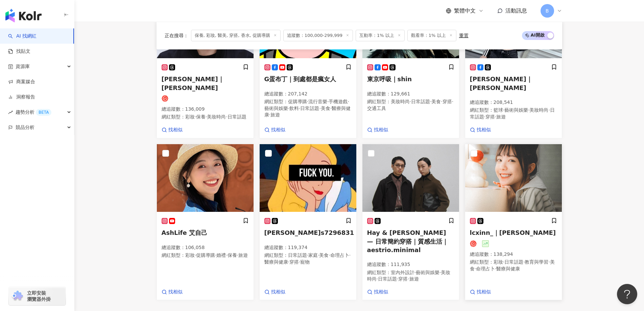
click at [523, 176] on img at bounding box center [513, 178] width 97 height 68
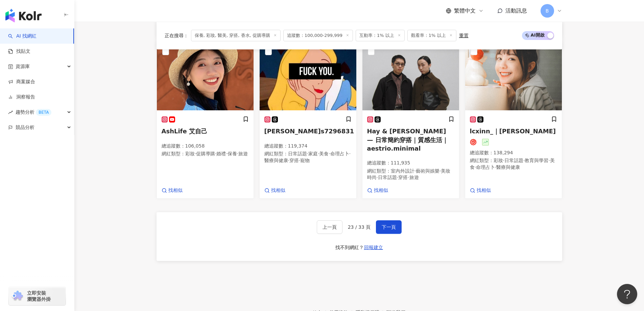
scroll to position [582, 0]
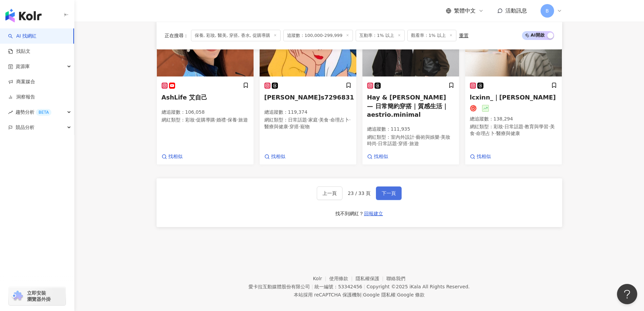
click at [382, 190] on span "下一頁" at bounding box center [389, 192] width 14 height 5
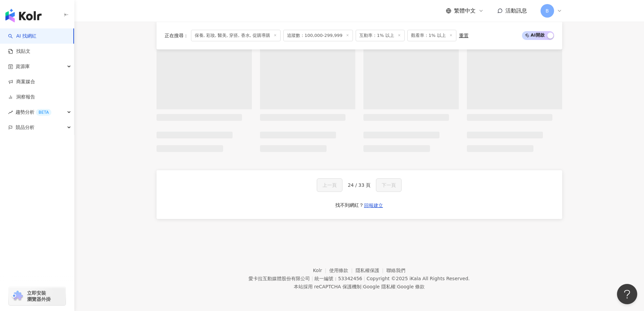
scroll to position [533, 0]
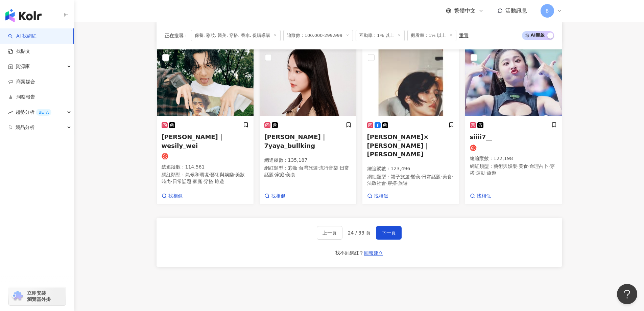
scroll to position [180, 0]
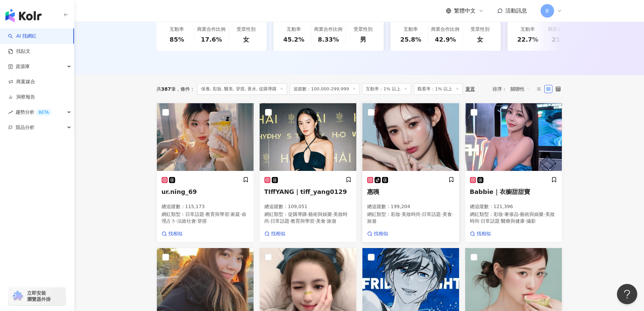
click at [383, 148] on img at bounding box center [411, 137] width 97 height 68
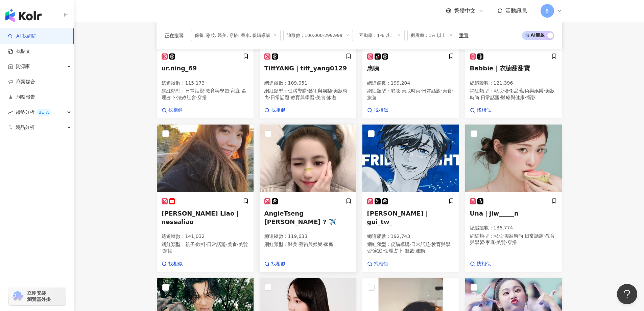
scroll to position [316, 0]
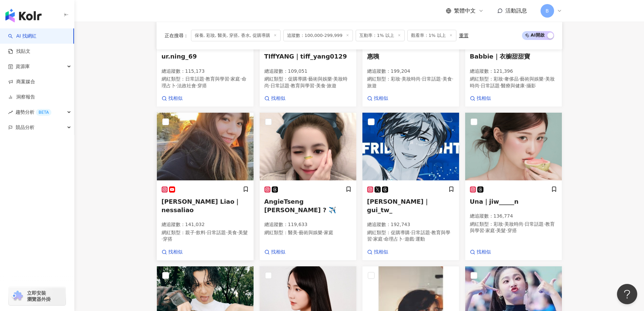
click at [207, 137] on img at bounding box center [205, 147] width 97 height 68
click at [312, 161] on img at bounding box center [308, 147] width 97 height 68
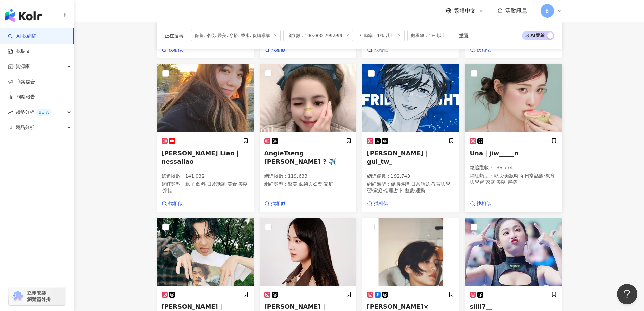
scroll to position [349, 0]
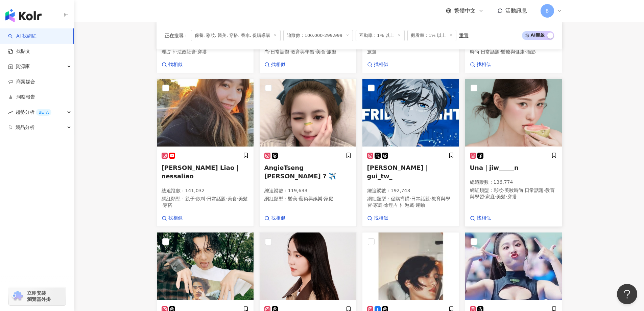
click at [506, 111] on img at bounding box center [513, 113] width 97 height 68
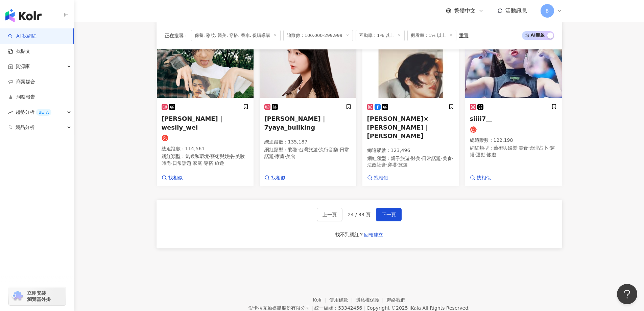
scroll to position [552, 0]
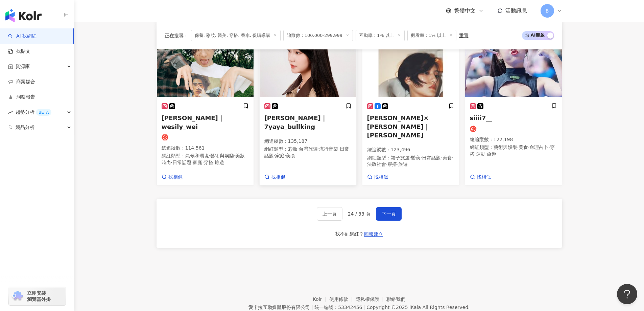
click at [293, 77] on img at bounding box center [308, 63] width 97 height 68
click at [397, 72] on img at bounding box center [411, 63] width 97 height 68
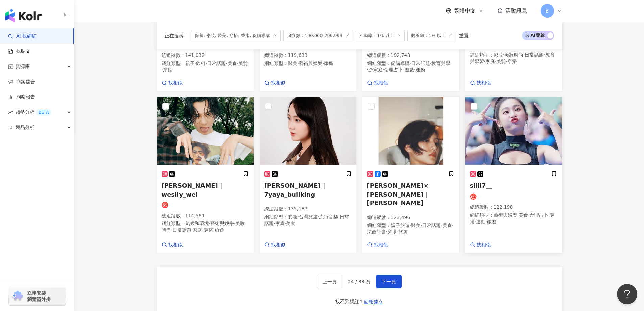
click at [506, 130] on img at bounding box center [513, 131] width 97 height 68
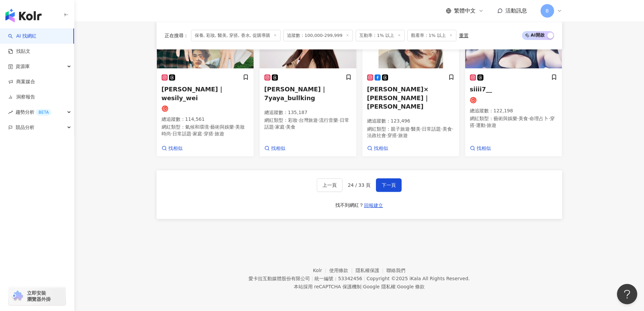
scroll to position [586, 0]
click at [384, 183] on span "下一頁" at bounding box center [389, 184] width 14 height 5
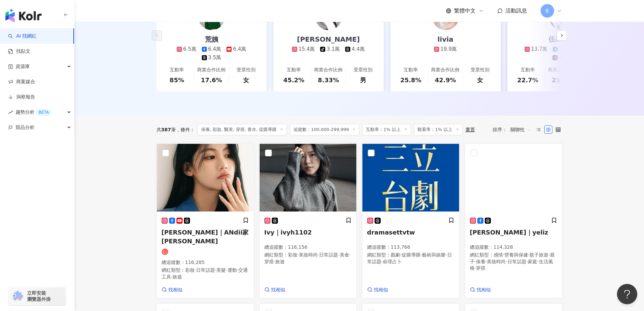
scroll to position [161, 0]
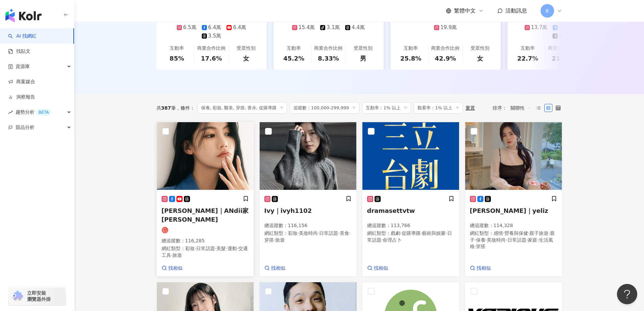
click at [209, 146] on img at bounding box center [205, 156] width 97 height 68
click at [540, 175] on img at bounding box center [513, 156] width 97 height 68
click at [293, 163] on img at bounding box center [308, 156] width 97 height 68
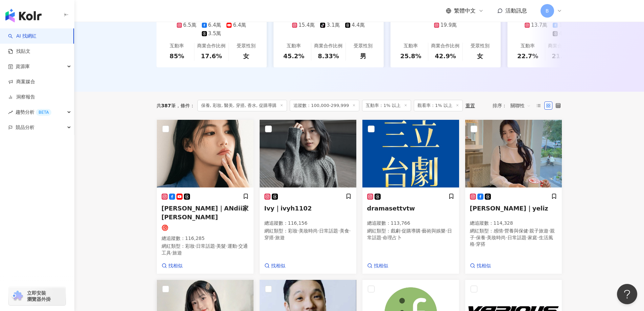
scroll to position [297, 0]
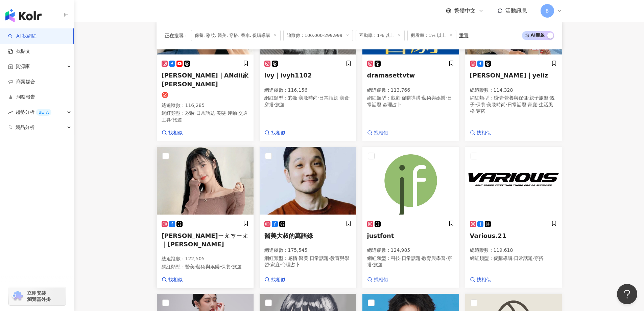
click at [190, 165] on img at bounding box center [205, 181] width 97 height 68
click at [130, 174] on main "不分平台 台灣 搜尋 您可能感興趣： haikyu_rement_love haikyu_rement_love 香水油 香水品牌 類型 性別 追蹤數 互動率…" at bounding box center [359, 139] width 570 height 828
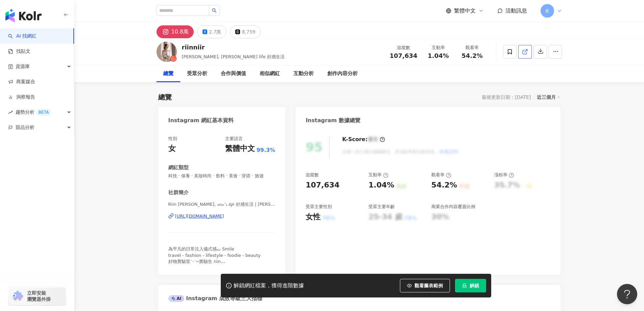
click at [524, 50] on icon at bounding box center [525, 52] width 4 height 4
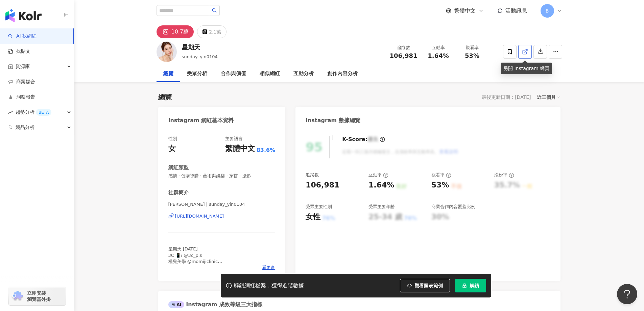
click at [528, 51] on icon at bounding box center [525, 52] width 6 height 6
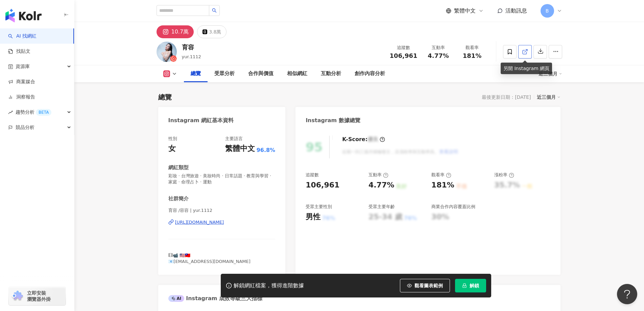
click at [526, 50] on icon at bounding box center [525, 52] width 6 height 6
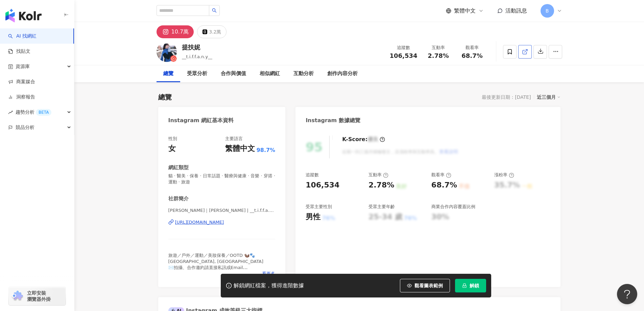
click at [526, 53] on icon at bounding box center [525, 52] width 6 height 6
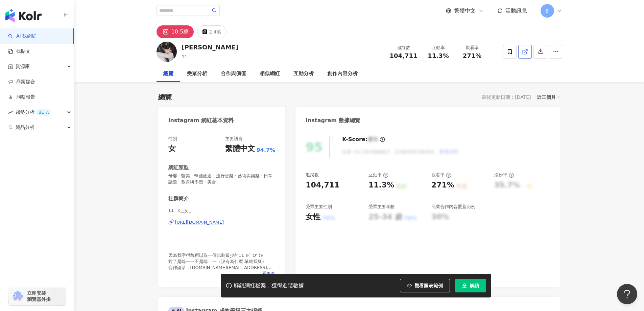
click at [524, 51] on icon at bounding box center [525, 52] width 6 height 6
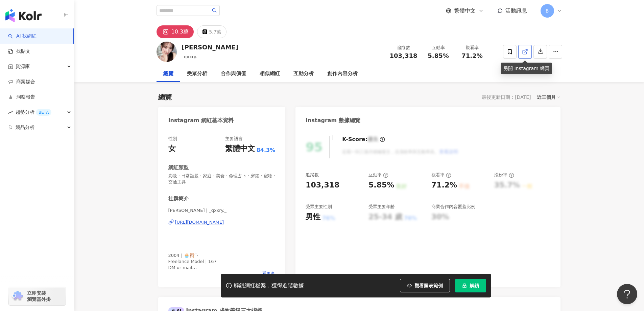
click at [526, 49] on polyline at bounding box center [527, 50] width 2 height 2
click at [229, 175] on span "彩妝 · 日常話題 · 家庭 · 美食 · 命理占卜 · 穿搭 · 寵物 · 交通工具" at bounding box center [221, 179] width 107 height 12
click at [227, 175] on span "彩妝 · 日常話題 · 家庭 · 美食 · 命理占卜 · 穿搭 · 寵物 · 交通工具" at bounding box center [221, 179] width 107 height 12
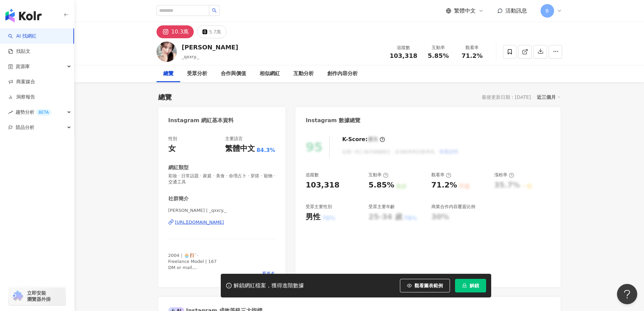
click at [227, 175] on span "彩妝 · 日常話題 · 家庭 · 美食 · 命理占卜 · 穿搭 · 寵物 · 交通工具" at bounding box center [221, 179] width 107 height 12
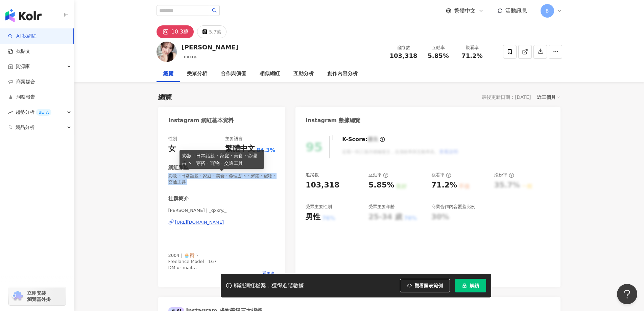
copy span "彩妝 · 日常話題 · 家庭 · 美食 · 命理占卜 · 穿搭 · 寵物 · 交通工具"
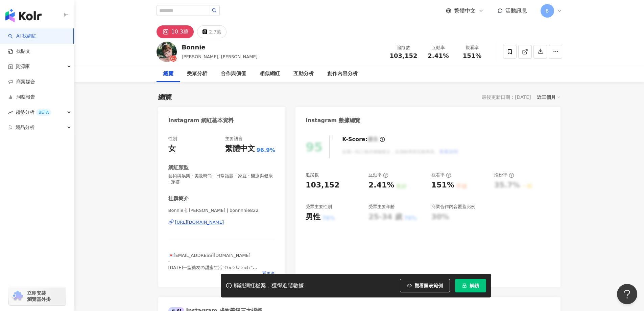
drag, startPoint x: 524, startPoint y: 49, endPoint x: 186, endPoint y: 181, distance: 363.4
click at [524, 49] on icon at bounding box center [525, 52] width 6 height 6
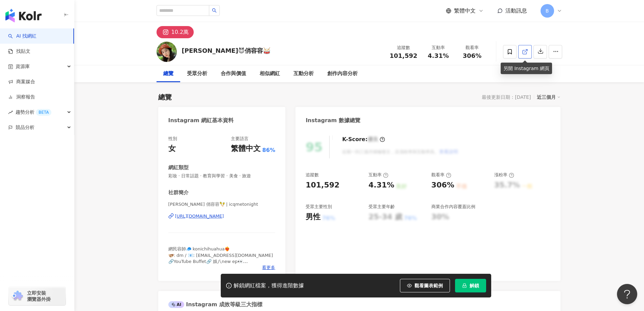
click at [524, 54] on icon at bounding box center [525, 52] width 4 height 4
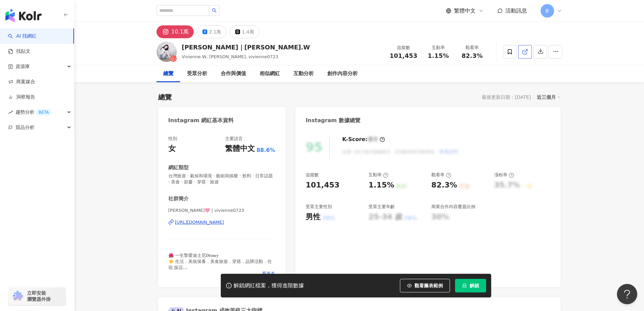
click at [529, 51] on link at bounding box center [526, 52] width 14 height 14
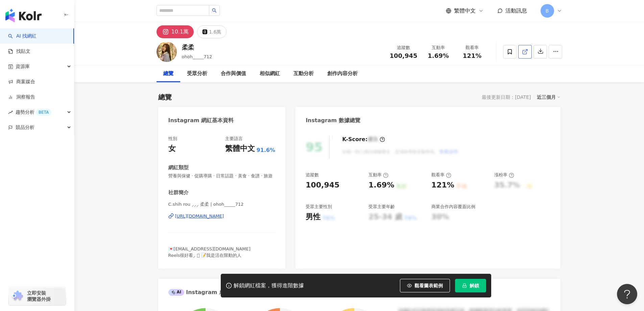
click at [523, 53] on icon at bounding box center [525, 52] width 4 height 4
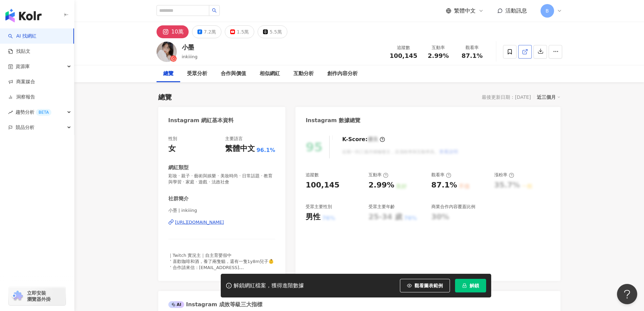
drag, startPoint x: 571, startPoint y: 155, endPoint x: 525, endPoint y: 52, distance: 112.9
click at [525, 52] on line at bounding box center [526, 50] width 3 height 3
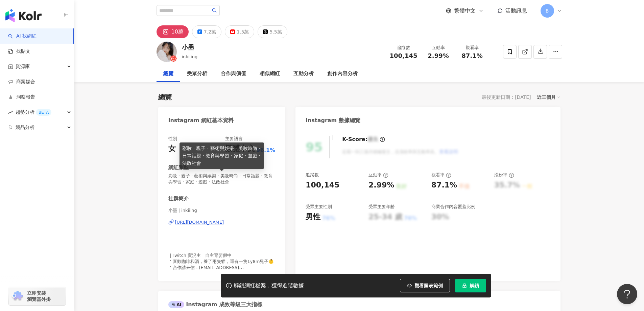
click at [233, 175] on span "彩妝 · 親子 · 藝術與娛樂 · 美妝時尚 · 日常話題 · 教育與學習 · 家庭 · 遊戲 · 法政社會" at bounding box center [221, 179] width 107 height 12
copy span "彩妝 · 親子 · 藝術與娛樂 · 美妝時尚 · 日常話題 · 教育與學習 · 家庭 · 遊戲 · 法政社會"
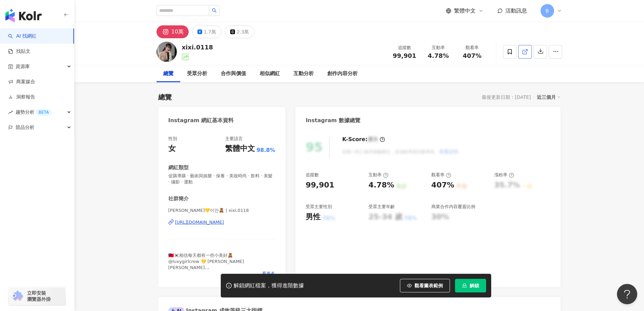
click at [527, 54] on icon at bounding box center [525, 52] width 6 height 6
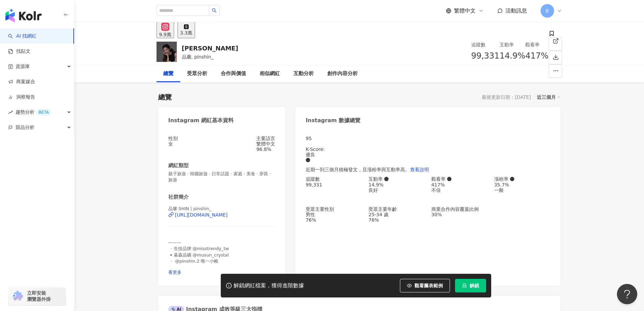
click at [553, 44] on icon at bounding box center [556, 41] width 6 height 6
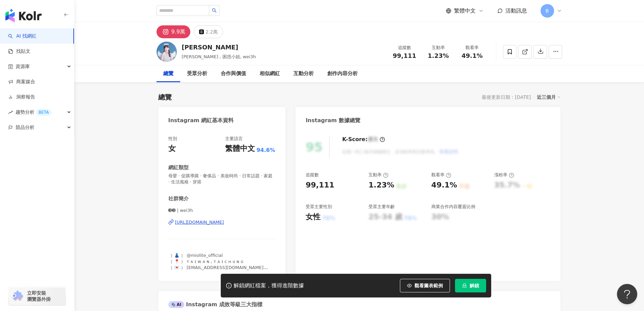
click at [528, 51] on link at bounding box center [526, 52] width 14 height 14
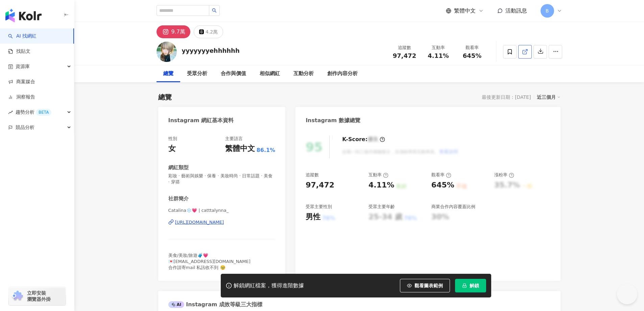
drag, startPoint x: 148, startPoint y: 131, endPoint x: 523, endPoint y: 54, distance: 383.3
click at [526, 52] on icon at bounding box center [525, 52] width 6 height 6
click at [232, 176] on span "彩妝 · 藝術與娛樂 · 保養 · 美妝時尚 · 日常話題 · 美食 · 穿搭" at bounding box center [221, 179] width 107 height 12
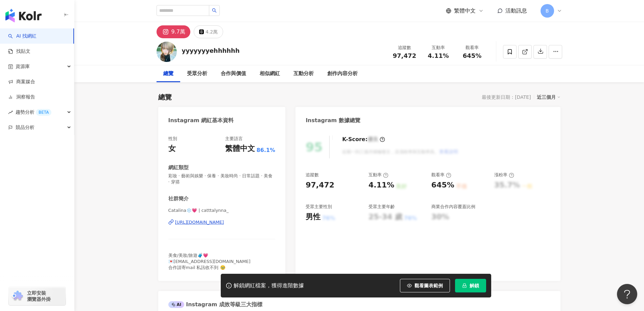
click at [232, 176] on span "彩妝 · 藝術與娛樂 · 保養 · 美妝時尚 · 日常話題 · 美食 · 穿搭" at bounding box center [221, 179] width 107 height 12
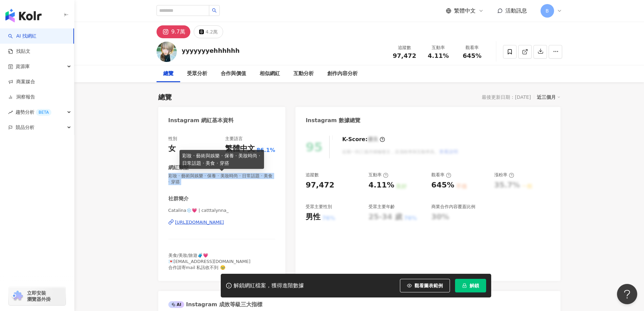
copy span "彩妝 · 藝術與娛樂 · 保養 · 美妝時尚 · 日常話題 · 美食 · 穿搭"
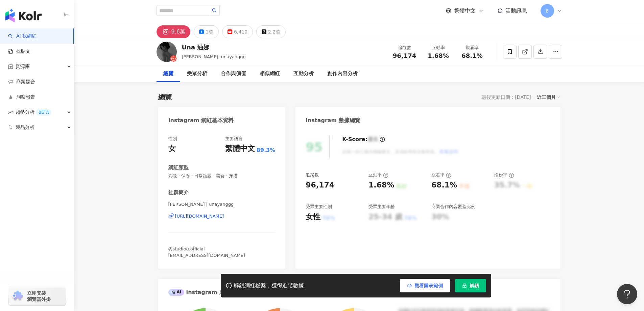
click at [525, 51] on icon at bounding box center [525, 52] width 6 height 6
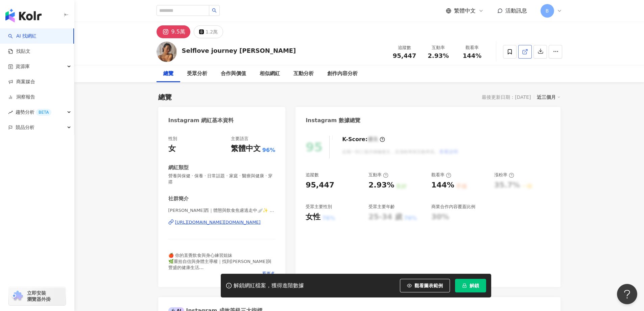
drag, startPoint x: 142, startPoint y: 170, endPoint x: 531, endPoint y: 49, distance: 407.8
click at [523, 54] on icon at bounding box center [525, 52] width 4 height 4
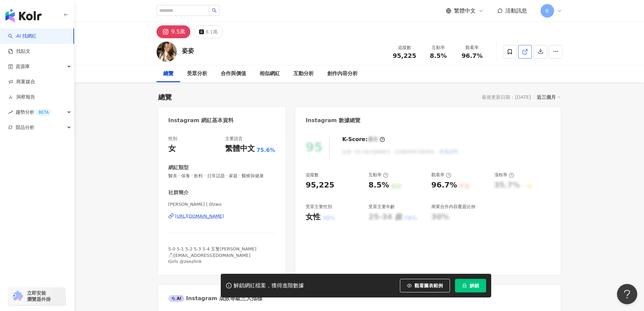
click at [523, 53] on icon at bounding box center [525, 52] width 6 height 6
click at [238, 176] on span "醫美 · 保養 · 飲料 · 日常話題 · 家庭 · 醫療與健康" at bounding box center [221, 176] width 107 height 6
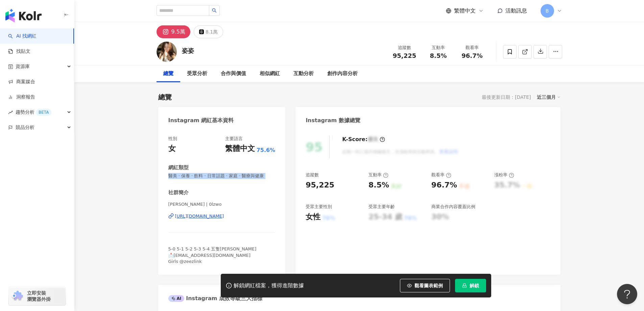
click at [238, 176] on span "醫美 · 保養 · 飲料 · 日常話題 · 家庭 · 醫療與健康" at bounding box center [221, 176] width 107 height 6
copy span "醫美 · 保養 · 飲料 · 日常話題 · 家庭 · 醫療與健康"
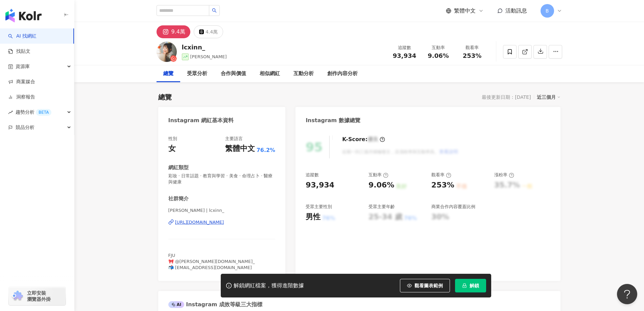
click at [525, 52] on icon at bounding box center [525, 52] width 6 height 6
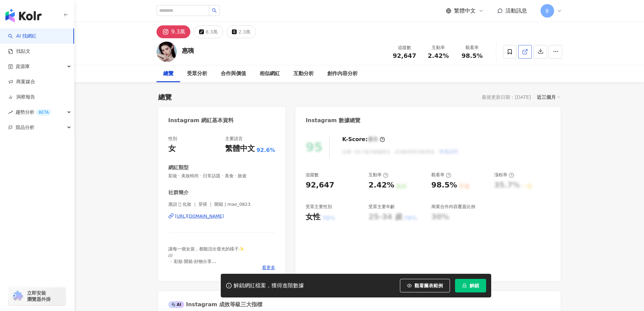
click at [524, 54] on icon at bounding box center [525, 52] width 4 height 4
click at [222, 176] on span "彩妝 · 美妝時尚 · 日常話題 · 美食 · 旅遊" at bounding box center [221, 176] width 107 height 6
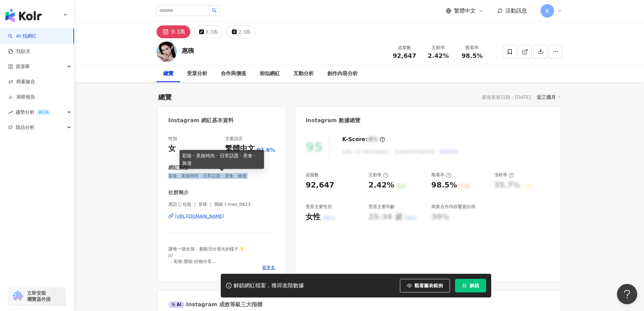
click at [222, 176] on span "彩妝 · 美妝時尚 · 日常話題 · 美食 · 旅遊" at bounding box center [221, 176] width 107 height 6
click at [524, 50] on icon at bounding box center [525, 52] width 6 height 6
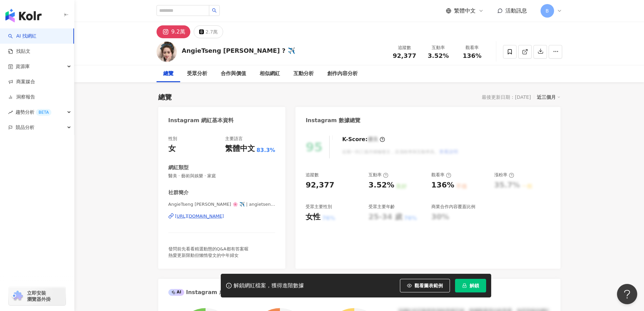
click at [525, 52] on line at bounding box center [526, 50] width 3 height 3
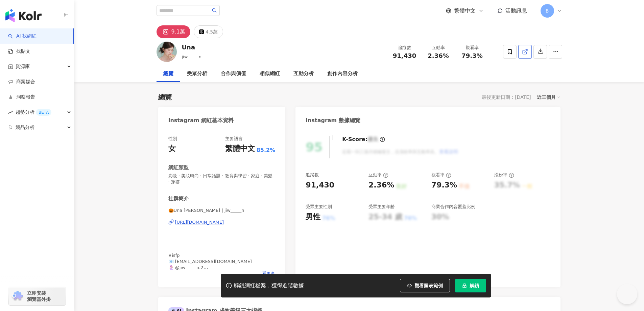
click at [528, 53] on icon at bounding box center [525, 52] width 6 height 6
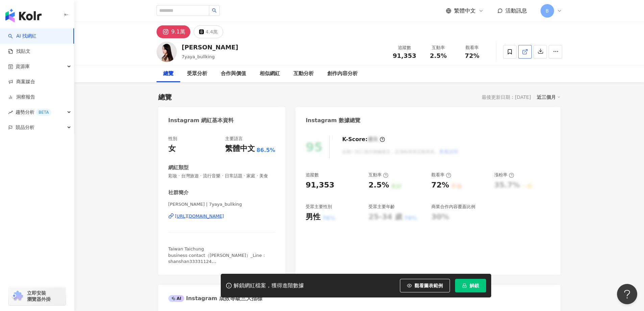
click at [525, 51] on icon at bounding box center [525, 52] width 6 height 6
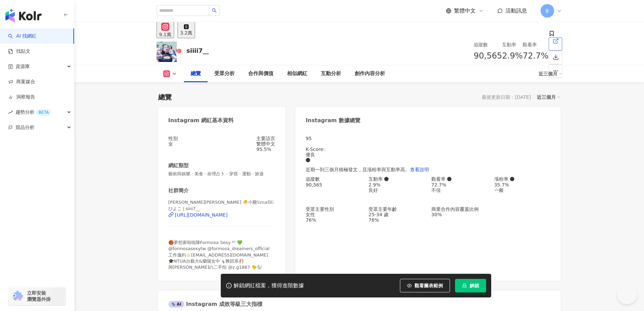
click at [554, 43] on icon at bounding box center [556, 41] width 4 height 4
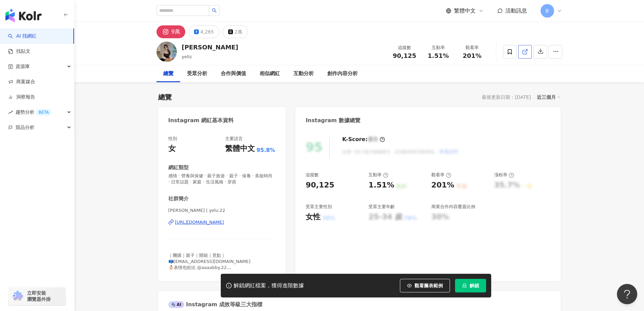
click at [524, 53] on icon at bounding box center [525, 52] width 6 height 6
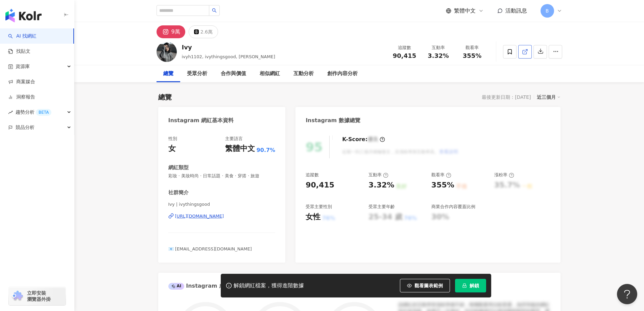
click at [525, 49] on icon at bounding box center [525, 52] width 6 height 6
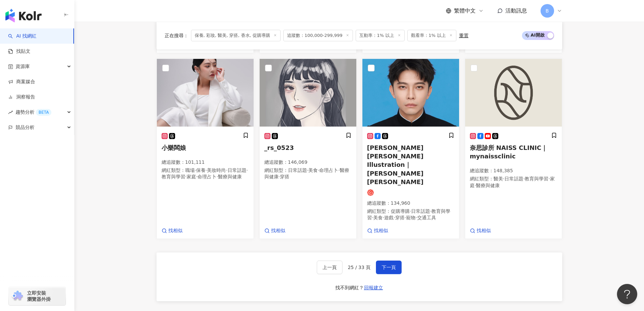
scroll to position [533, 0]
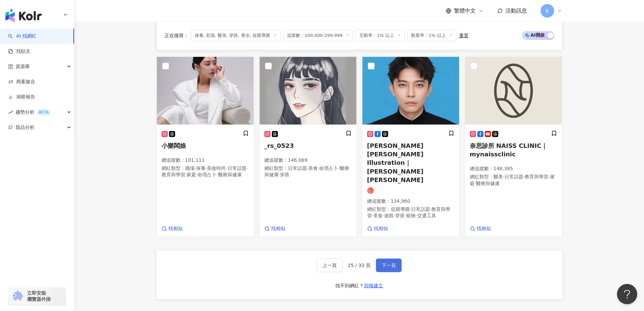
click at [392, 258] on button "下一頁" at bounding box center [389, 265] width 26 height 14
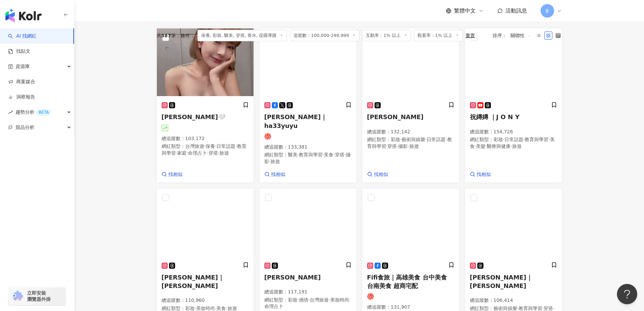
scroll to position [175, 0]
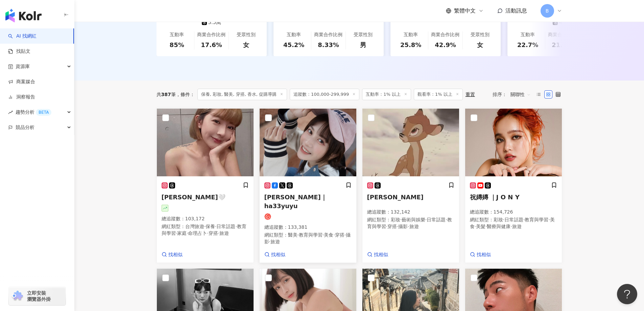
click at [334, 143] on img at bounding box center [308, 143] width 97 height 68
click at [597, 156] on main "不分平台 台灣 搜尋 您可能感興趣： haikyu_rement_love haikyu_rement_love 香水油 香水品牌 類型 性別 追蹤數 互動率…" at bounding box center [359, 248] width 570 height 802
click at [391, 158] on img at bounding box center [411, 143] width 97 height 68
drag, startPoint x: 535, startPoint y: 68, endPoint x: 192, endPoint y: 244, distance: 386.2
click at [535, 68] on div "對您有幫助嗎？" at bounding box center [360, 68] width 406 height 10
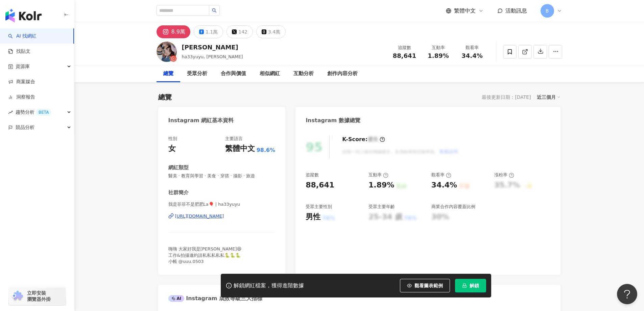
drag, startPoint x: 583, startPoint y: 169, endPoint x: 536, endPoint y: 38, distance: 138.8
click at [525, 51] on line at bounding box center [526, 50] width 3 height 3
click at [231, 176] on span "醫美 · 教育與學習 · 美食 · 穿搭 · 攝影 · 旅遊" at bounding box center [221, 176] width 107 height 6
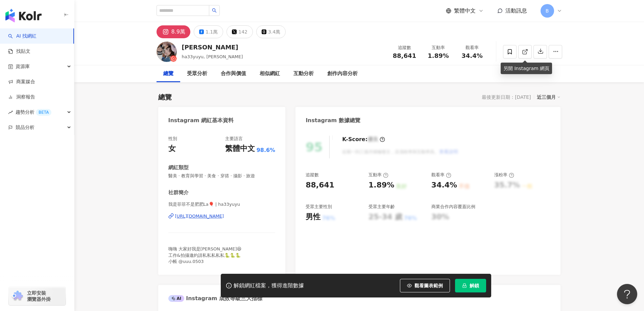
click at [231, 176] on span "醫美 · 教育與學習 · 美食 · 穿搭 · 攝影 · 旅遊" at bounding box center [221, 176] width 107 height 6
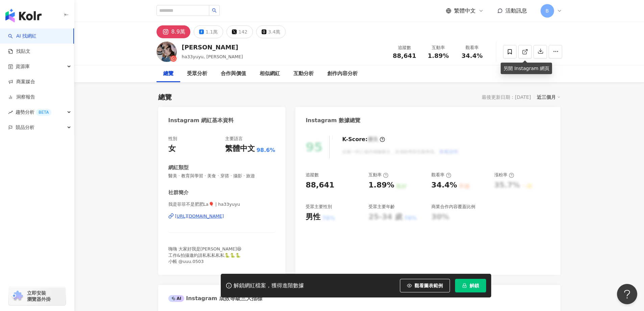
click at [231, 176] on span "醫美 · 教育與學習 · 美食 · 穿搭 · 攝影 · 旅遊" at bounding box center [221, 176] width 107 height 6
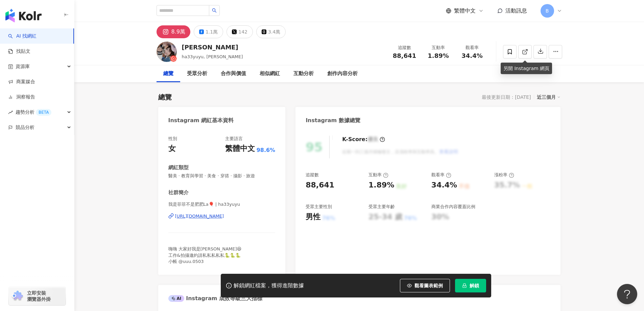
click at [231, 176] on span "醫美 · 教育與學習 · 美食 · 穿搭 · 攝影 · 旅遊" at bounding box center [221, 176] width 107 height 6
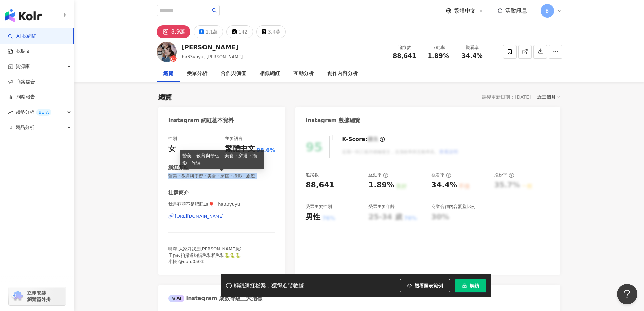
copy span "醫美 · 教育與學習 · 美食 · 穿搭 · 攝影 · 旅遊"
